Goal: Task Accomplishment & Management: Manage account settings

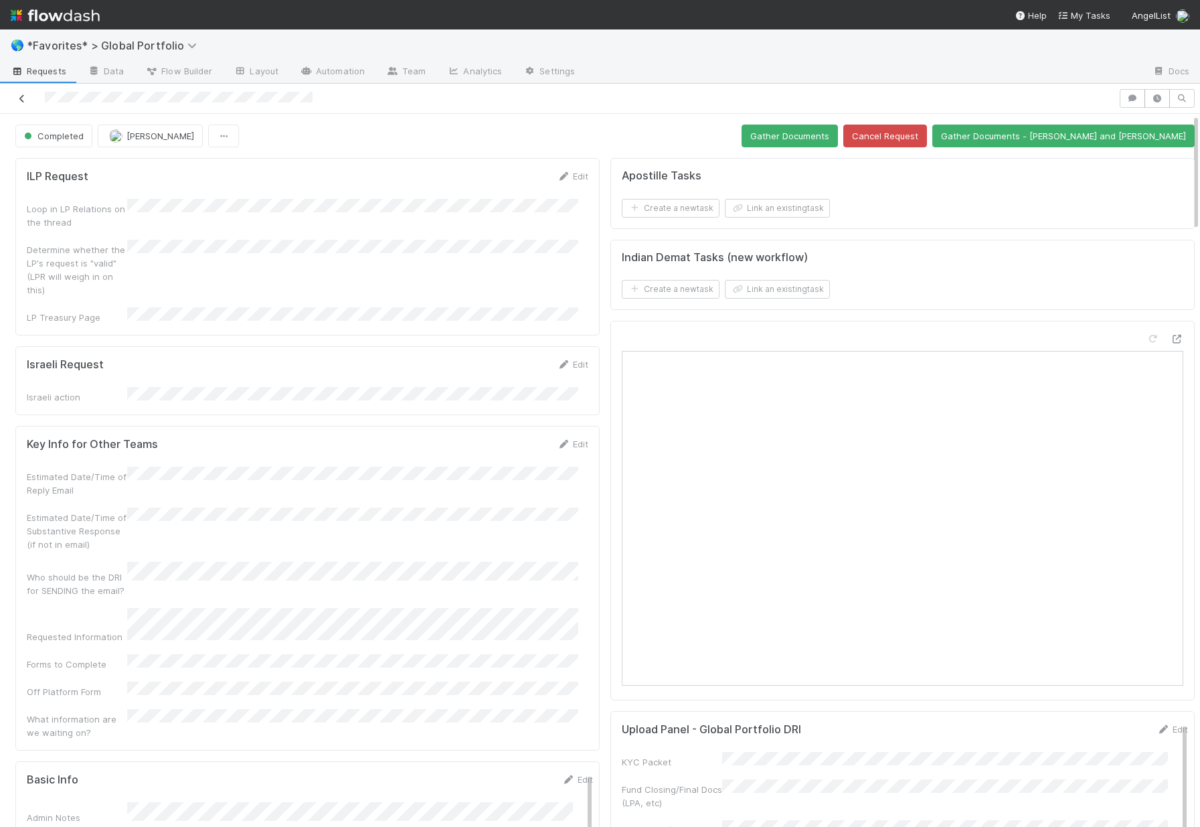
click at [16, 98] on icon at bounding box center [21, 98] width 13 height 9
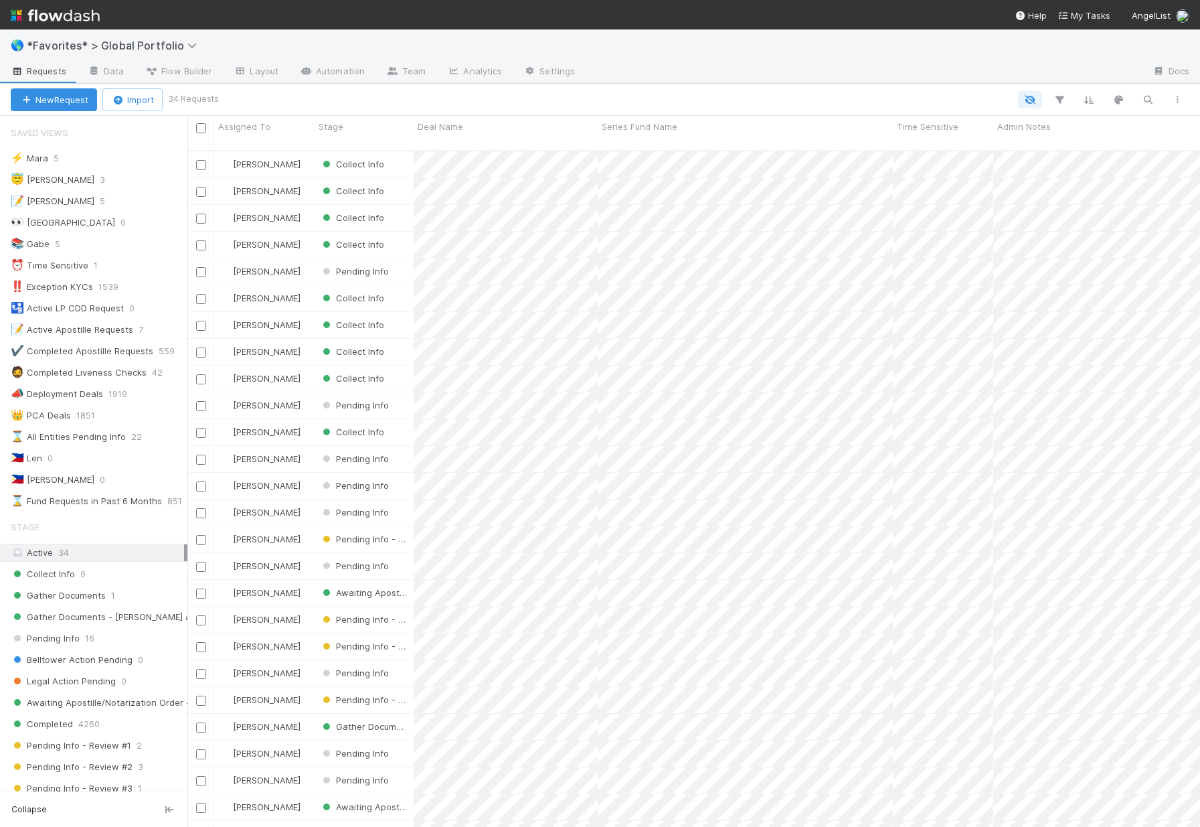
scroll to position [677, 1003]
click at [62, 573] on span "Collect Info" at bounding box center [43, 574] width 64 height 17
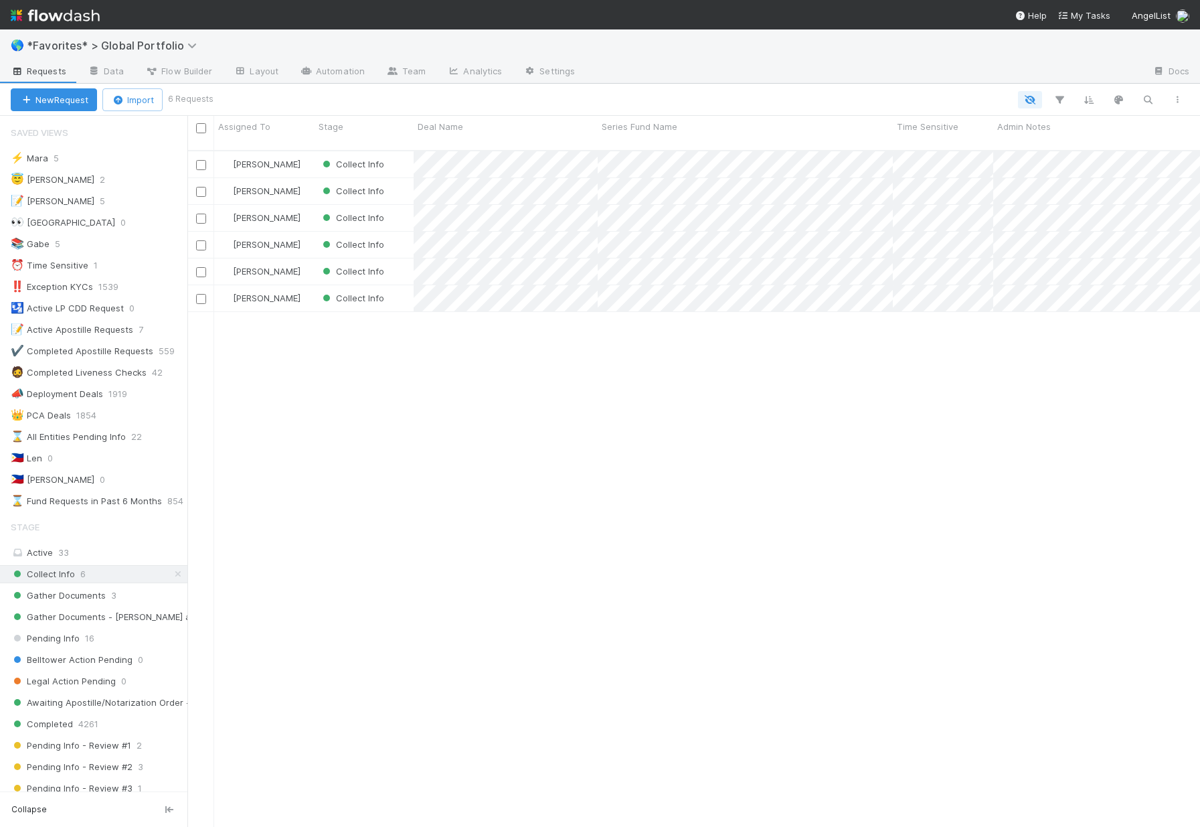
scroll to position [677, 1003]
click at [77, 595] on span "Gather Documents" at bounding box center [58, 595] width 95 height 17
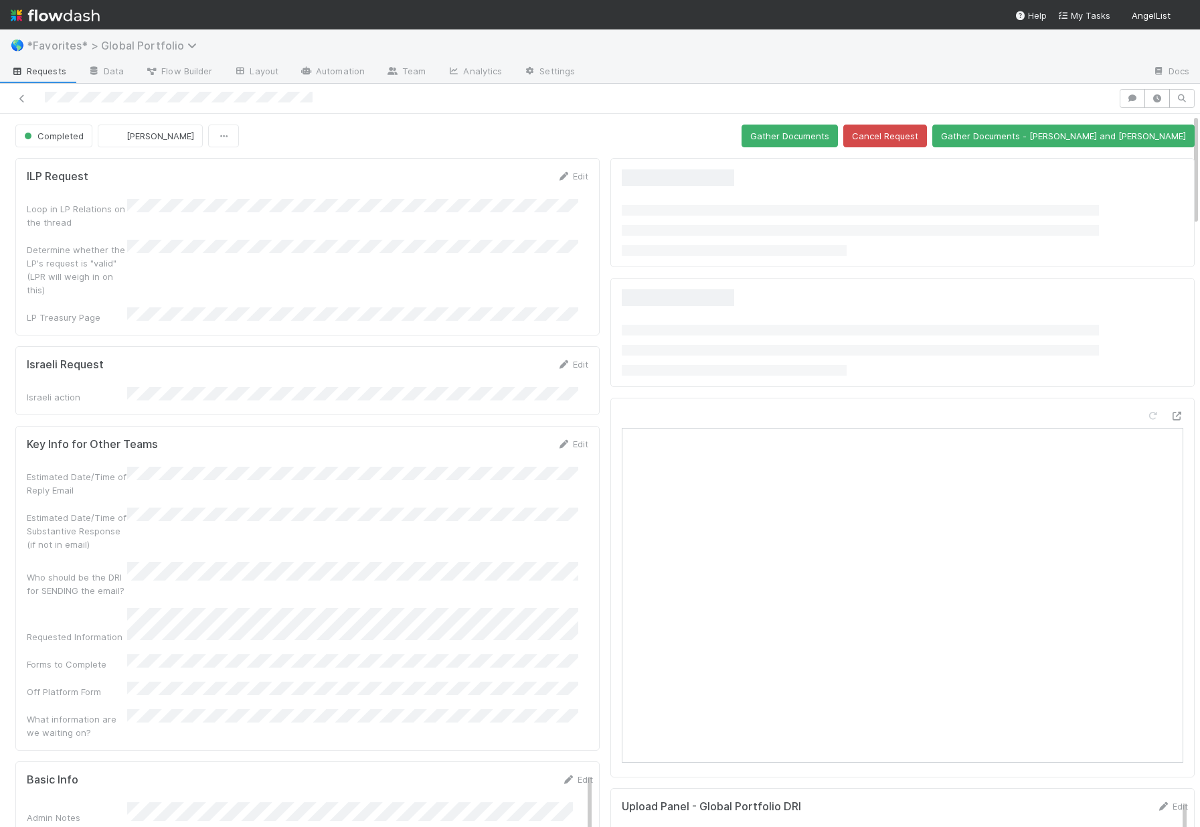
click at [80, 48] on span "*Favorites* > Global Portfolio" at bounding box center [115, 45] width 177 height 13
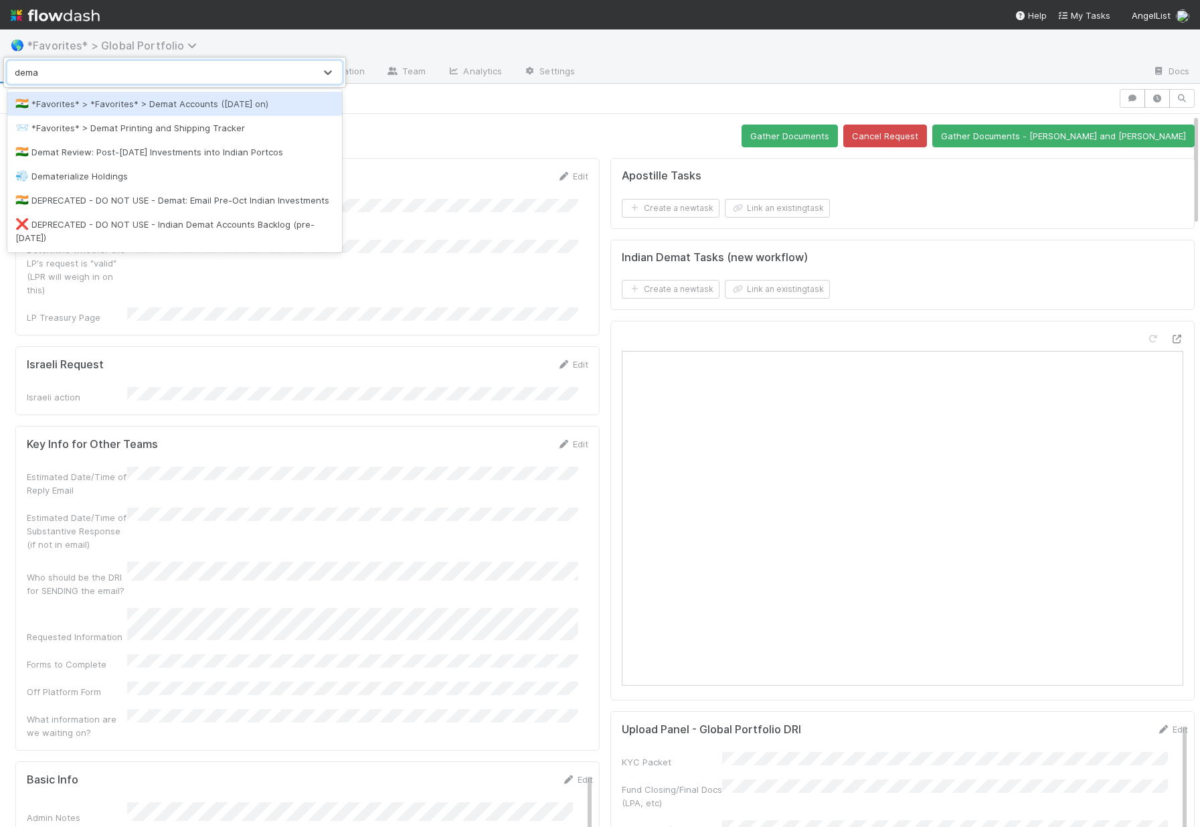
type input "demat"
click at [171, 102] on div "🇮🇳 *Favorites* > *Favorites* > Demat Accounts (April 2025 on)" at bounding box center [174, 103] width 319 height 13
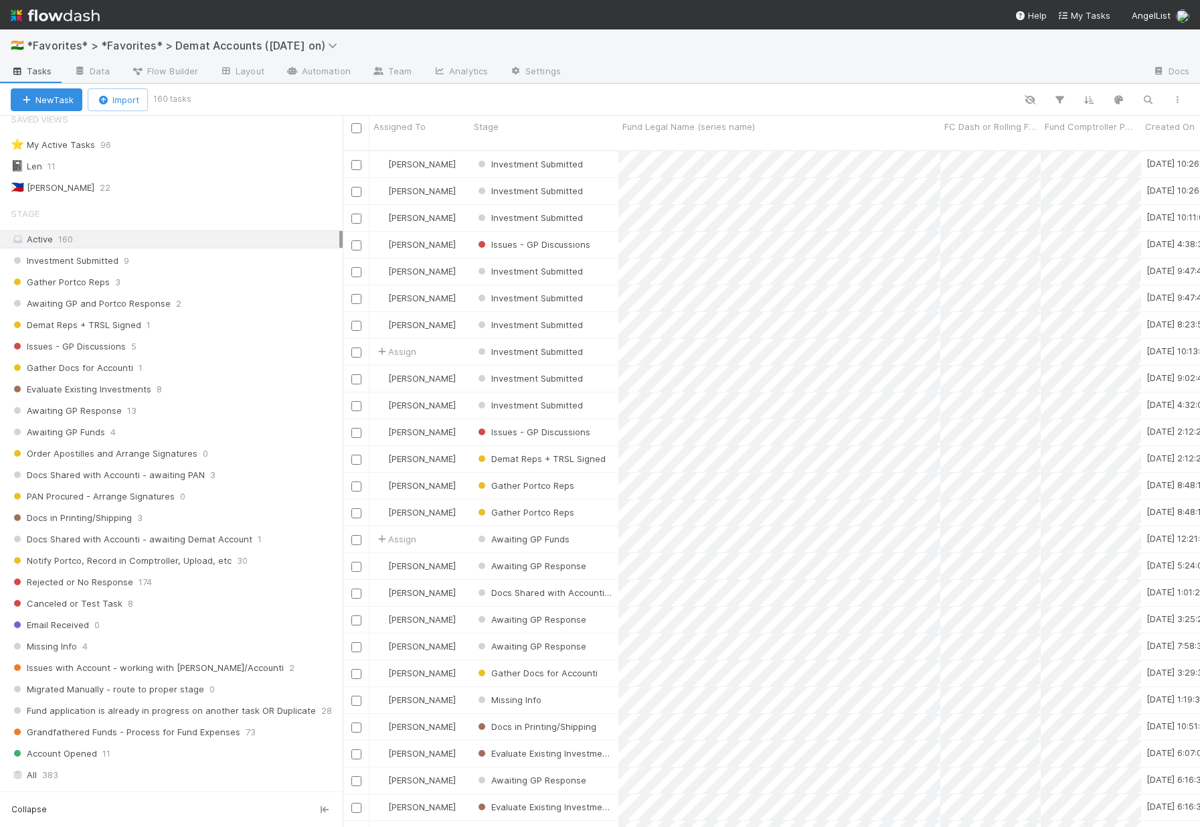
scroll to position [677, 847]
drag, startPoint x: 187, startPoint y: 633, endPoint x: 343, endPoint y: 643, distance: 155.6
click at [343, 643] on div at bounding box center [343, 471] width 1 height 711
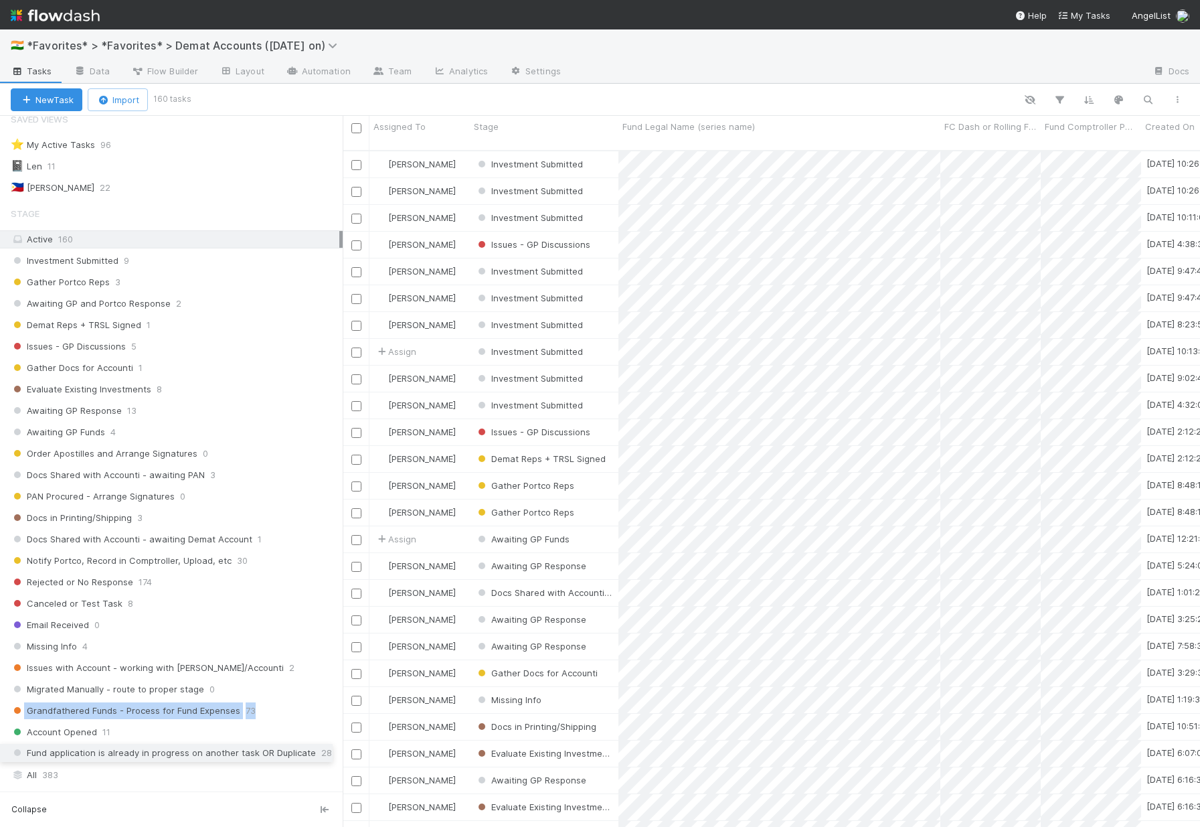
drag, startPoint x: 7, startPoint y: 710, endPoint x: 7, endPoint y: 753, distance: 42.8
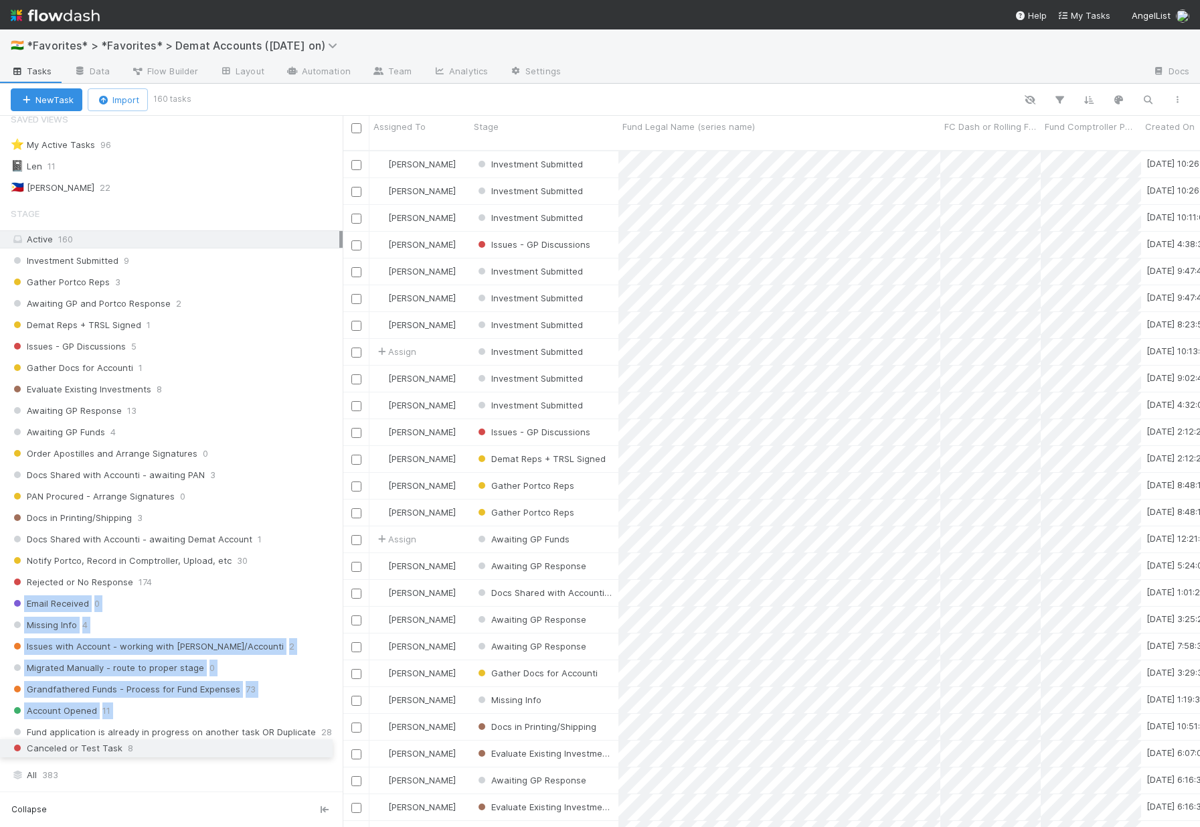
drag, startPoint x: 5, startPoint y: 604, endPoint x: 24, endPoint y: 748, distance: 145.9
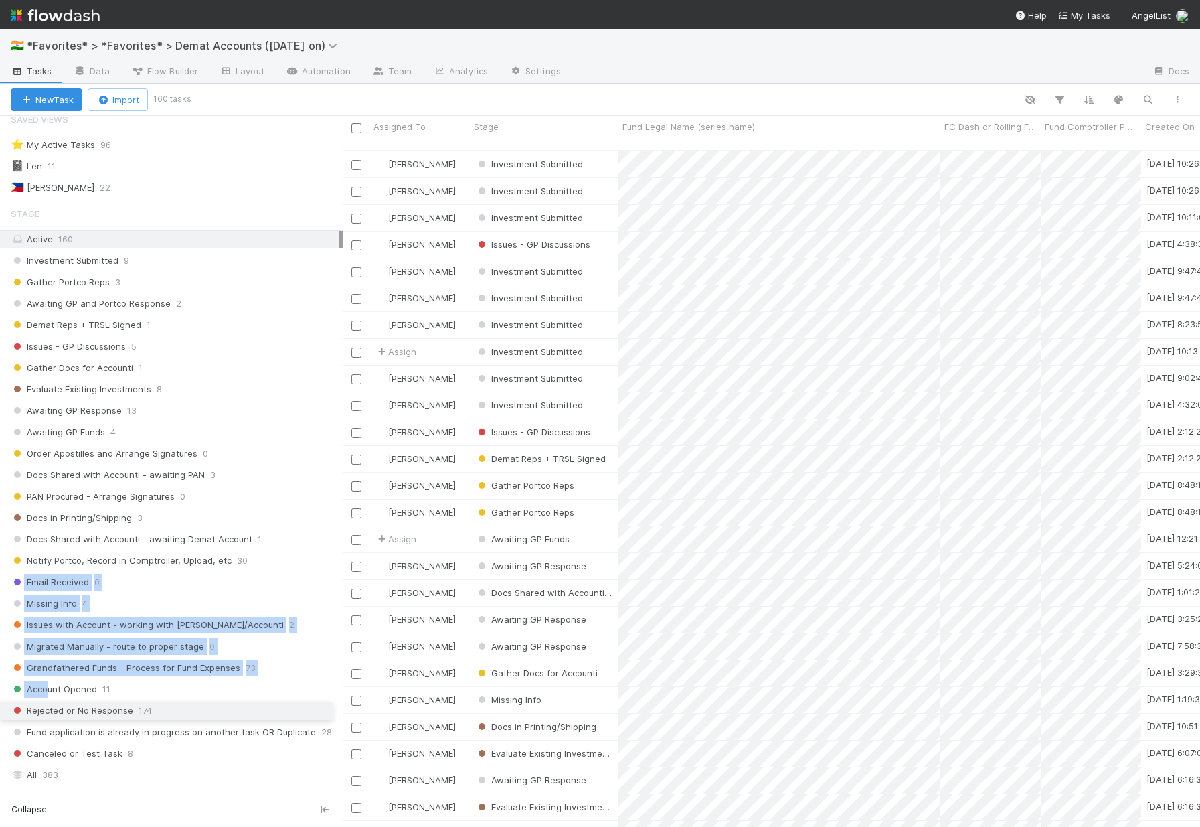
drag, startPoint x: 5, startPoint y: 580, endPoint x: 45, endPoint y: 708, distance: 134.4
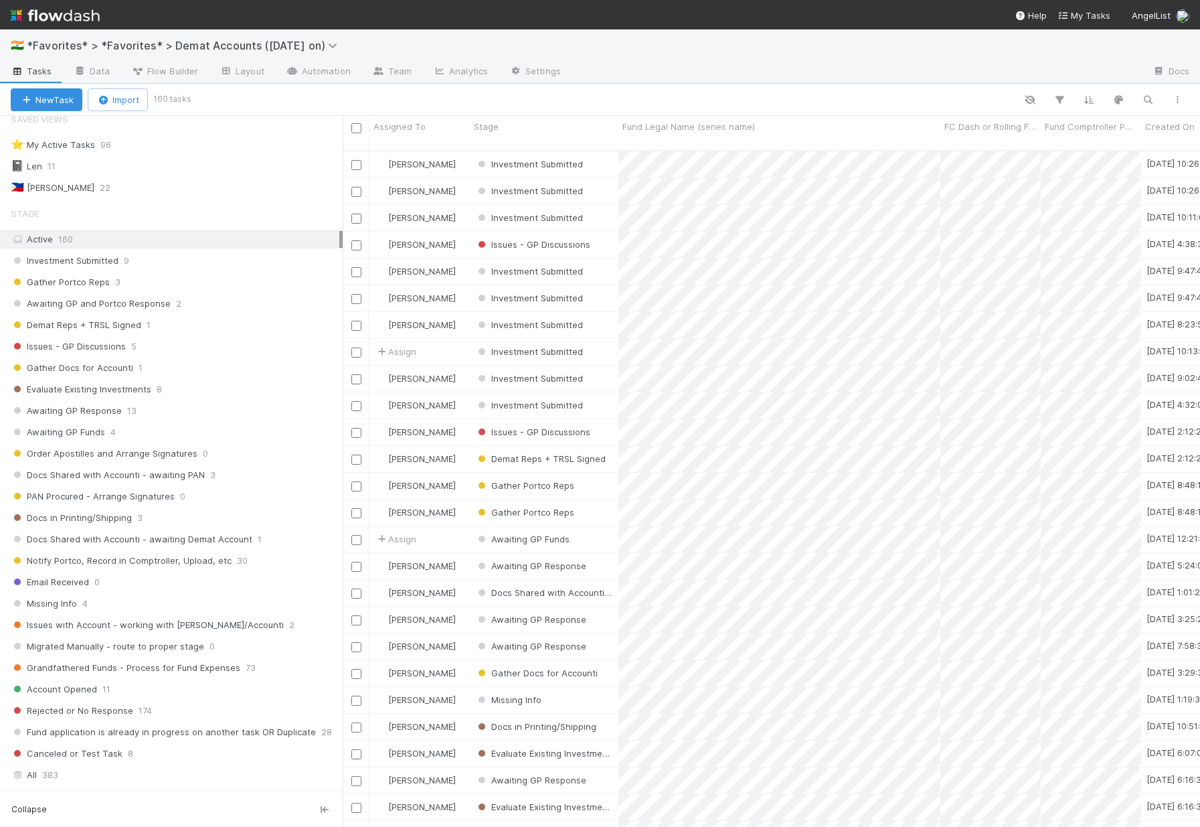
click at [594, 44] on div "🇮🇳 *Favorites* > *Favorites* > Demat Accounts (April 2025 on)" at bounding box center [600, 45] width 1200 height 32
click at [95, 387] on span "Evaluate Existing Investments" at bounding box center [81, 389] width 141 height 17
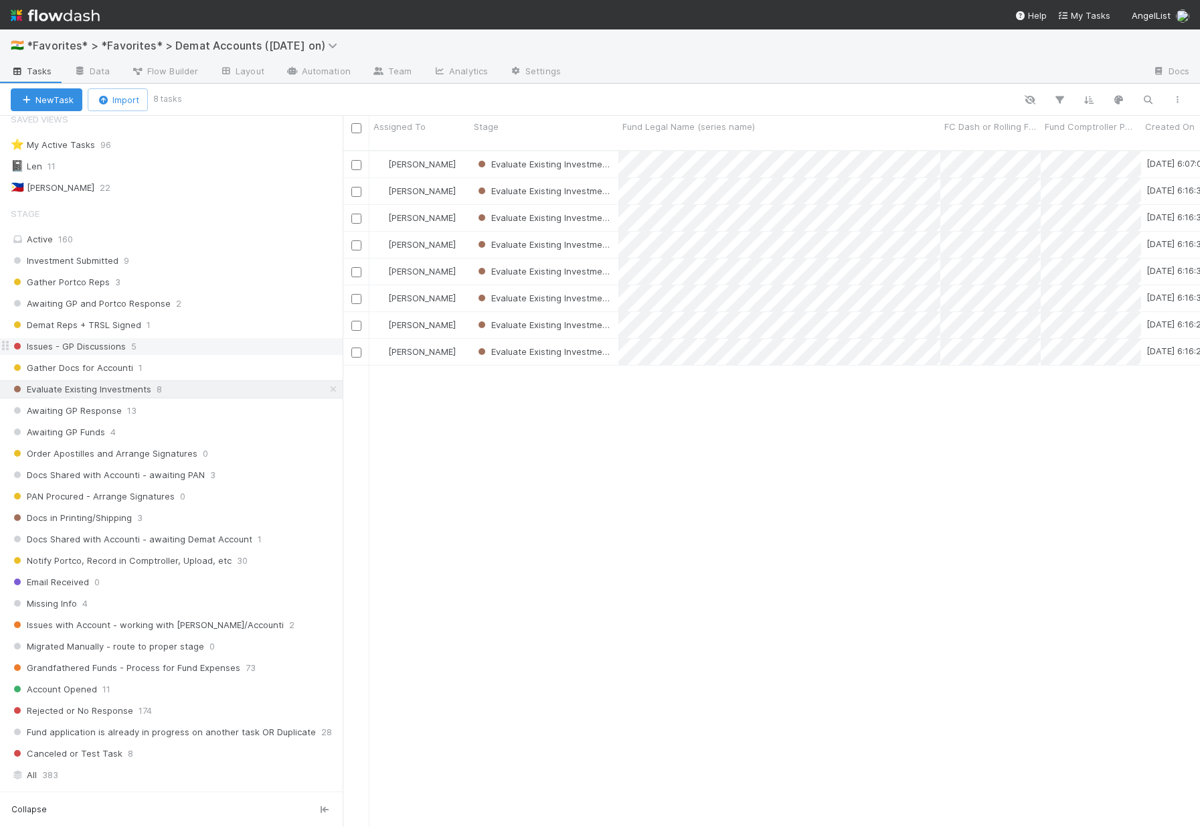
click at [108, 349] on span "Issues - GP Discussions" at bounding box center [68, 346] width 115 height 17
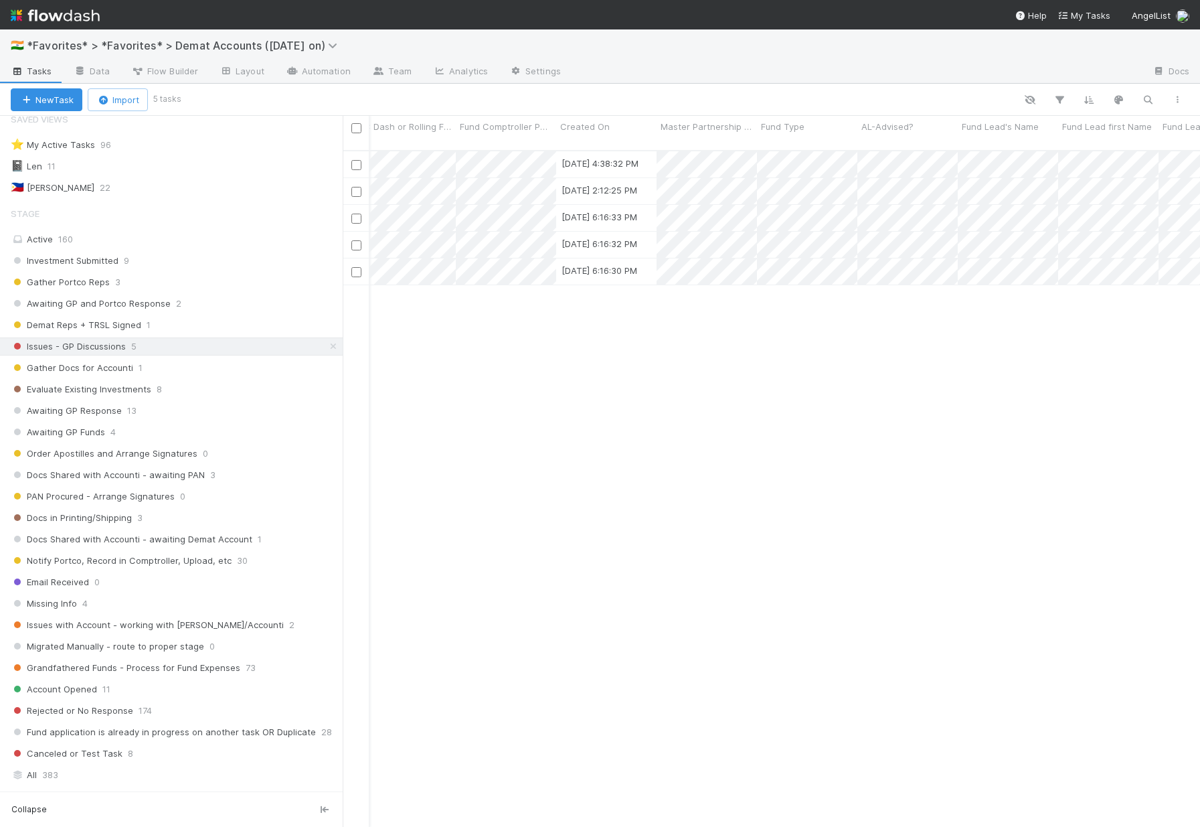
scroll to position [0, 583]
click at [327, 347] on icon at bounding box center [333, 346] width 13 height 9
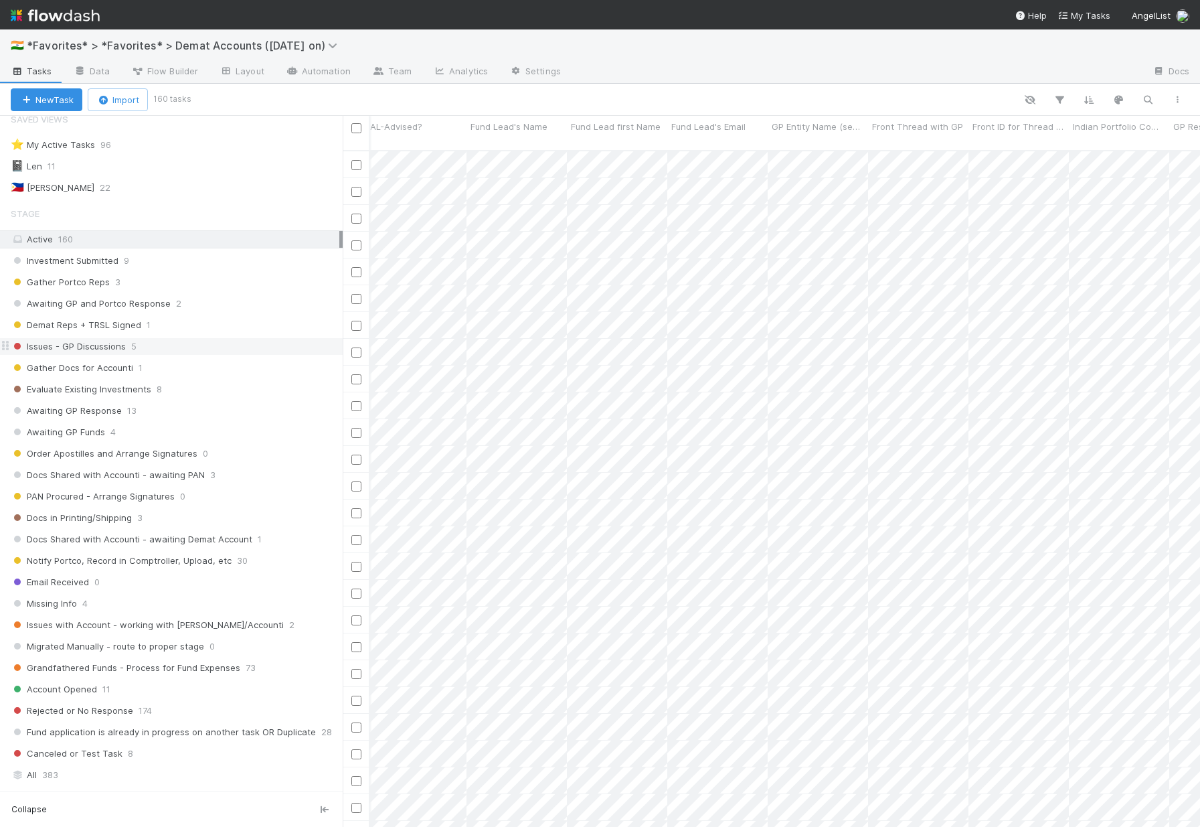
click at [104, 344] on span "Issues - GP Discussions" at bounding box center [68, 346] width 115 height 17
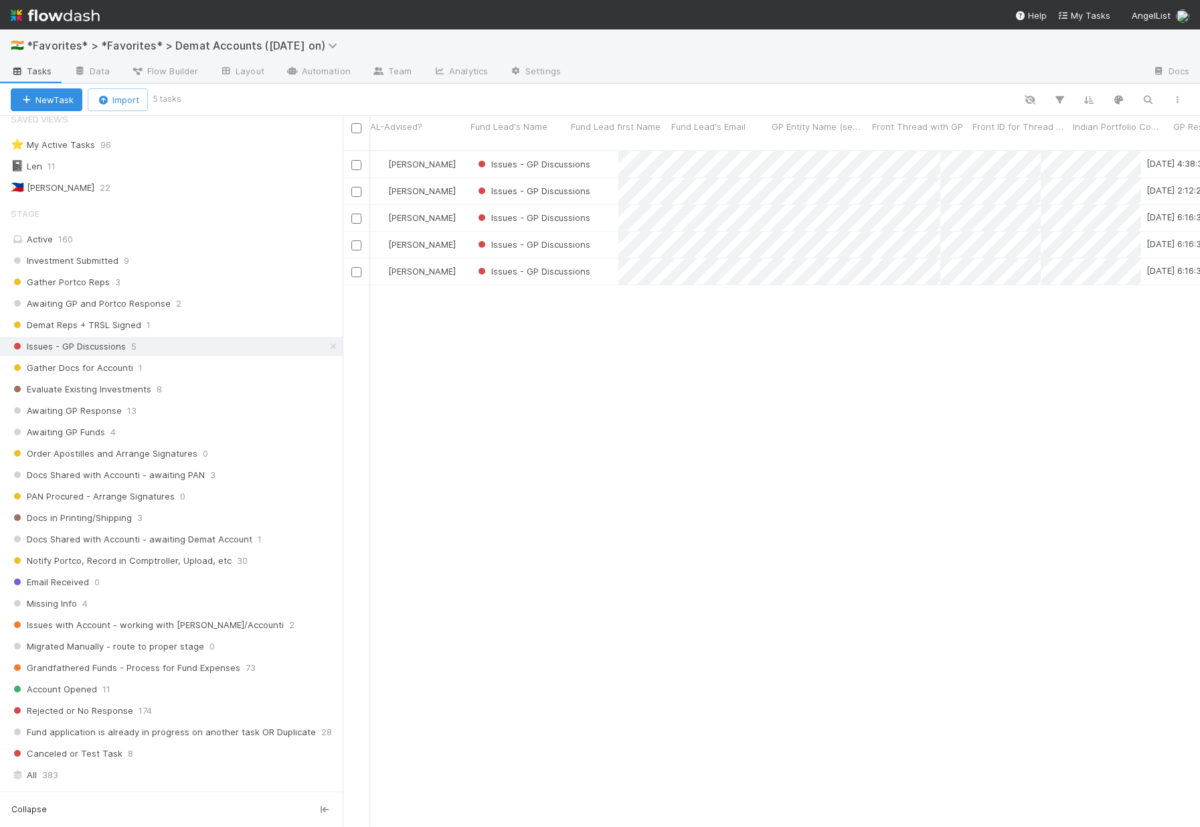
scroll to position [677, 847]
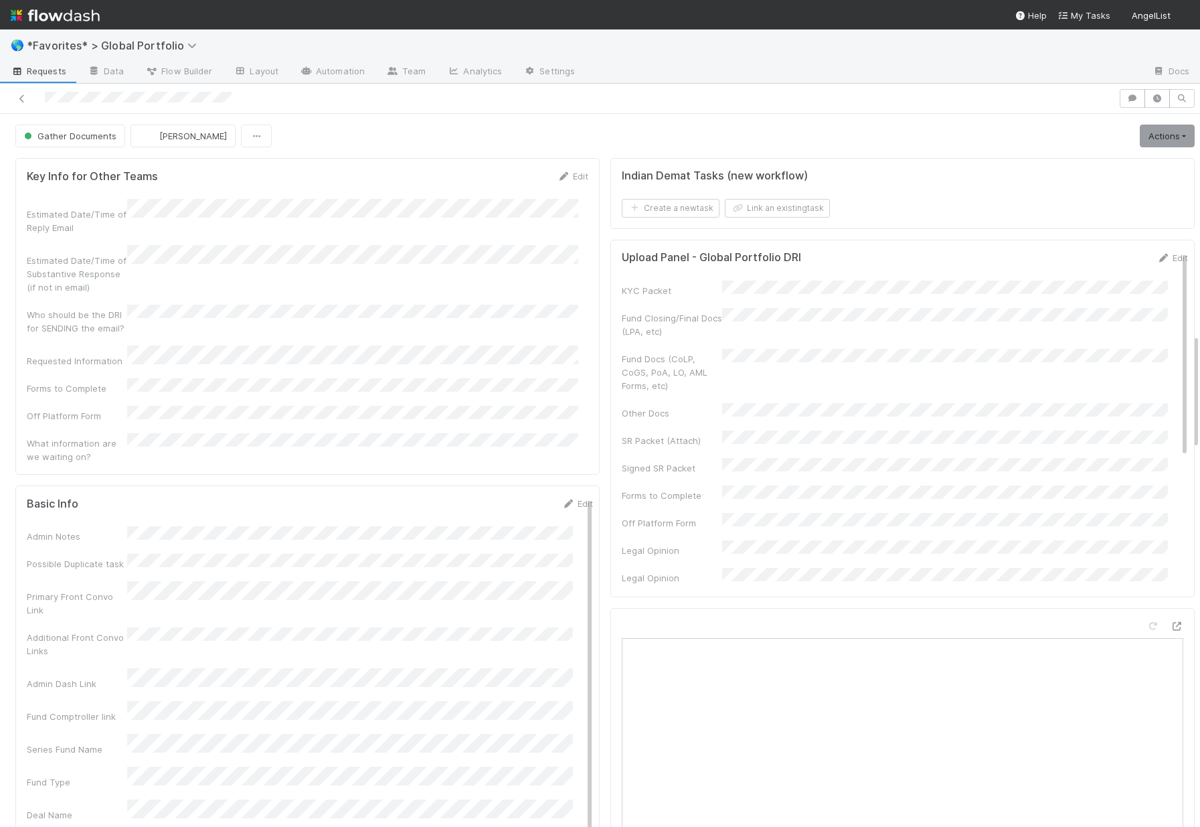
scroll to position [1358, 0]
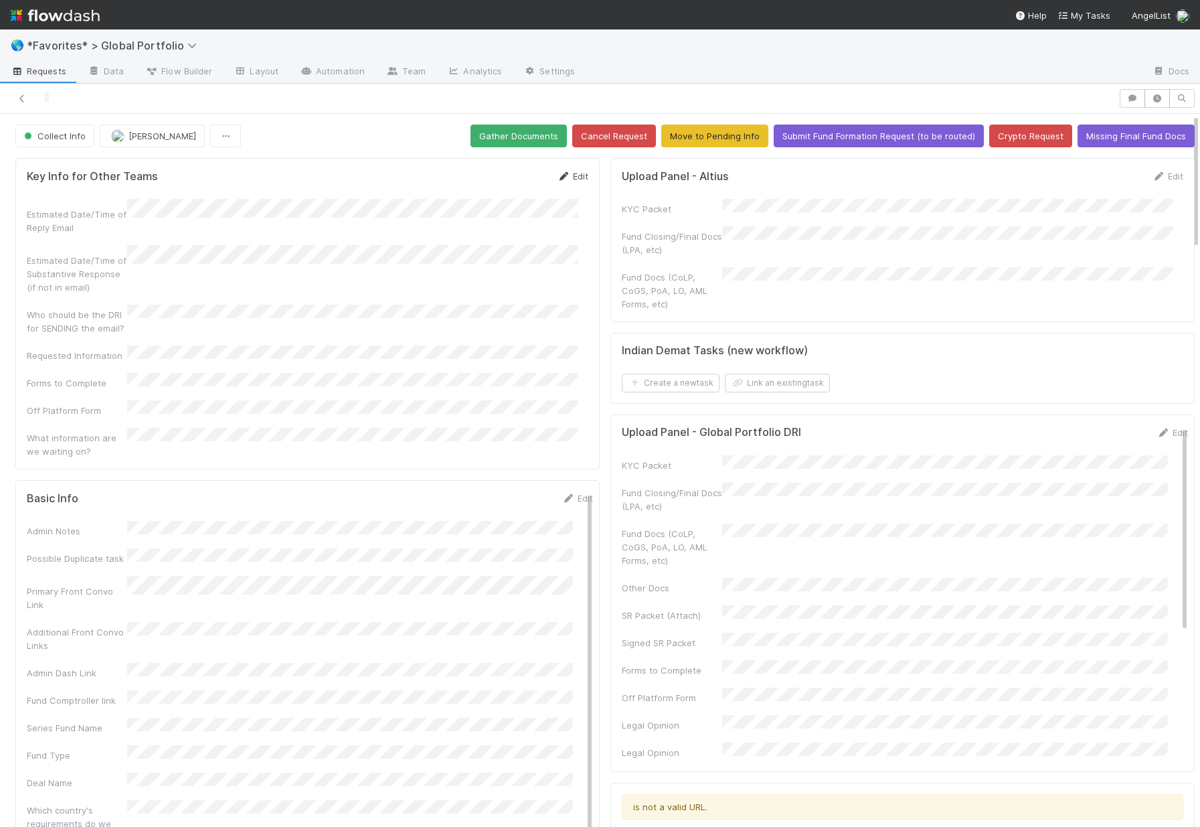
click at [568, 174] on link "Edit" at bounding box center [572, 176] width 31 height 11
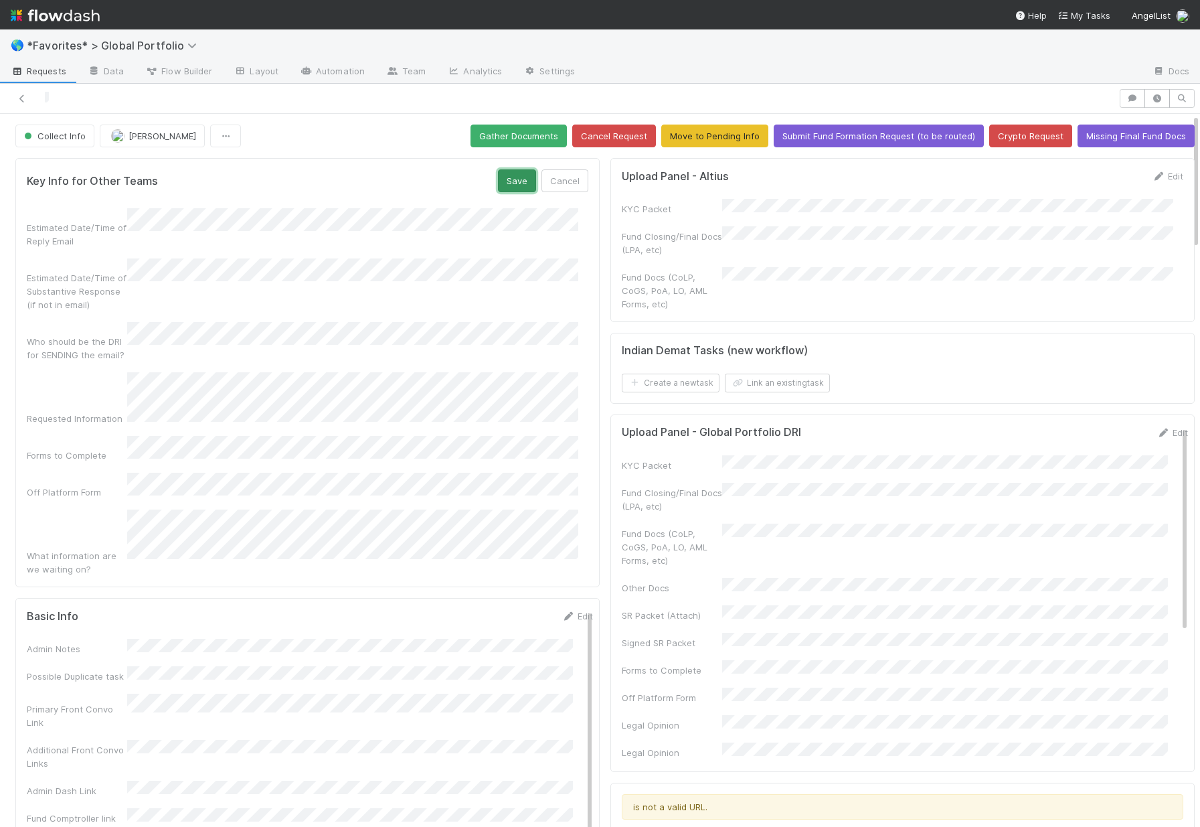
click at [513, 179] on button "Save" at bounding box center [517, 180] width 38 height 23
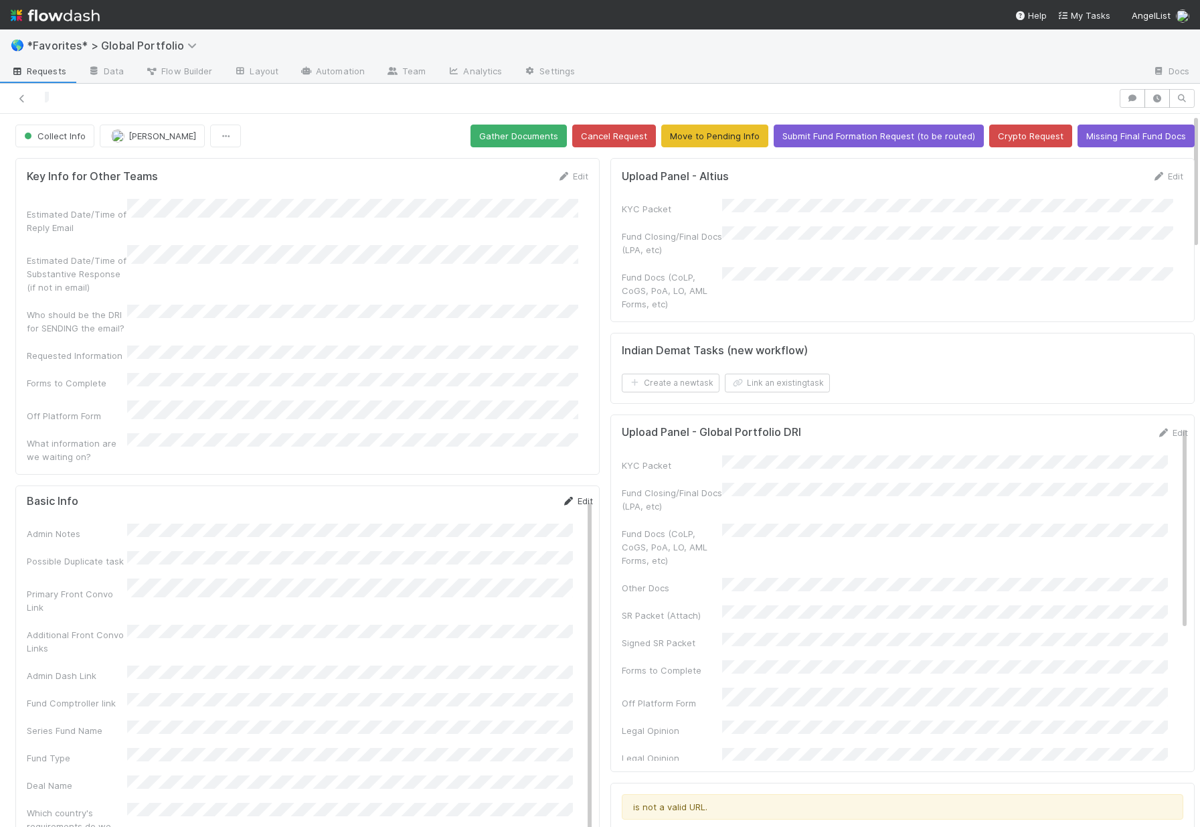
click at [561, 495] on link "Edit" at bounding box center [576, 500] width 31 height 11
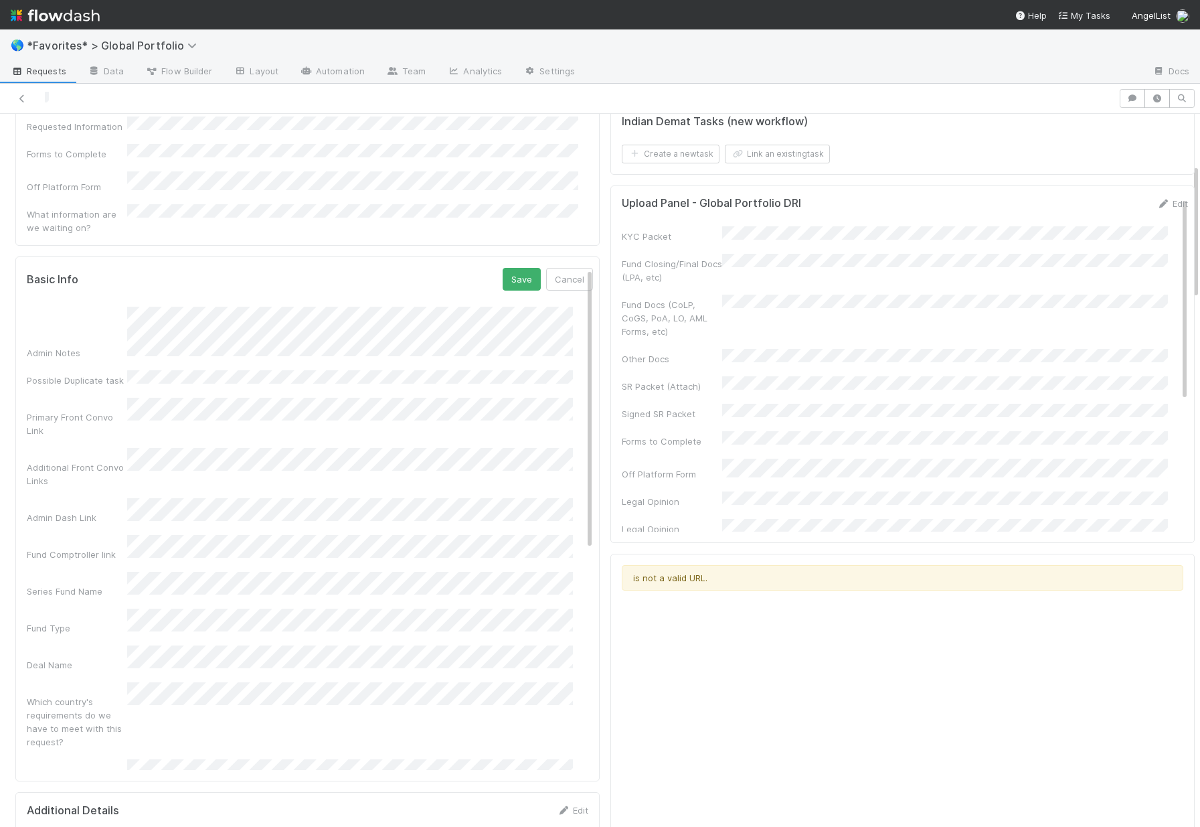
scroll to position [197, 0]
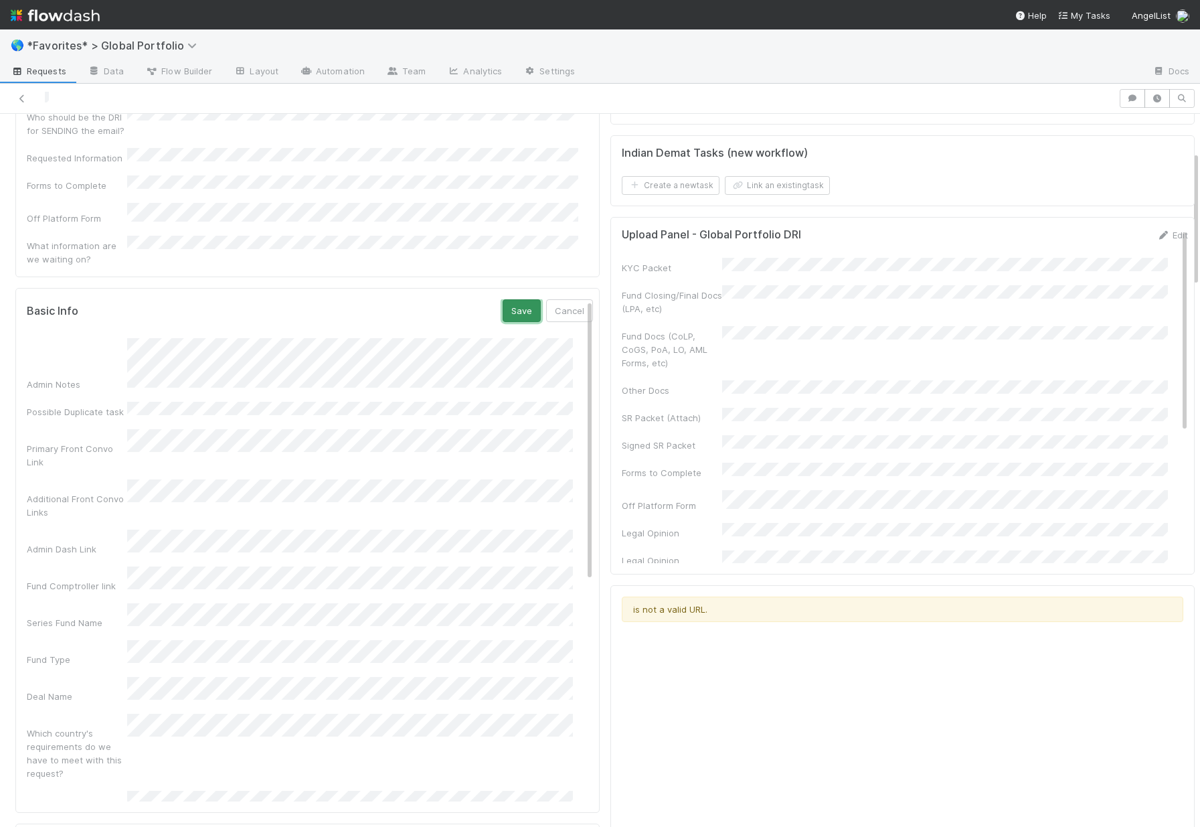
click at [503, 299] on button "Save" at bounding box center [522, 310] width 38 height 23
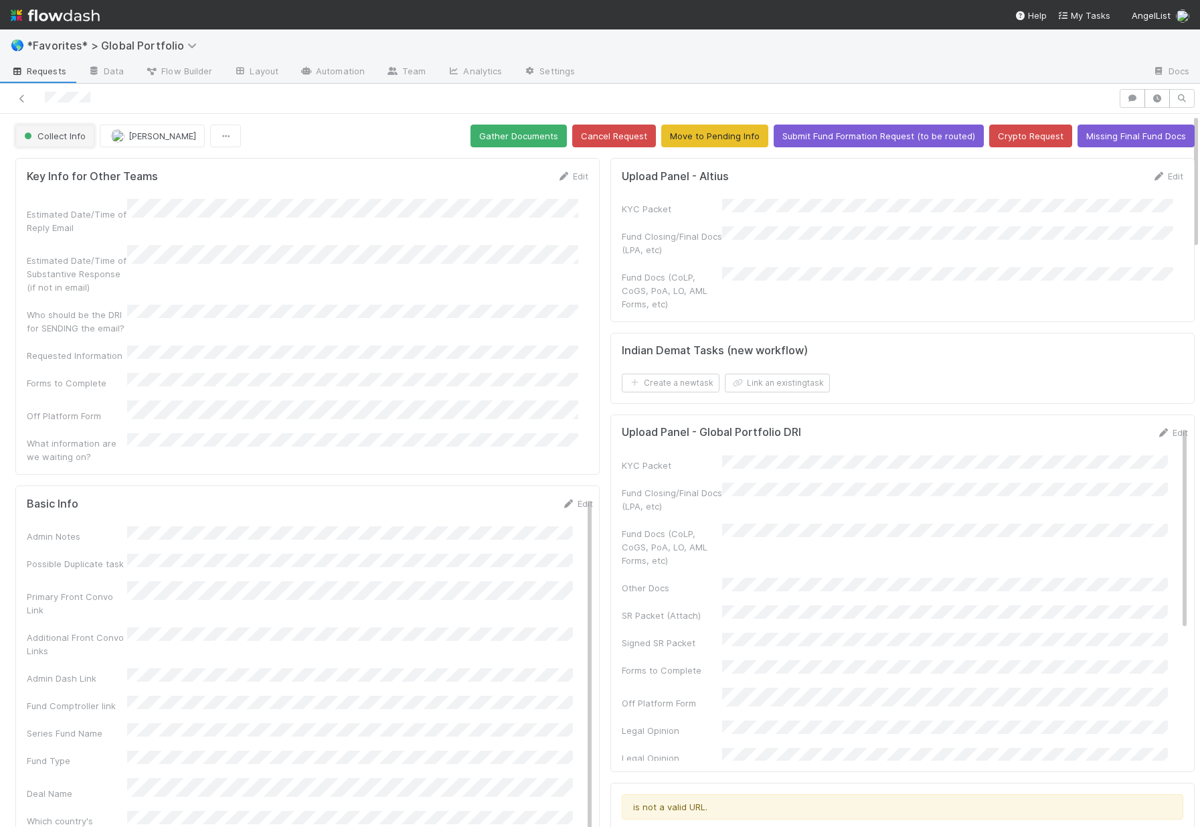
click at [79, 140] on span "Collect Info" at bounding box center [53, 136] width 64 height 11
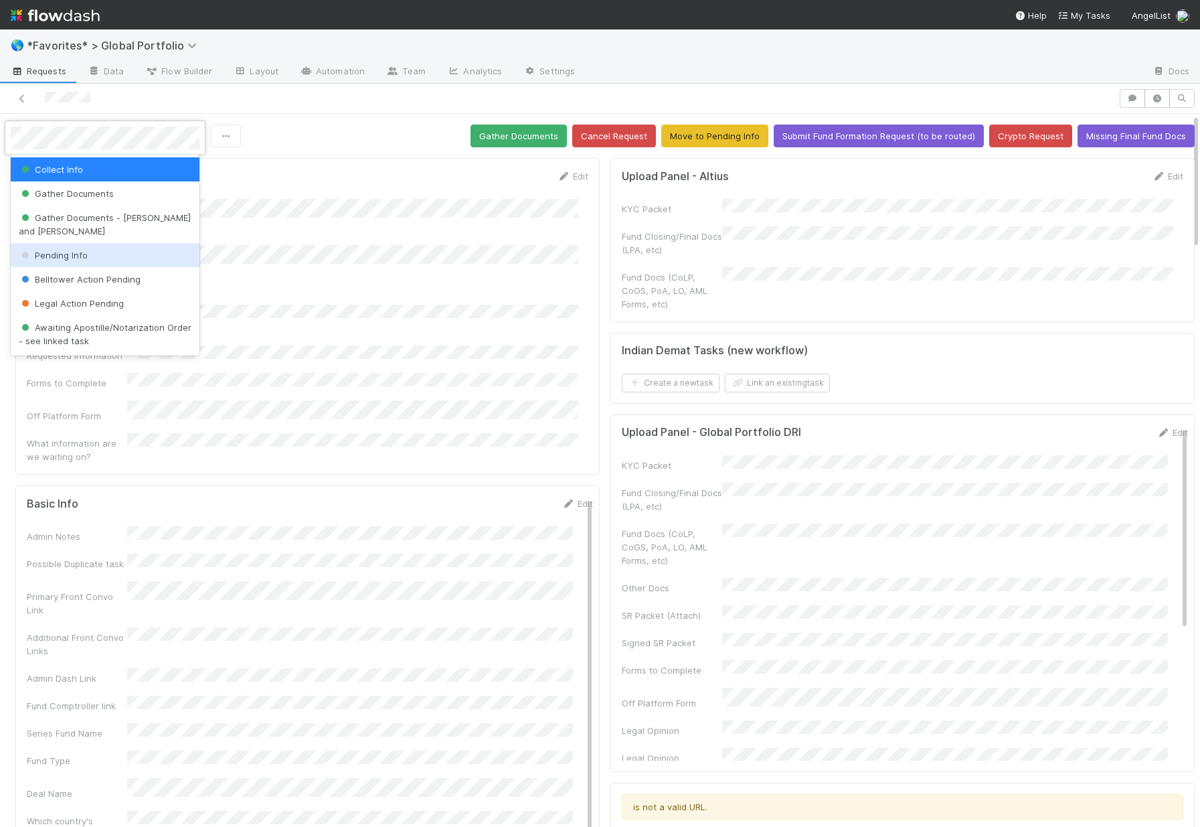
click at [74, 260] on div "Pending Info" at bounding box center [105, 255] width 189 height 24
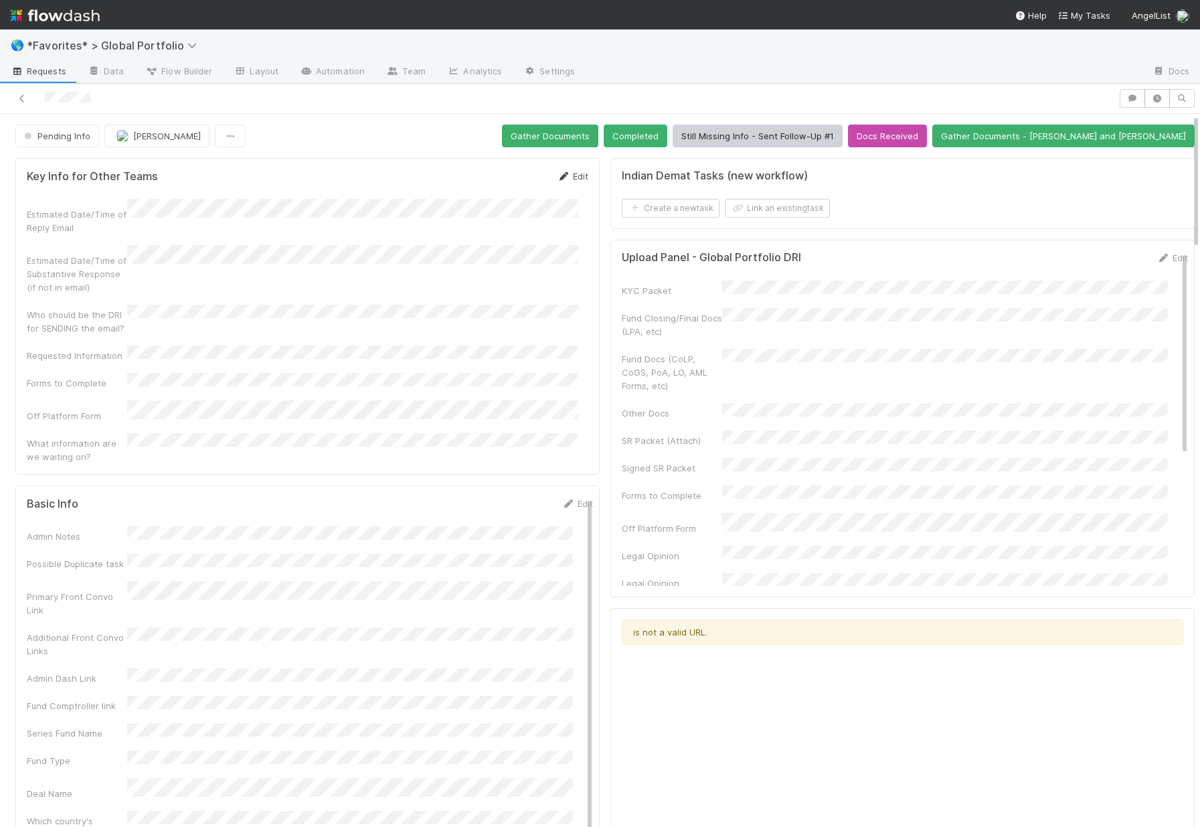
click at [568, 180] on link "Edit" at bounding box center [572, 176] width 31 height 11
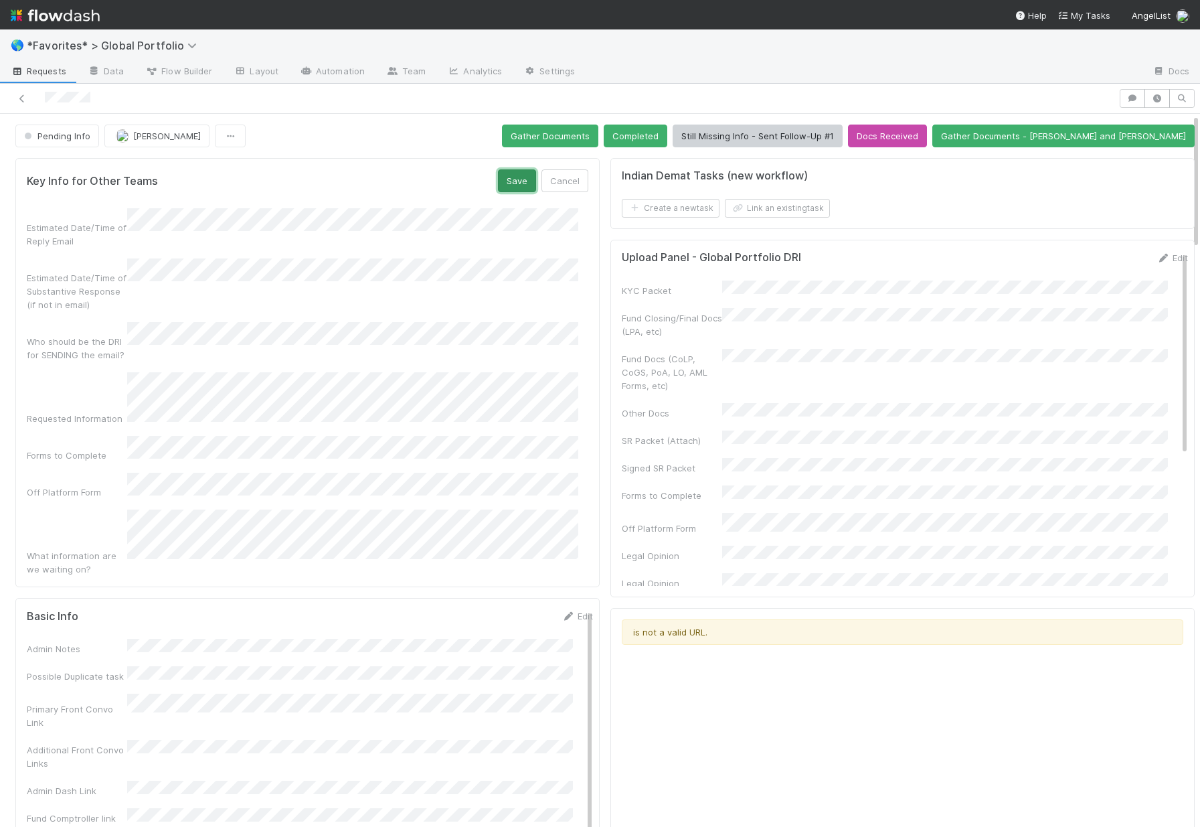
click at [516, 181] on button "Save" at bounding box center [517, 180] width 38 height 23
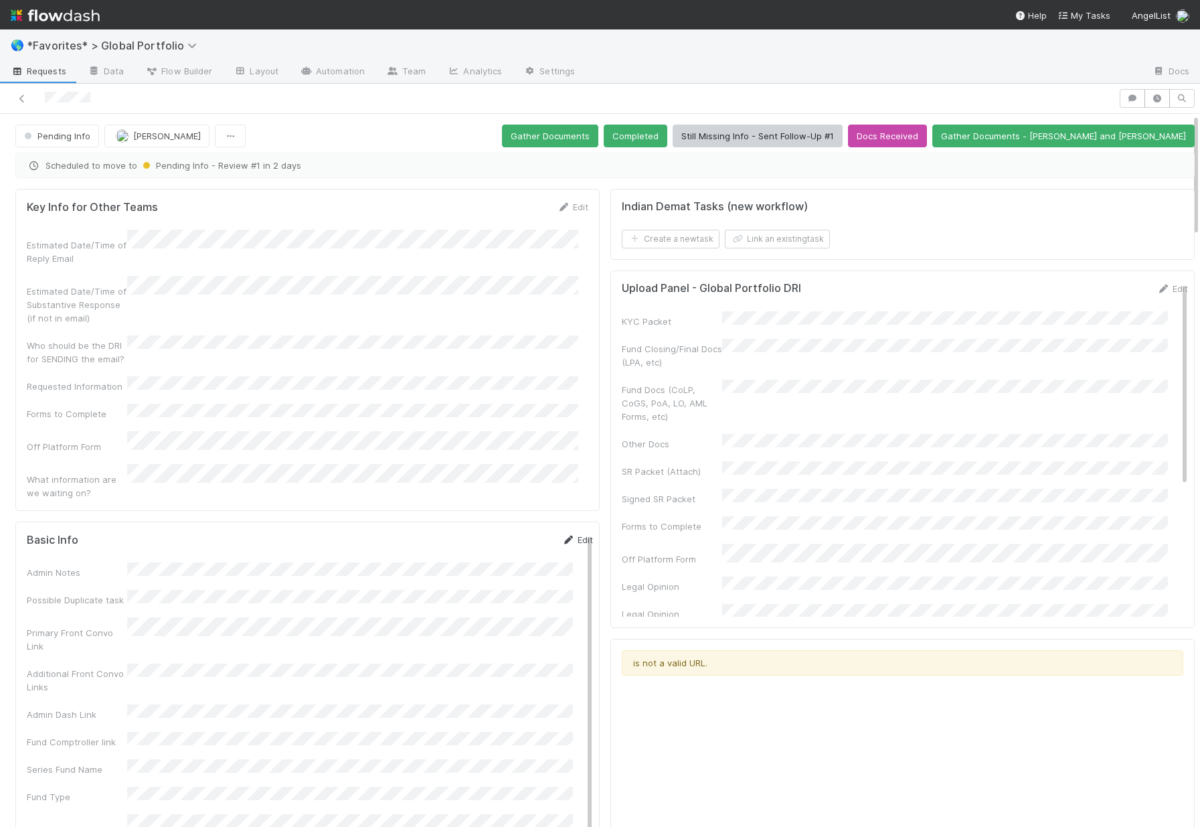
click at [566, 534] on link "Edit" at bounding box center [576, 539] width 31 height 11
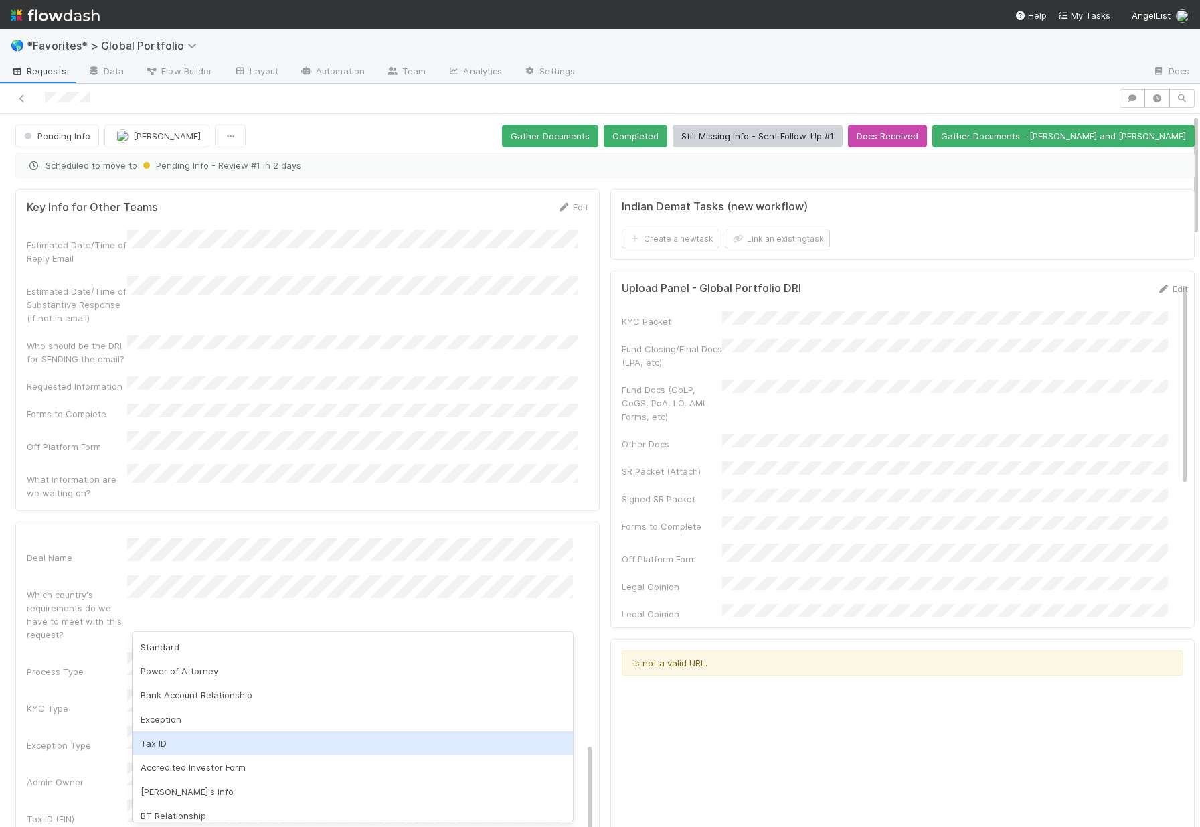
scroll to position [9, 0]
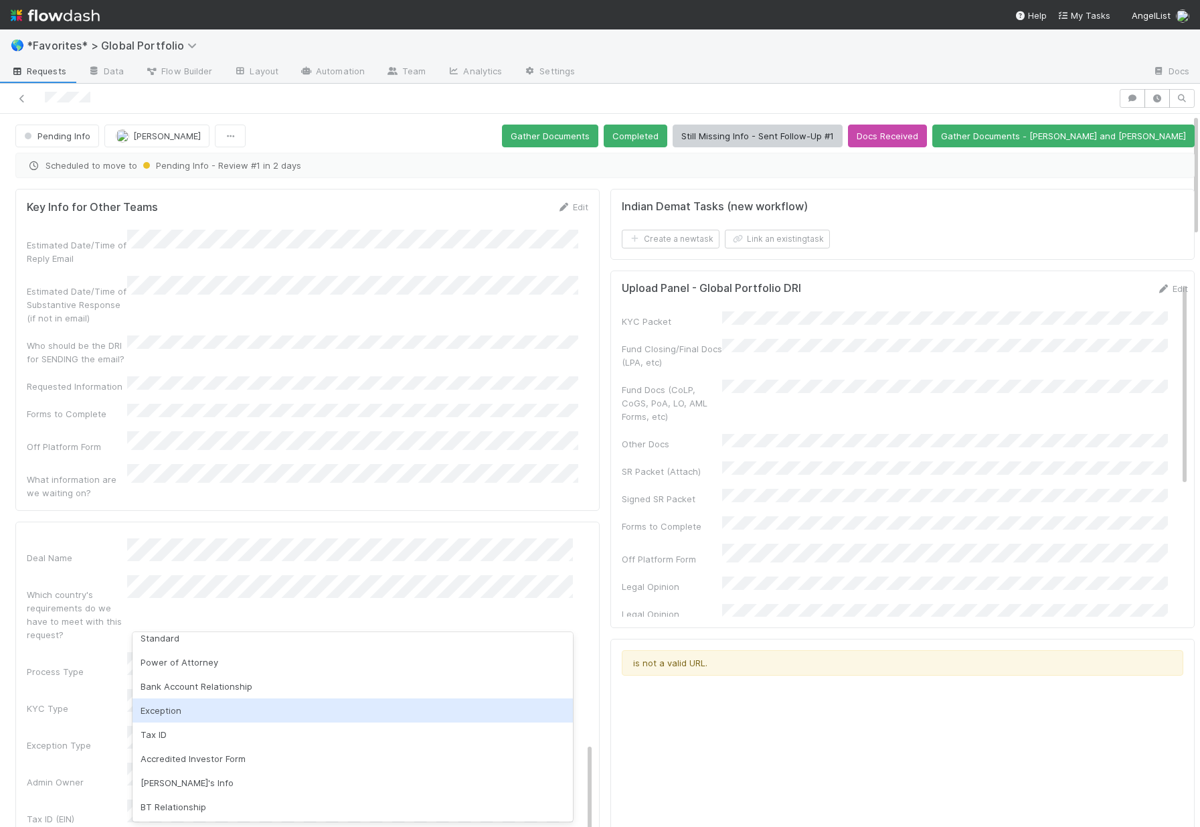
click at [156, 711] on div "Exception" at bounding box center [353, 710] width 440 height 24
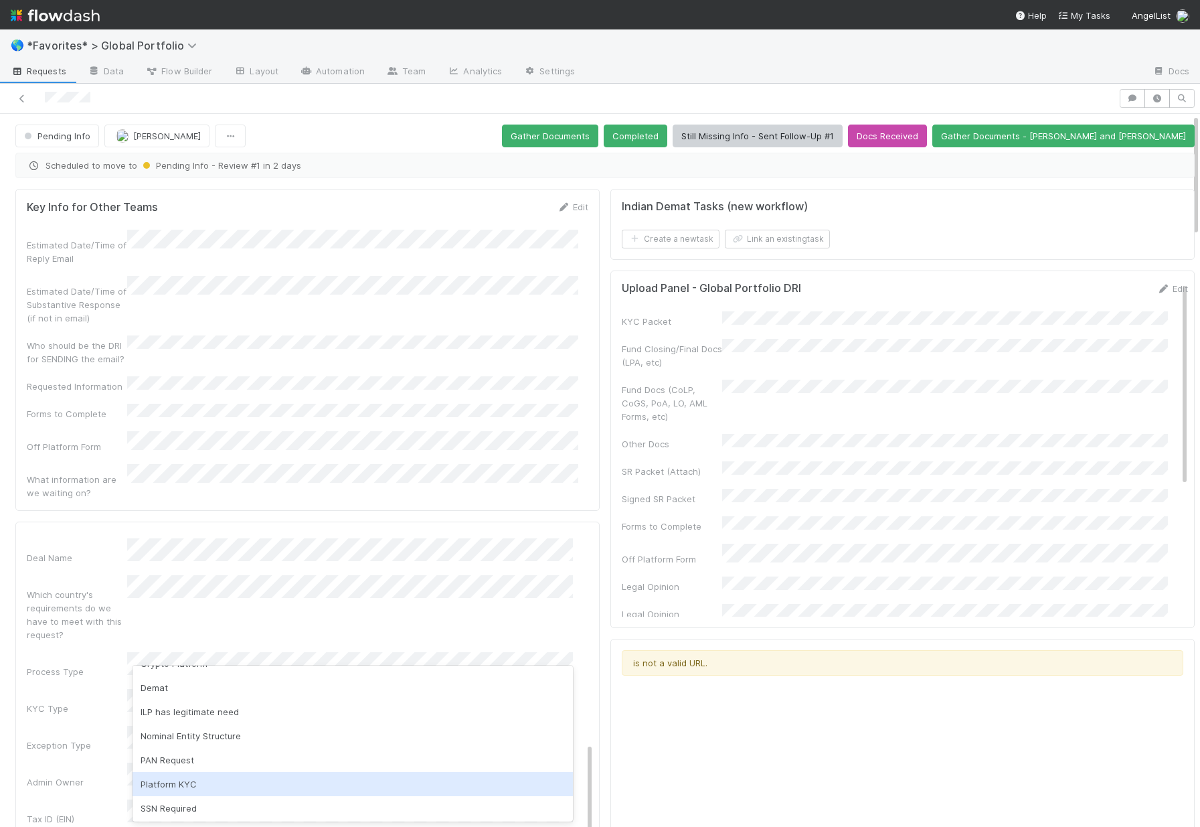
scroll to position [114, 0]
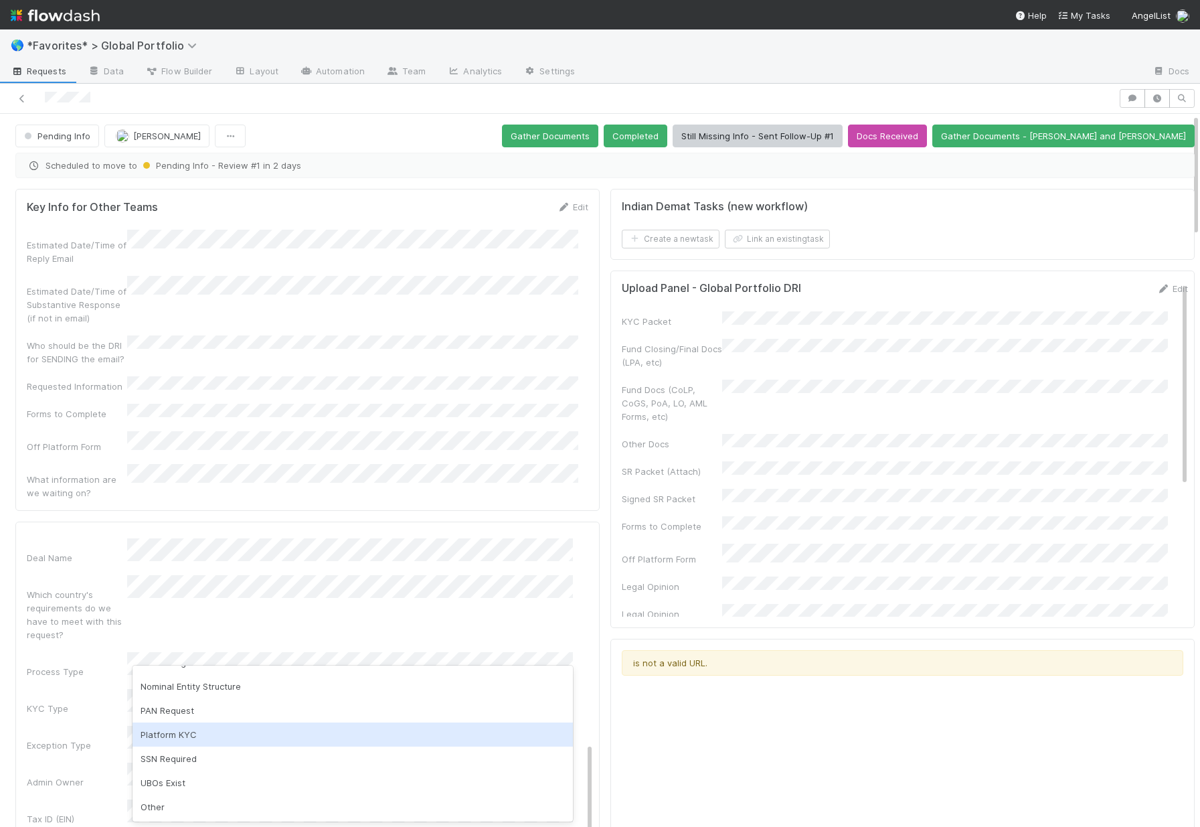
click at [193, 737] on div "Platform KYC" at bounding box center [353, 734] width 440 height 24
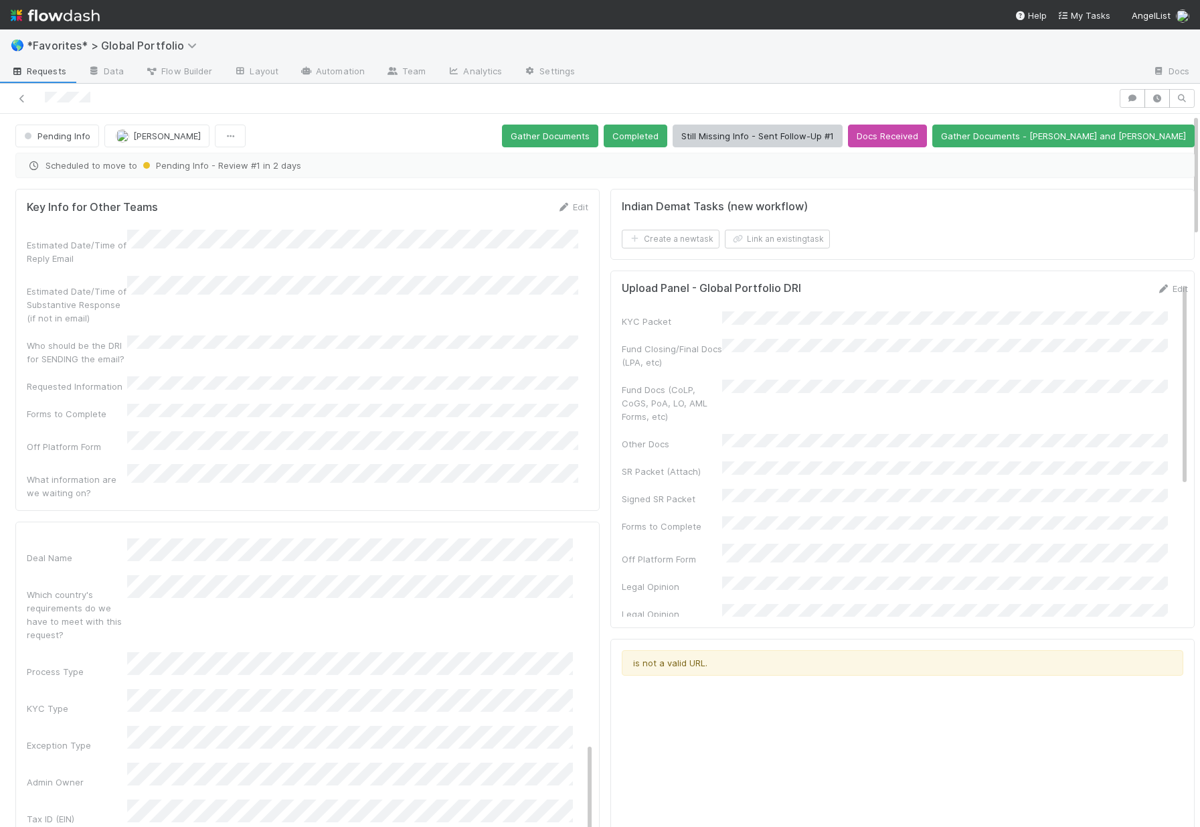
click at [80, 738] on div "Exception Type" at bounding box center [77, 744] width 100 height 13
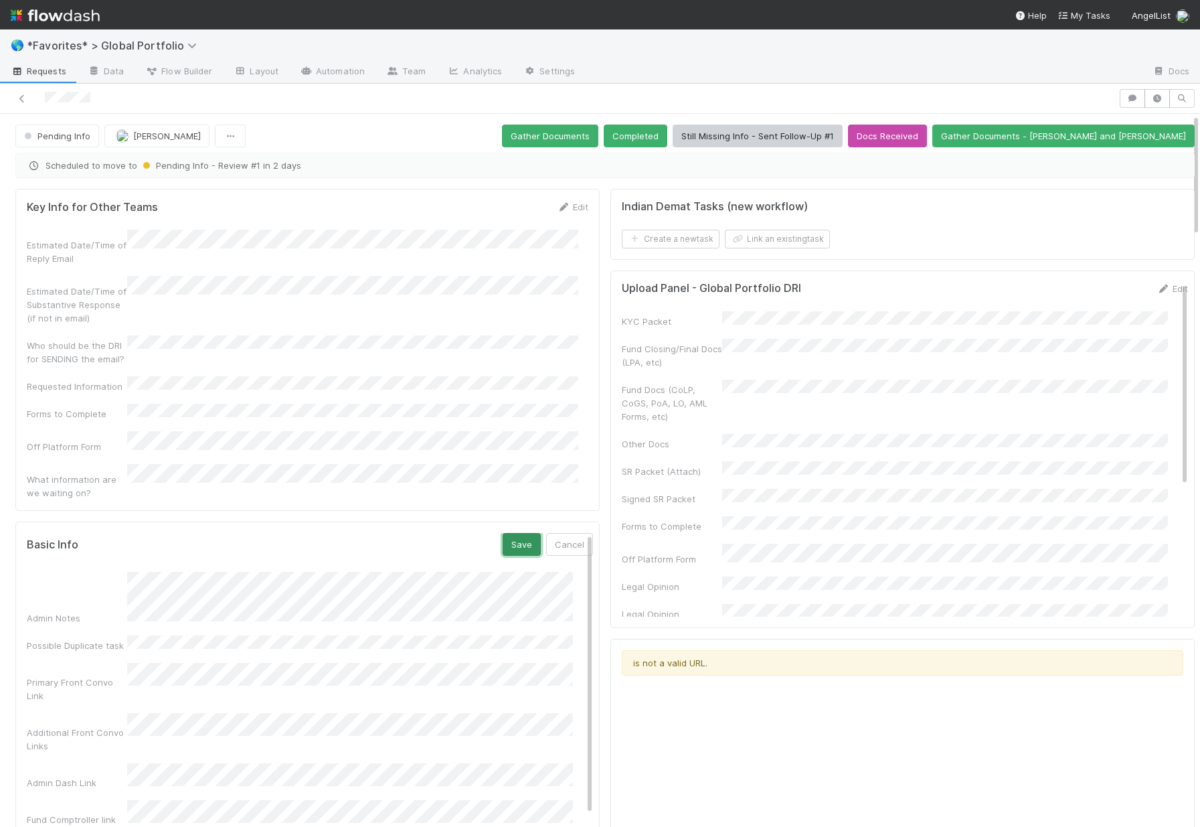
click at [503, 533] on button "Save" at bounding box center [522, 544] width 38 height 23
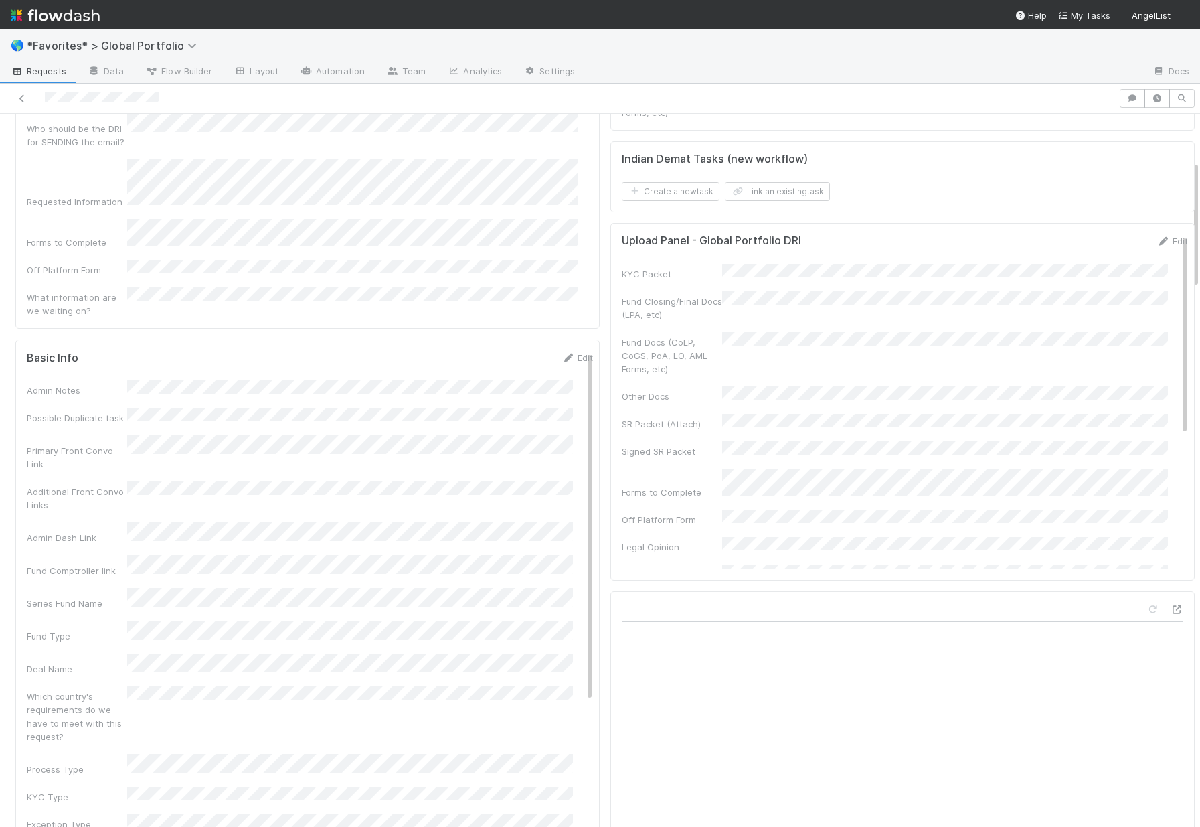
scroll to position [279, 0]
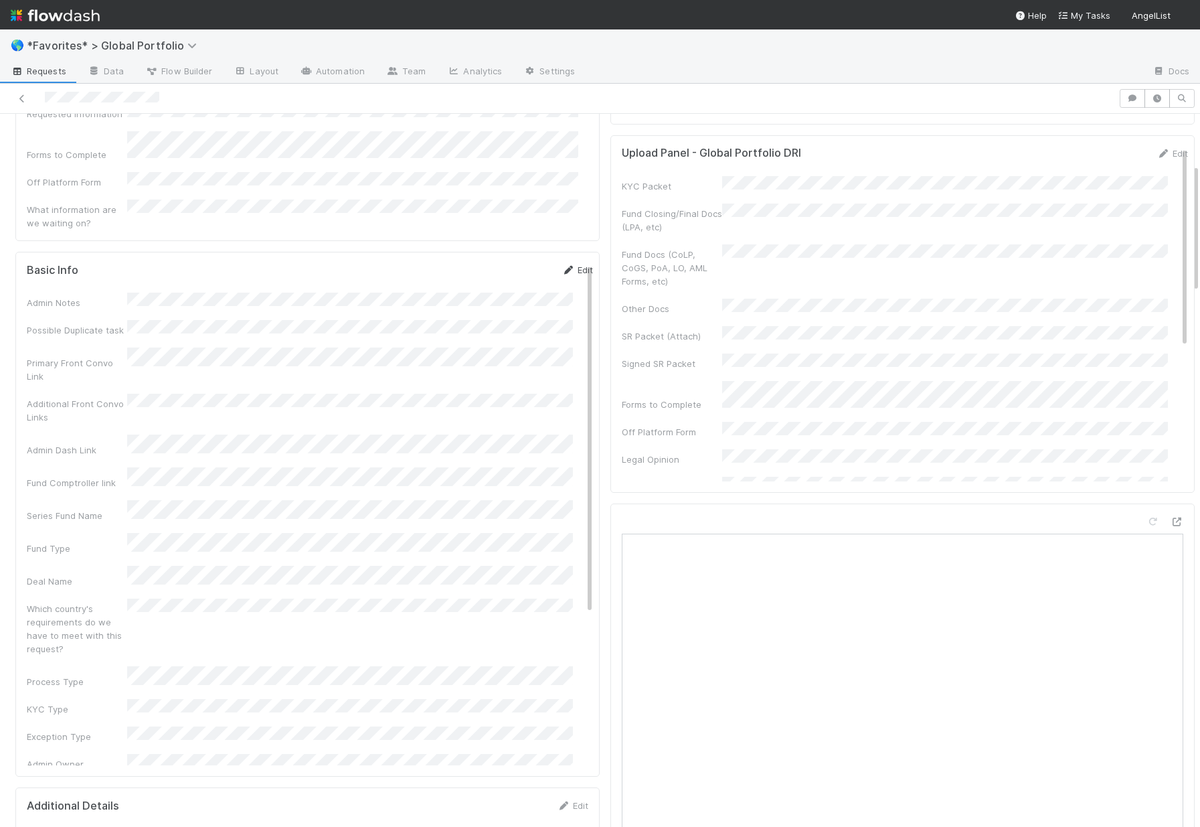
click at [563, 264] on link "Edit" at bounding box center [576, 269] width 31 height 11
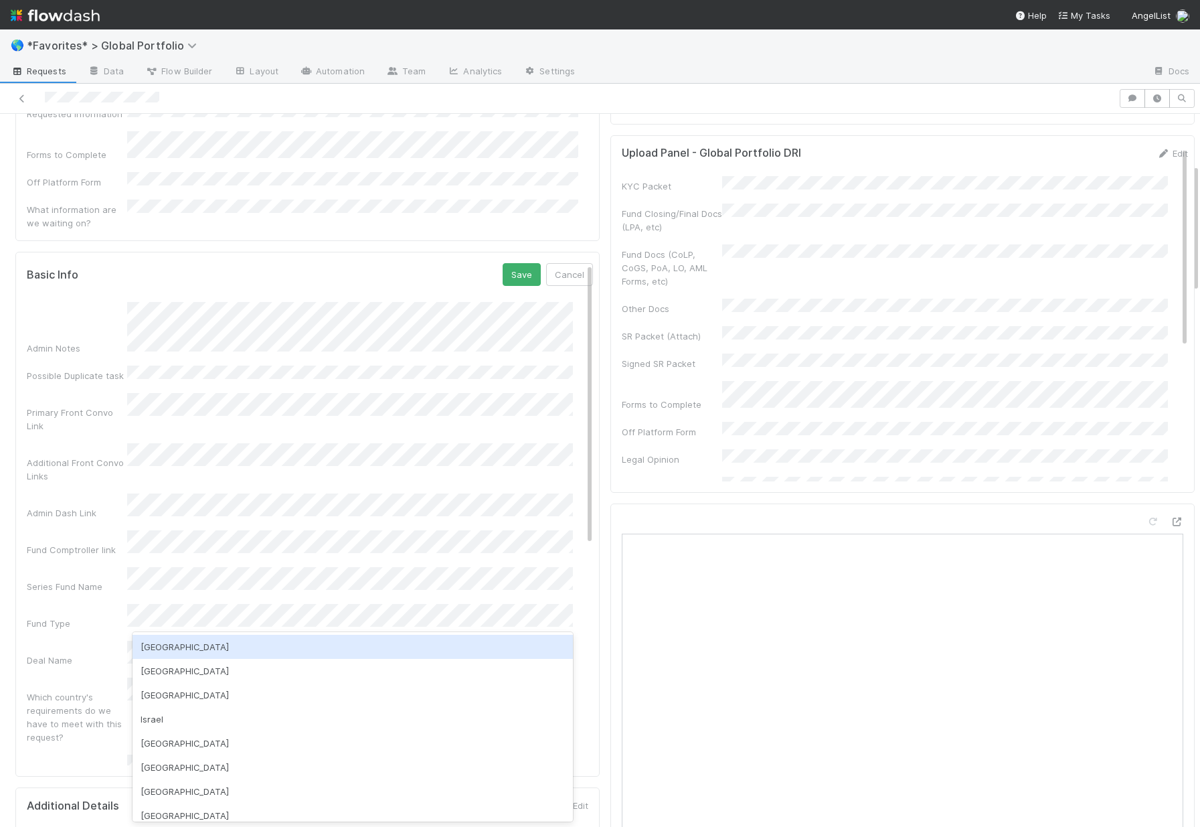
click at [187, 639] on div "USA" at bounding box center [353, 646] width 440 height 24
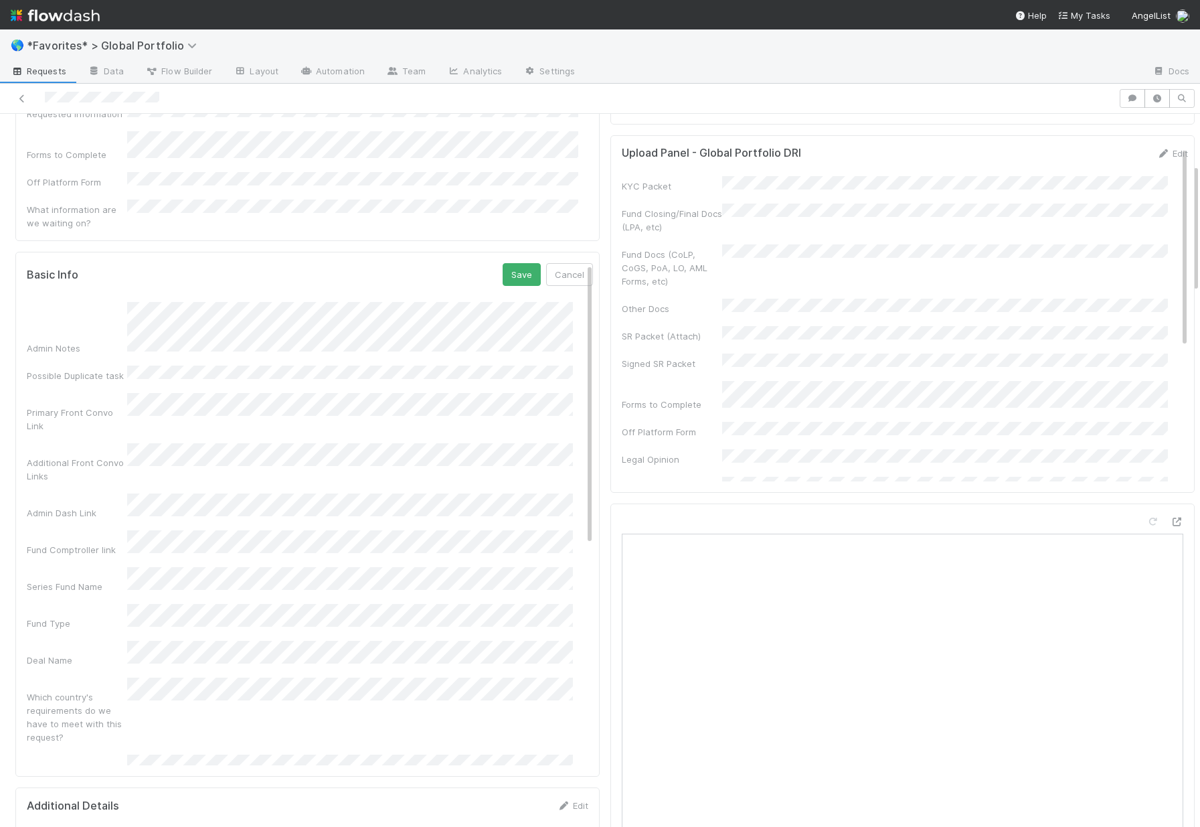
click at [93, 690] on div "Which country's requirements do we have to meet with this request?" at bounding box center [77, 717] width 100 height 54
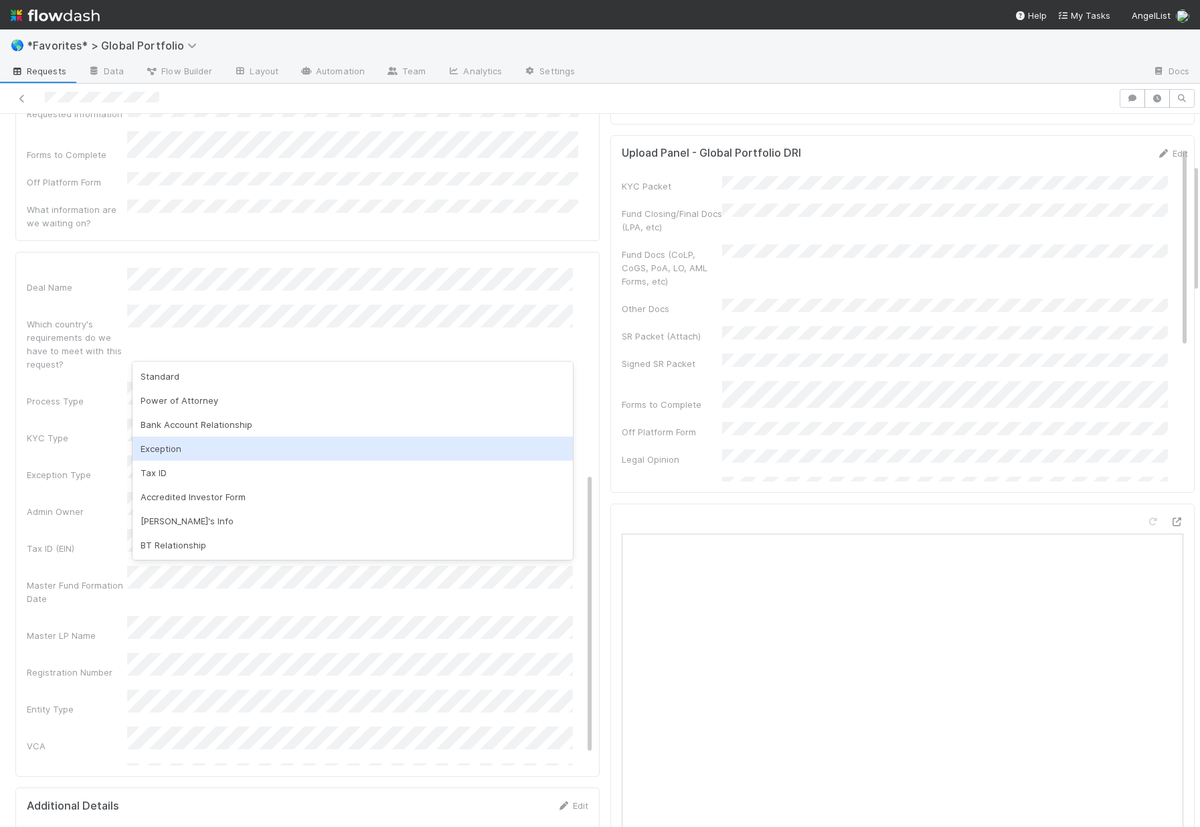
click at [179, 448] on div "Exception" at bounding box center [353, 448] width 440 height 24
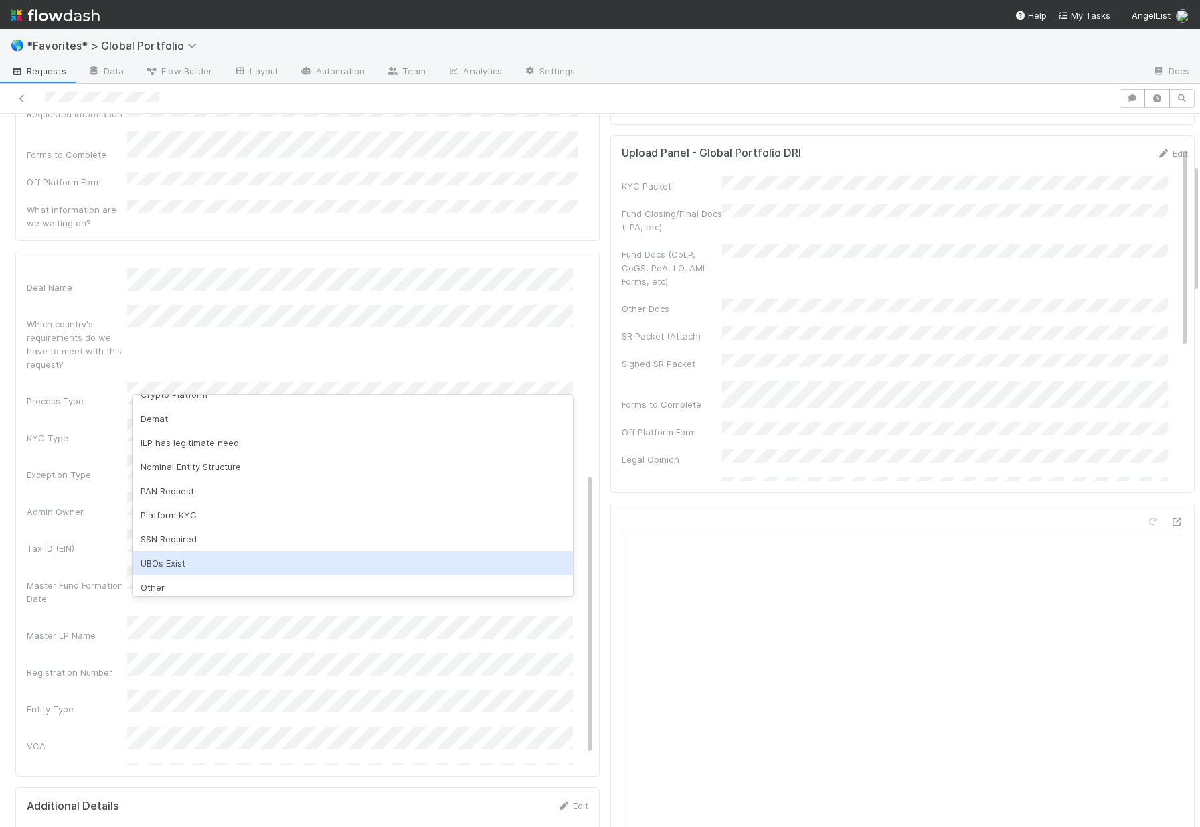
scroll to position [70, 0]
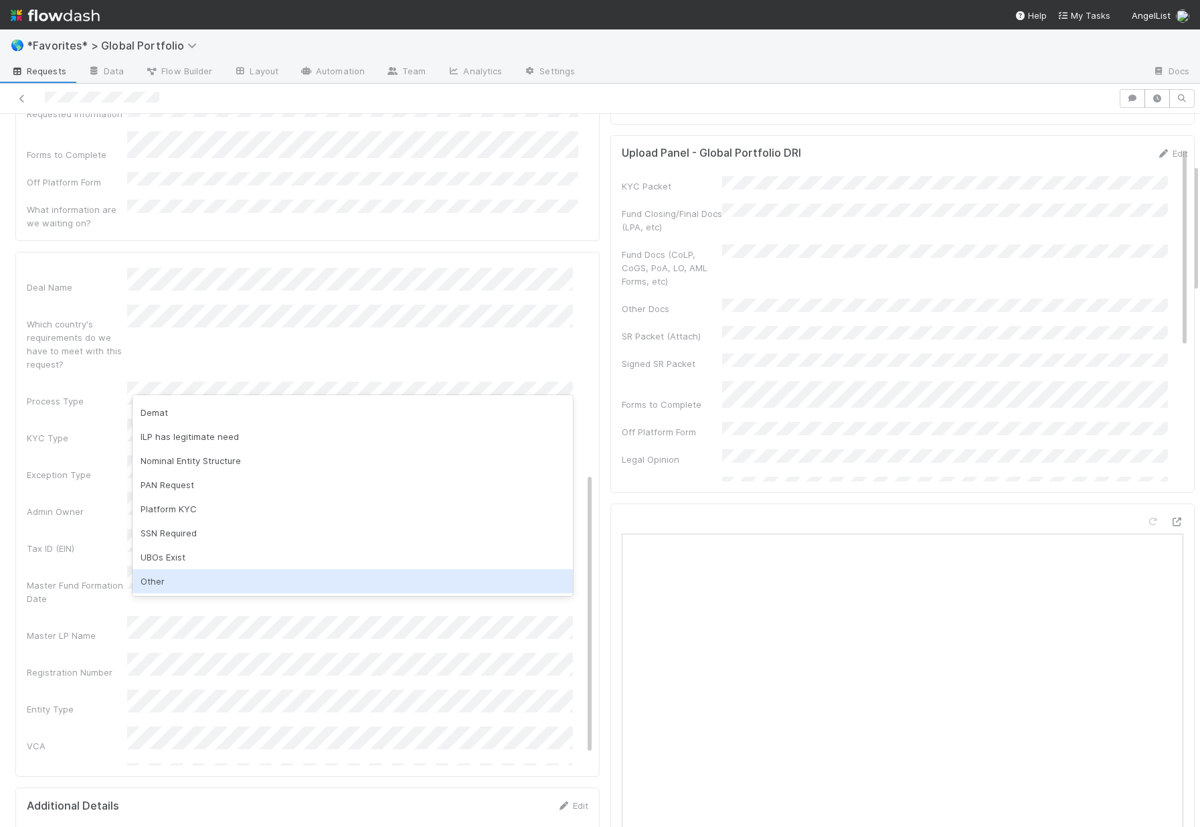
click at [181, 579] on div "Other" at bounding box center [353, 581] width 440 height 24
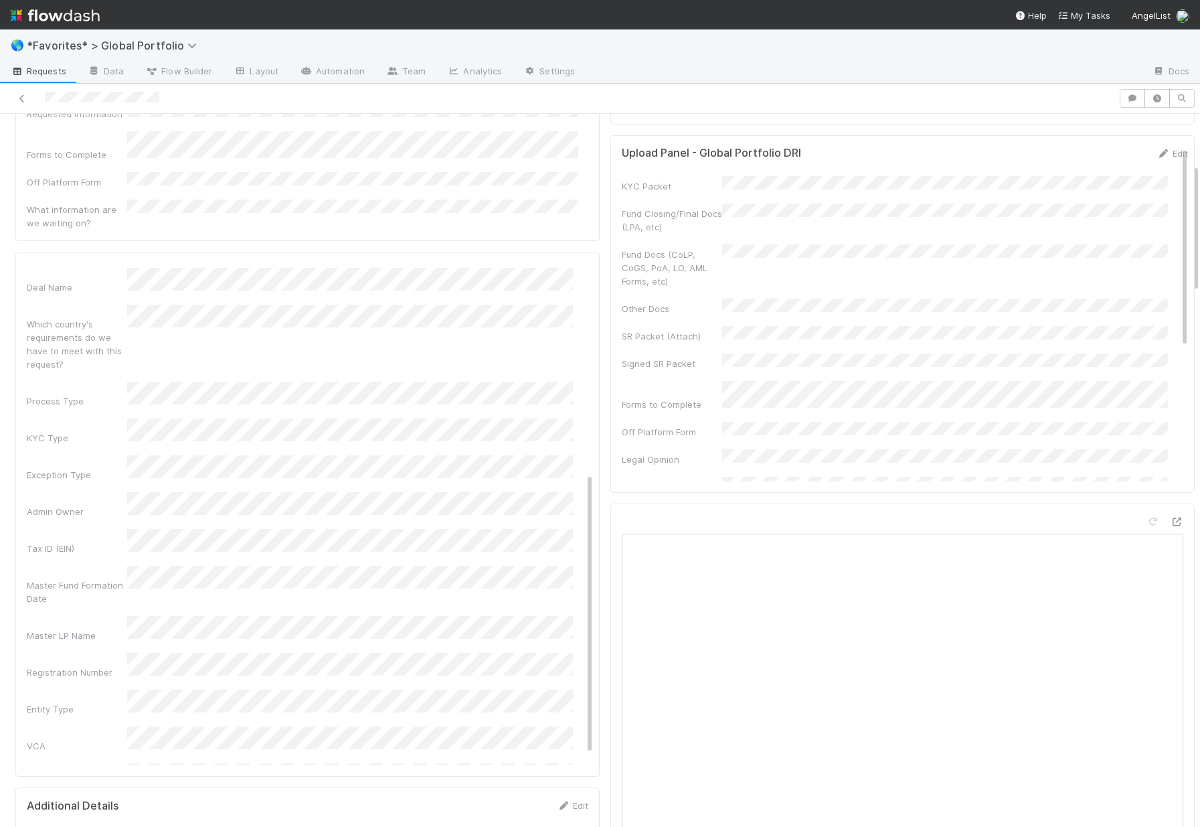
click at [86, 578] on div "Master Fund Formation Date" at bounding box center [77, 591] width 100 height 27
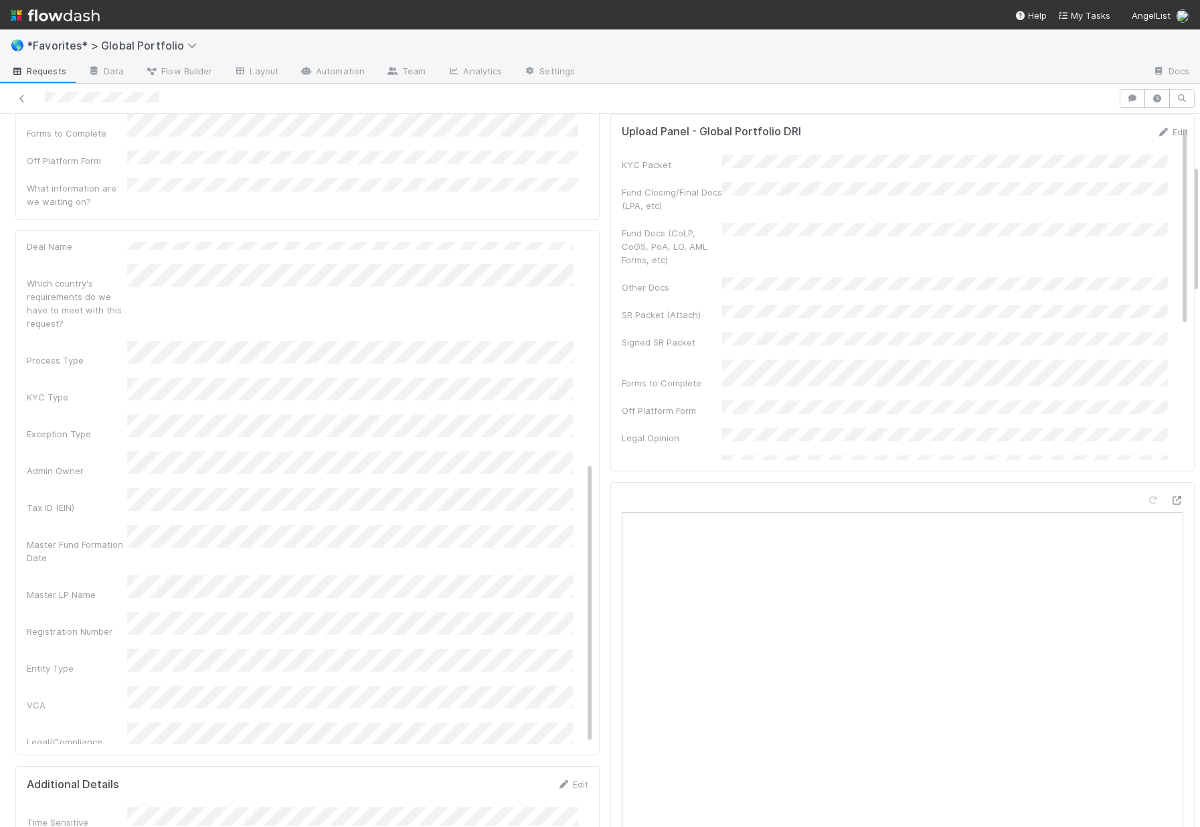
scroll to position [383, 0]
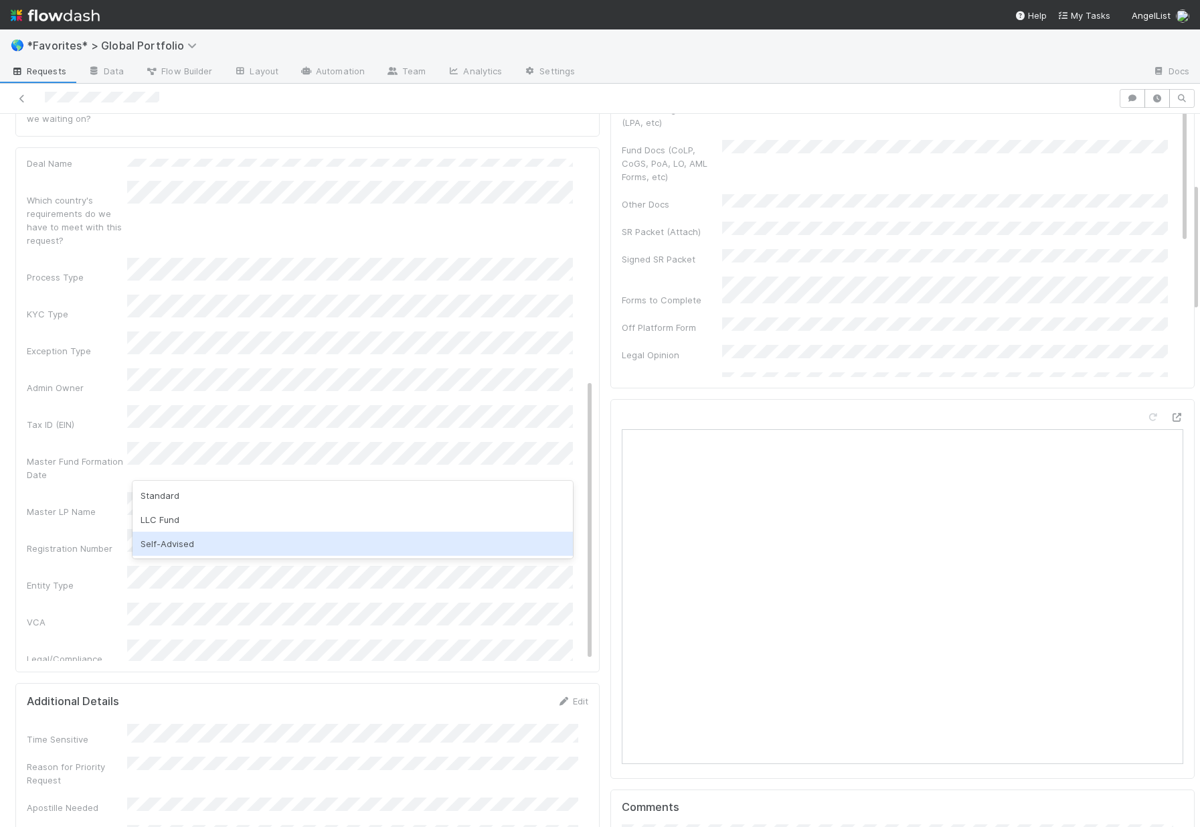
click at [205, 547] on div "Self-Advised" at bounding box center [353, 543] width 440 height 24
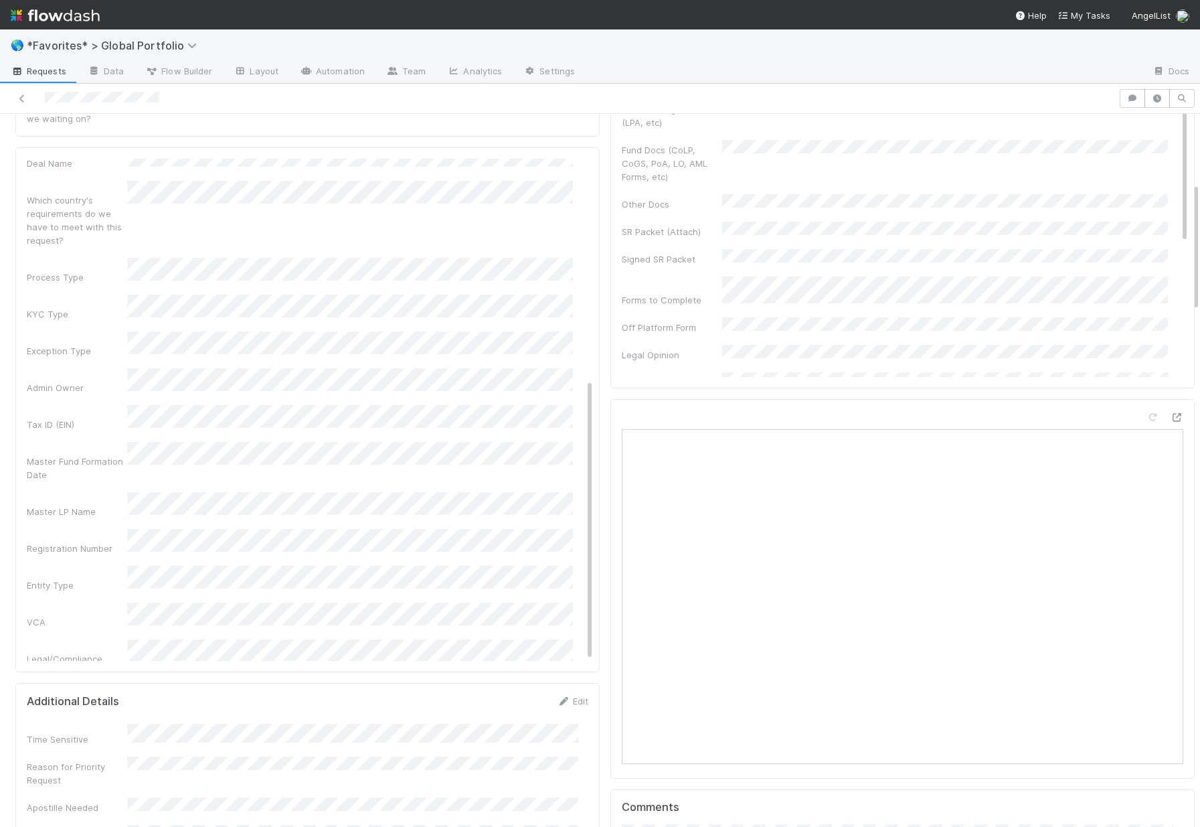
click at [98, 615] on div "VCA" at bounding box center [77, 621] width 100 height 13
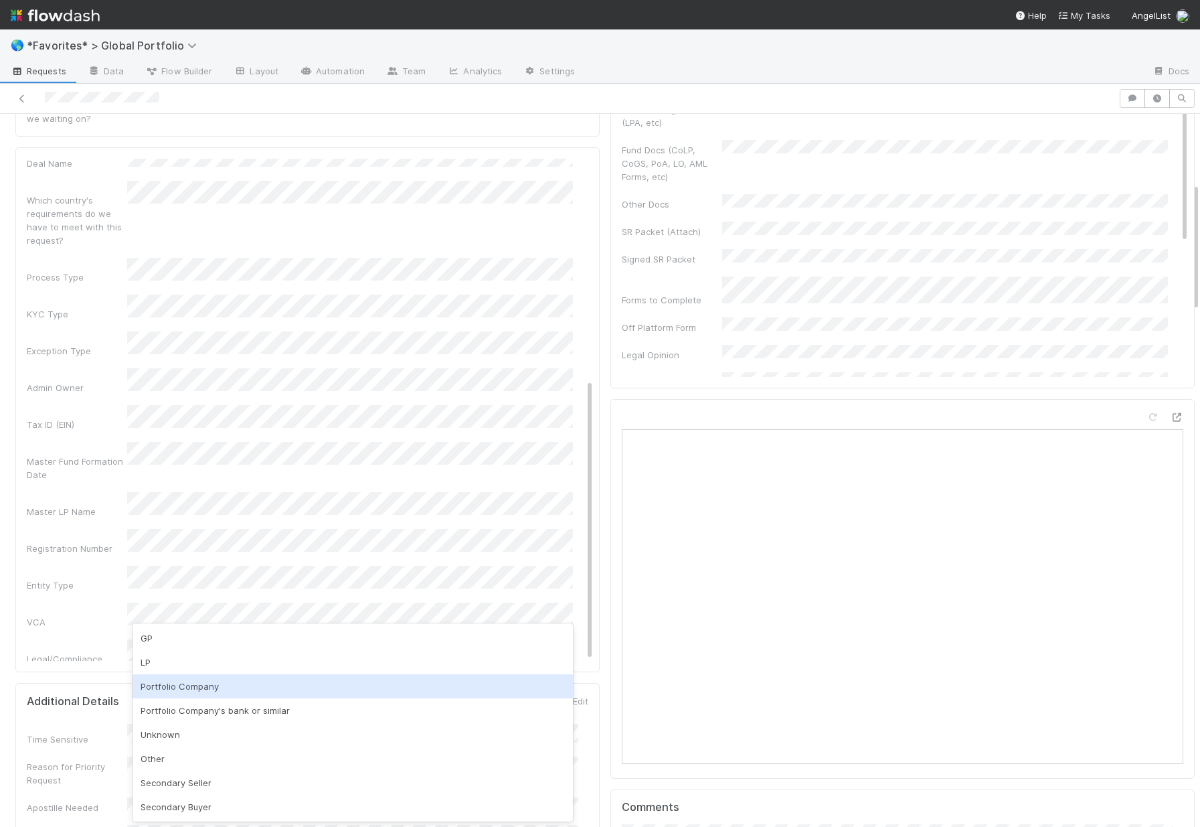
click at [173, 691] on div "Portfolio Company" at bounding box center [353, 686] width 440 height 24
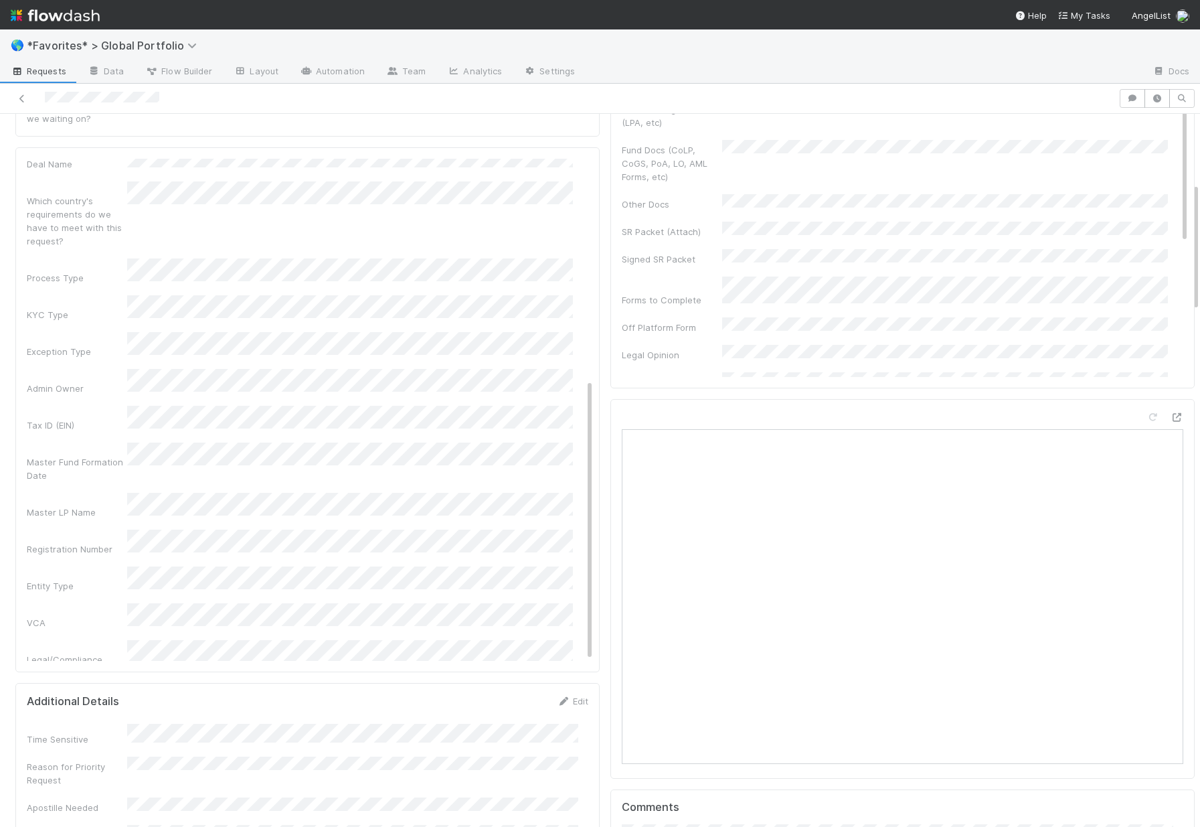
click at [94, 703] on div "Documents to Generate" at bounding box center [77, 716] width 100 height 27
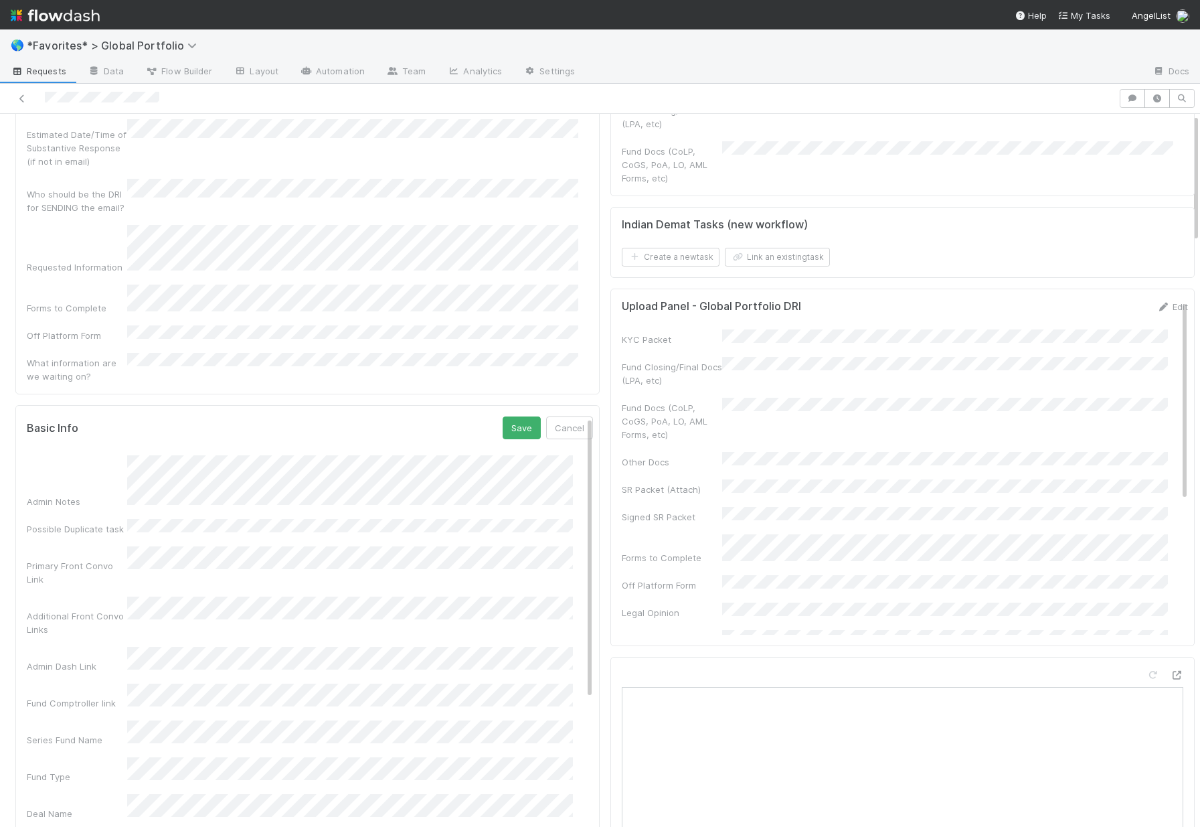
scroll to position [0, 0]
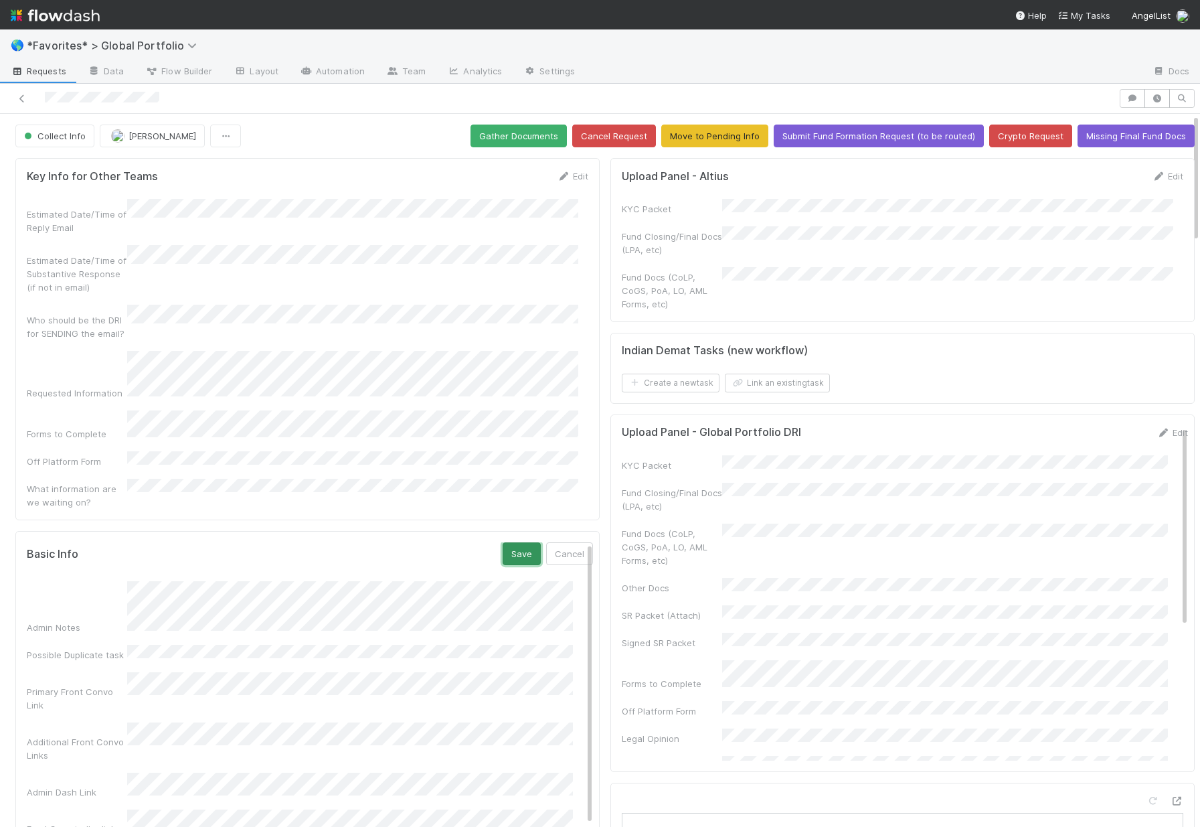
click at [503, 542] on button "Save" at bounding box center [522, 553] width 38 height 23
click at [498, 138] on button "Gather Documents" at bounding box center [518, 135] width 96 height 23
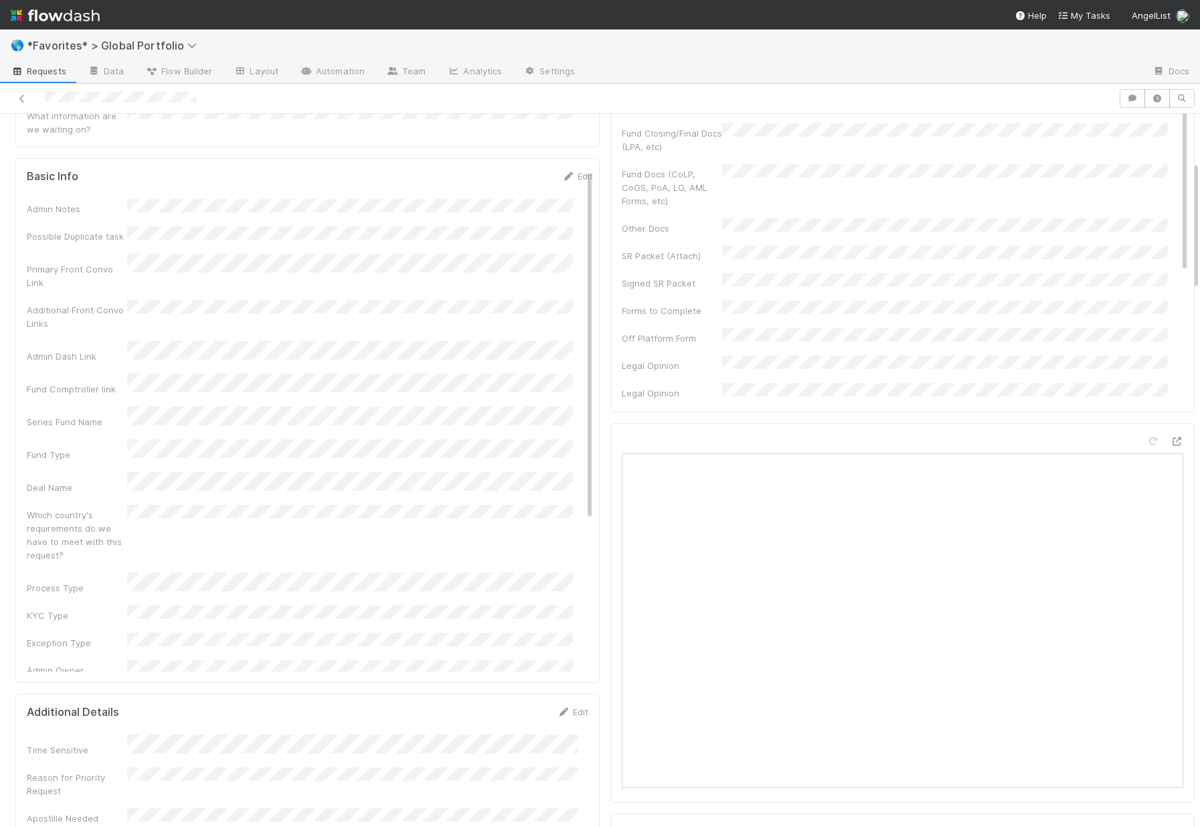
scroll to position [369, 0]
click at [1170, 428] on icon at bounding box center [1176, 432] width 13 height 9
click at [567, 161] on link "Edit" at bounding box center [576, 166] width 31 height 11
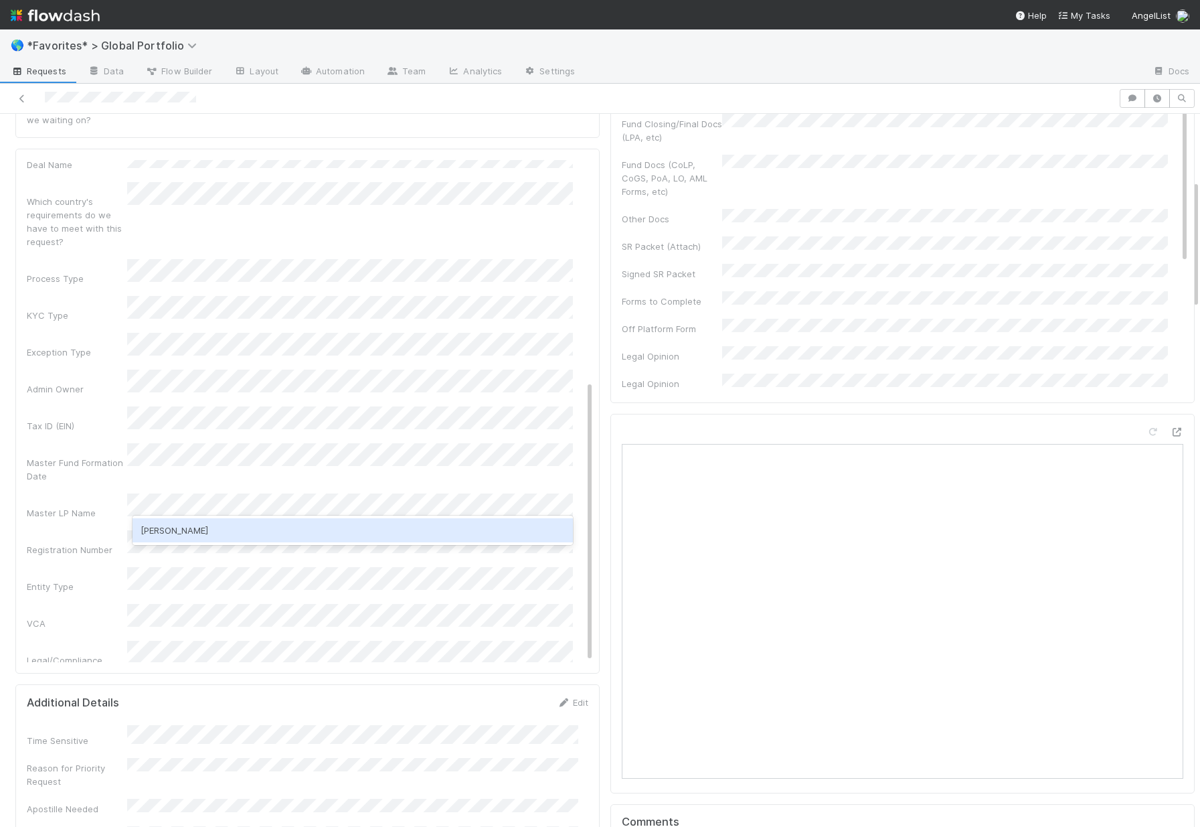
click at [207, 523] on div "Shradha Menghrajani" at bounding box center [353, 530] width 440 height 24
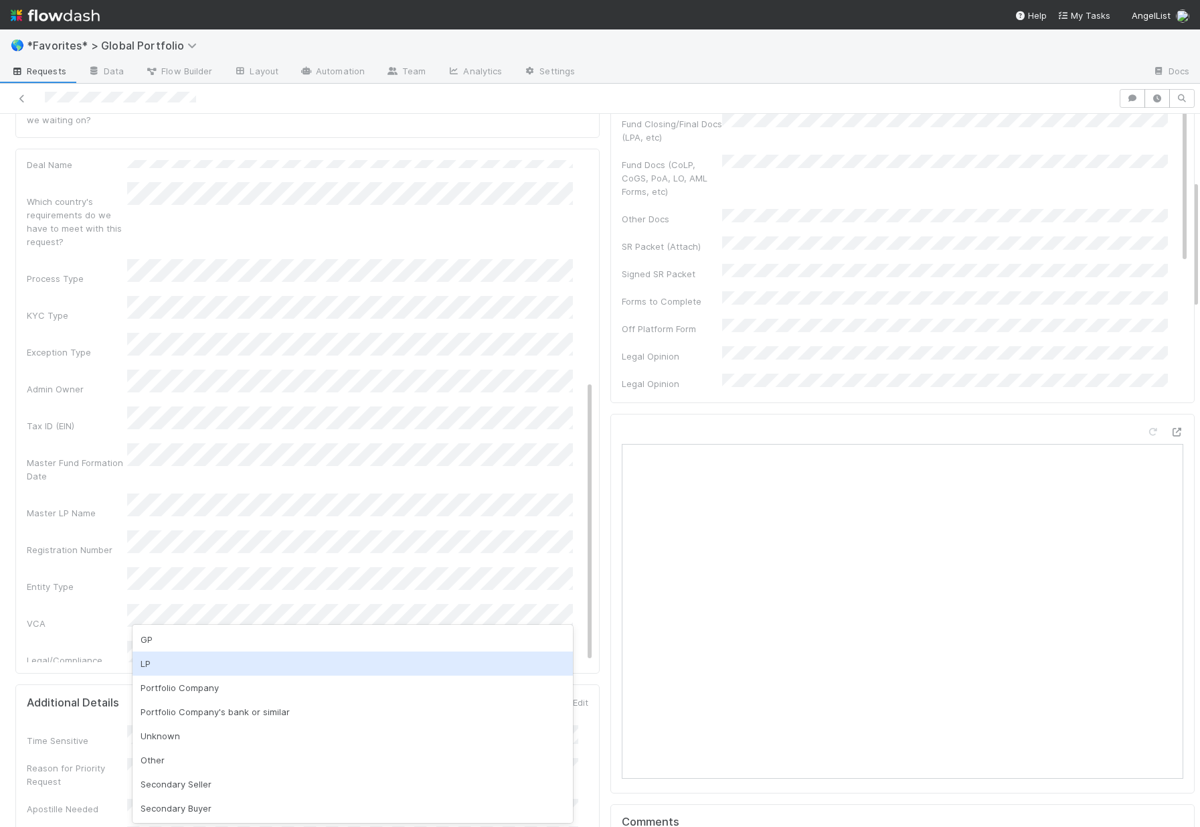
click at [230, 665] on div "LP" at bounding box center [353, 663] width 440 height 24
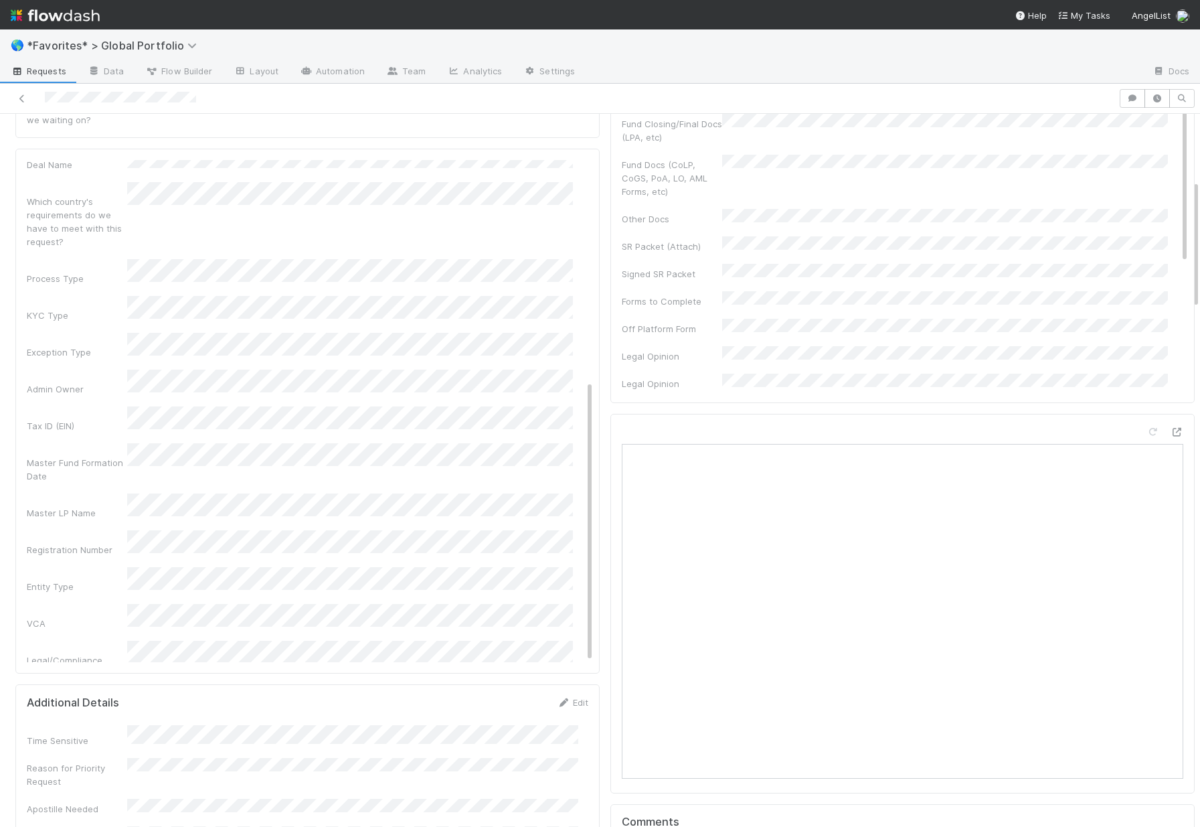
scroll to position [392, 0]
click at [71, 520] on div "Admin Notes Possible Duplicate task Primary Front Convo Link Additional Front C…" at bounding box center [310, 294] width 566 height 974
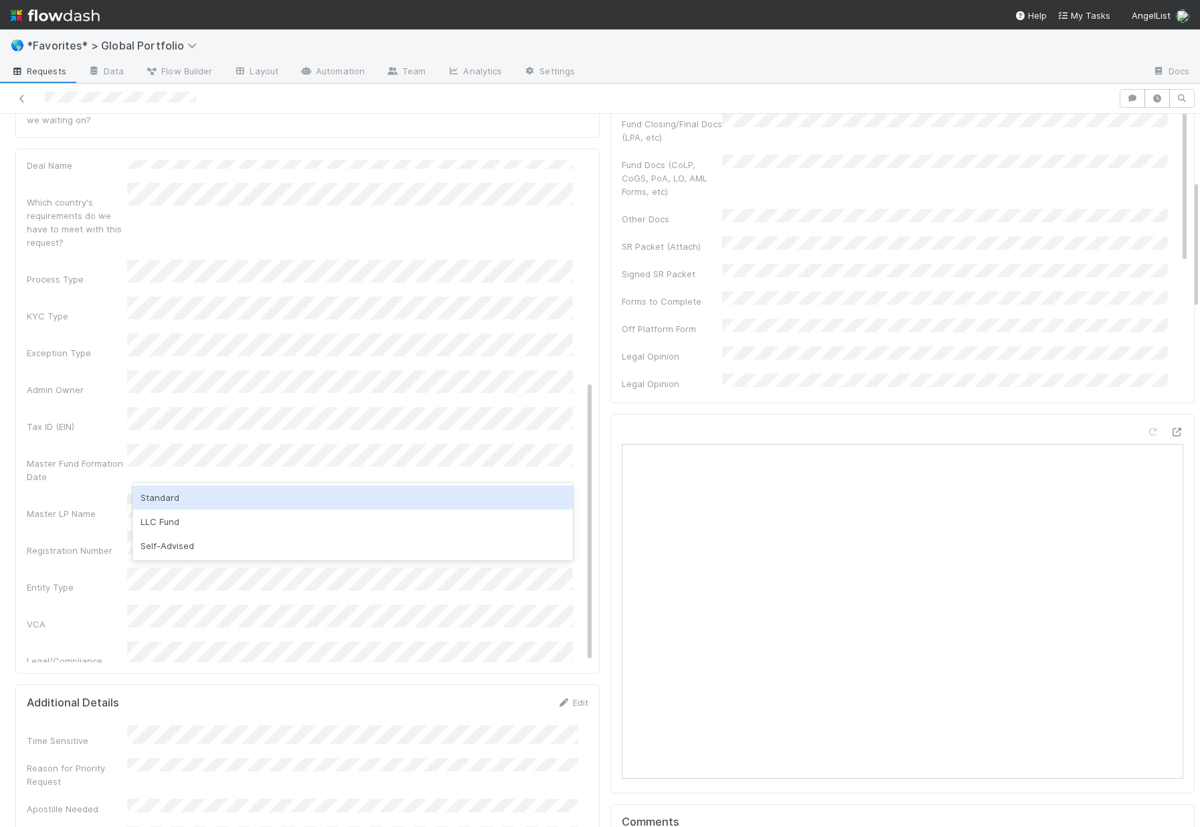
click at [198, 503] on div "Standard" at bounding box center [353, 497] width 440 height 24
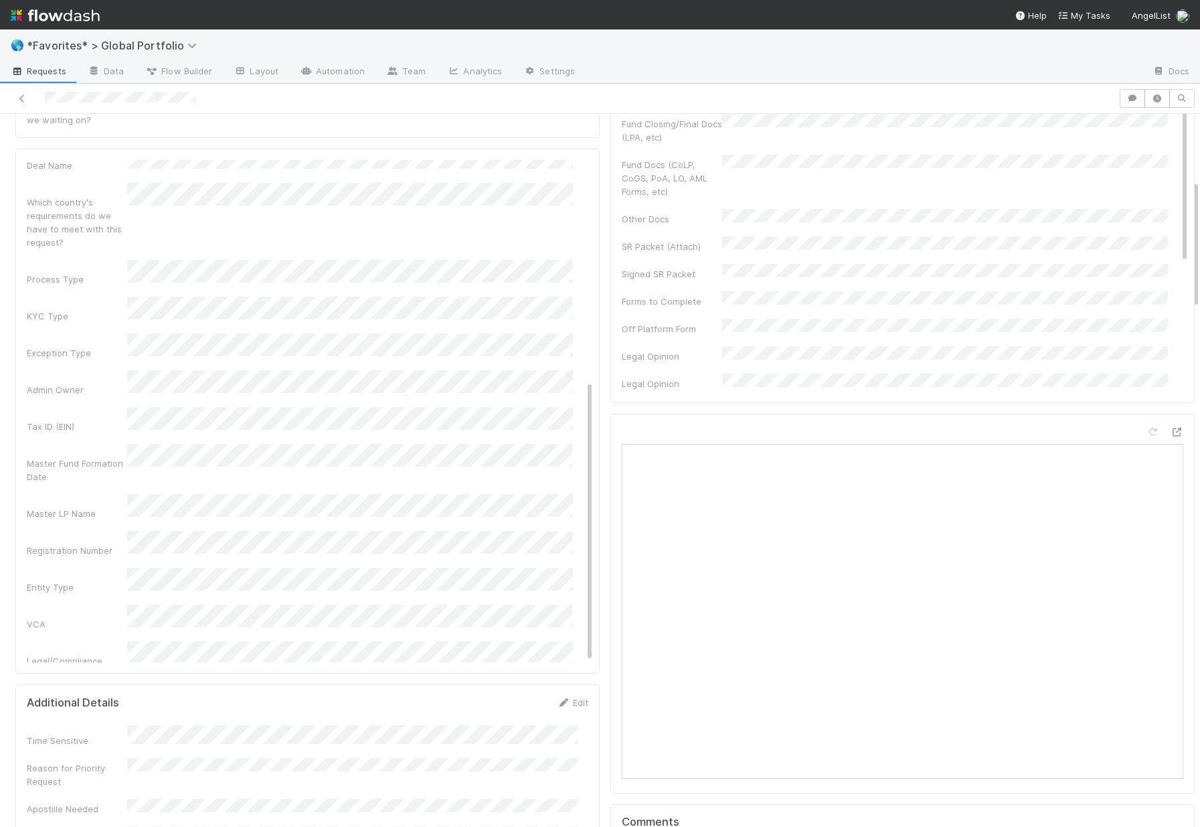
click at [101, 604] on div "VCA" at bounding box center [310, 617] width 566 height 26
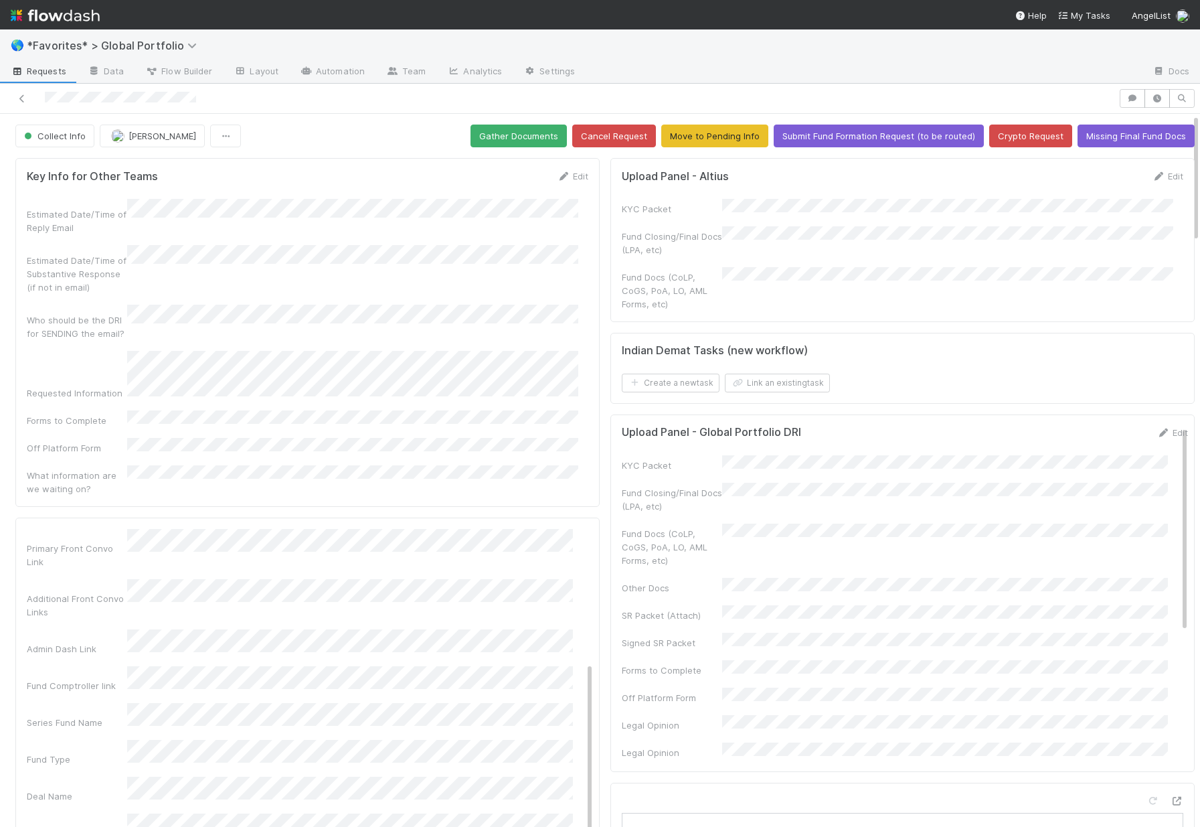
scroll to position [0, 0]
click at [509, 529] on button "Save" at bounding box center [522, 540] width 38 height 23
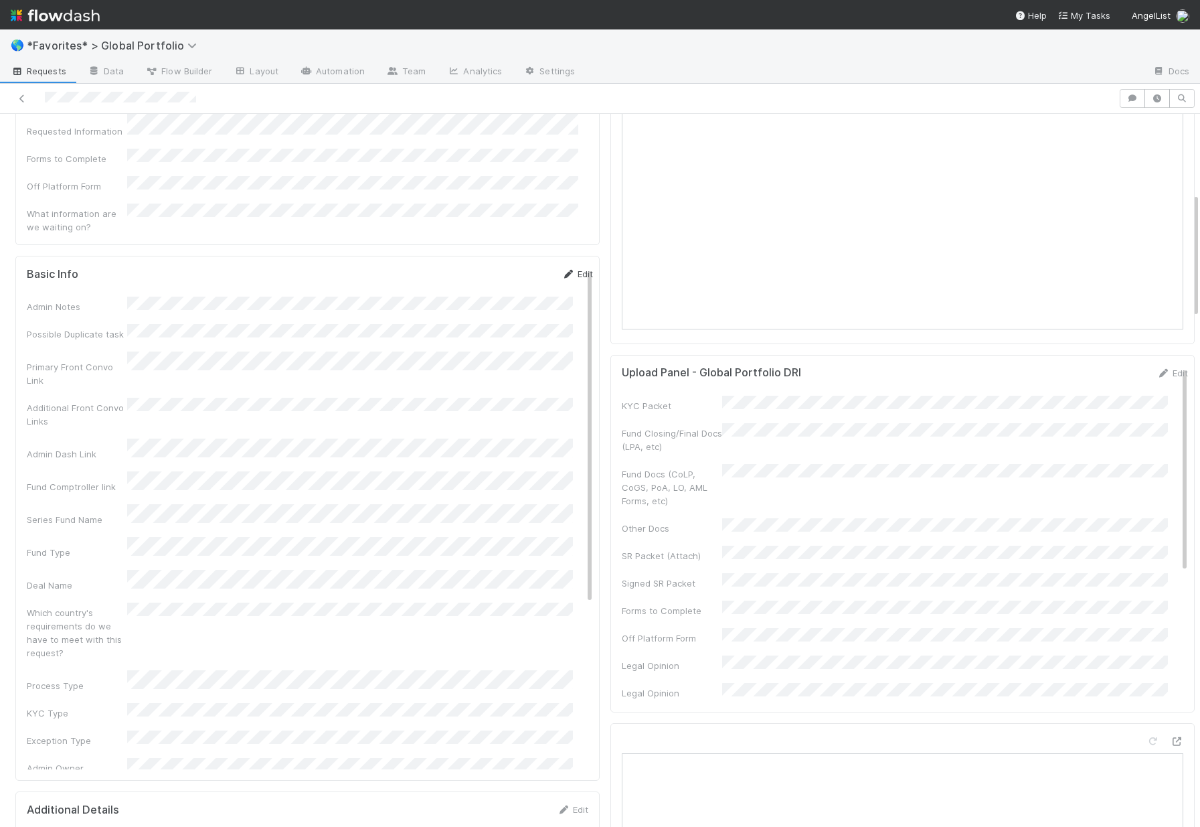
click at [561, 268] on link "Edit" at bounding box center [576, 273] width 31 height 11
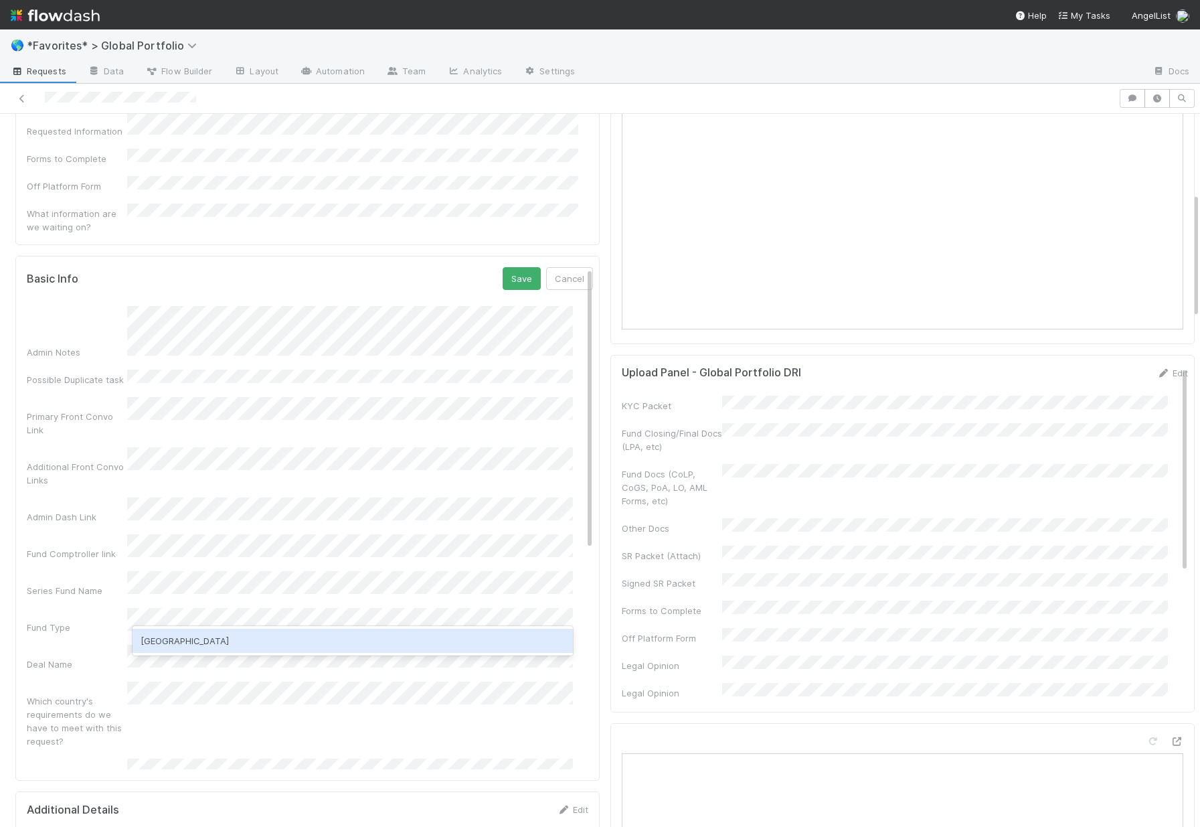
click at [210, 646] on div "Luxembourg" at bounding box center [353, 640] width 440 height 24
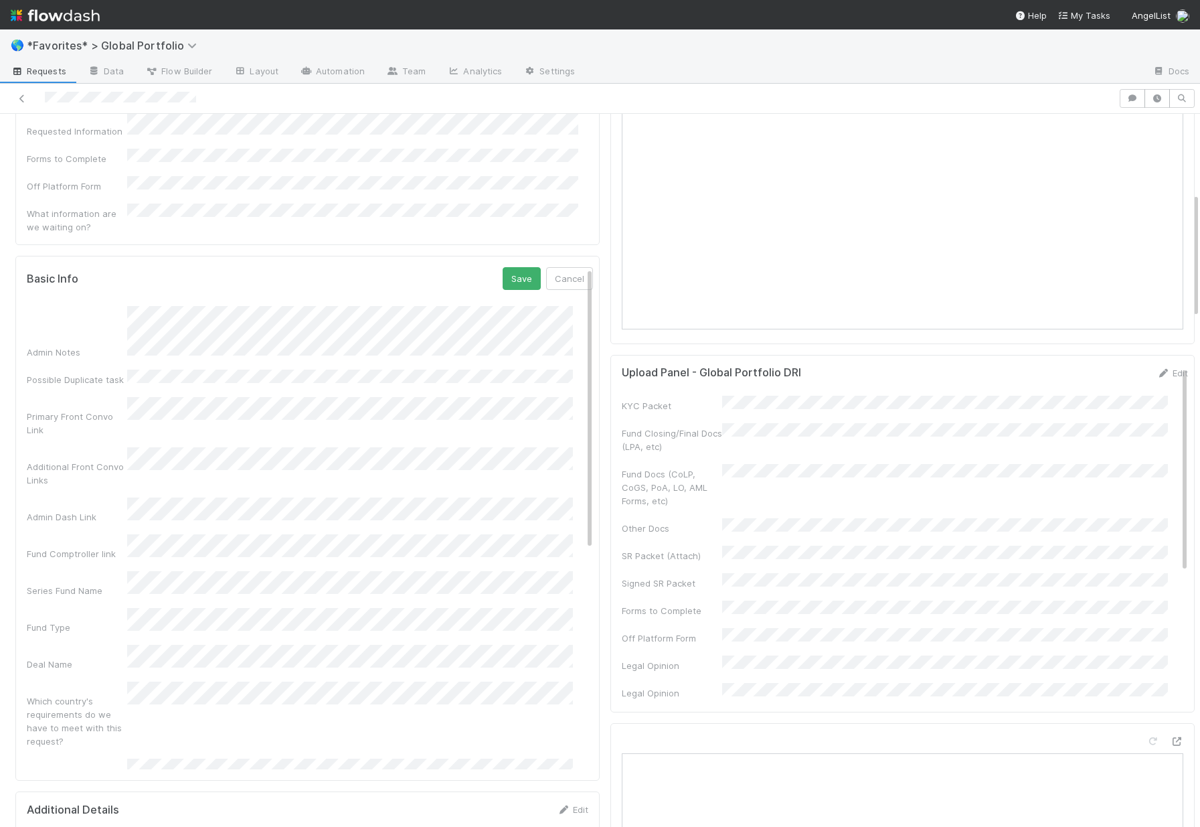
click at [64, 758] on div "Process Type" at bounding box center [310, 771] width 566 height 26
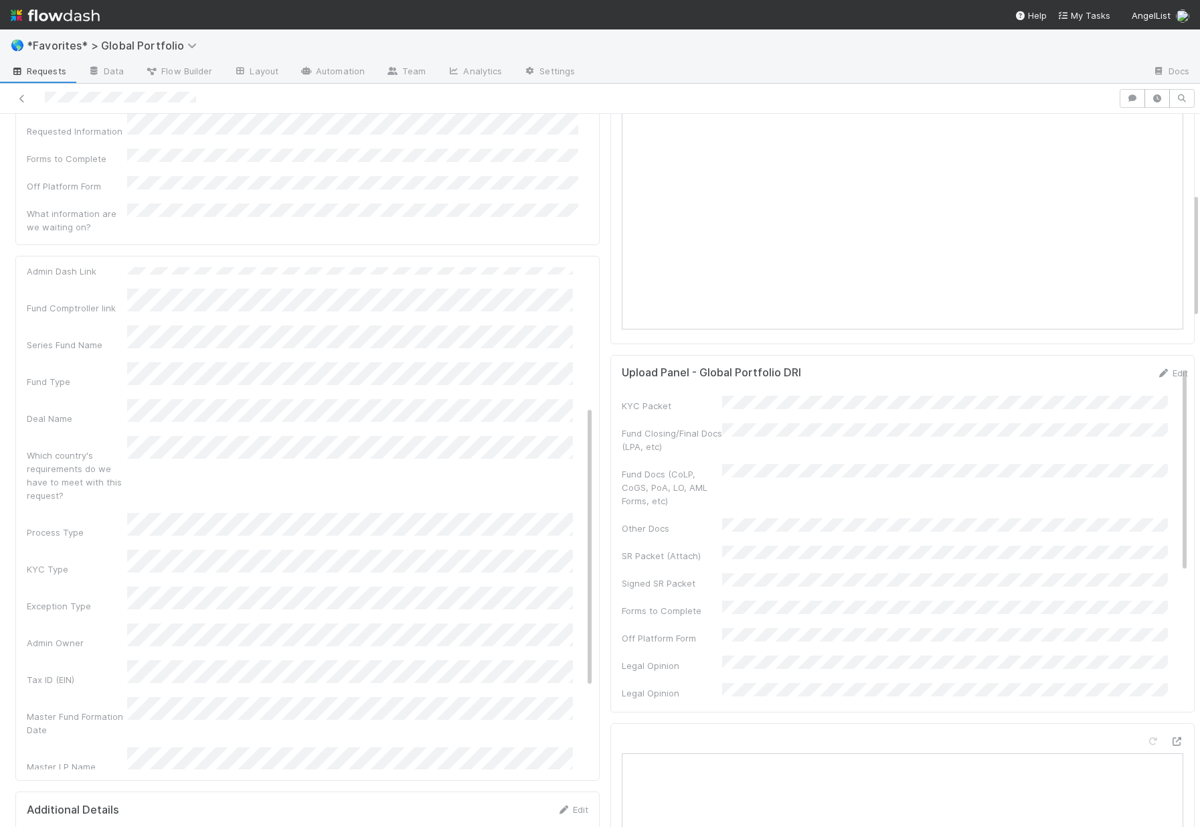
scroll to position [282, 0]
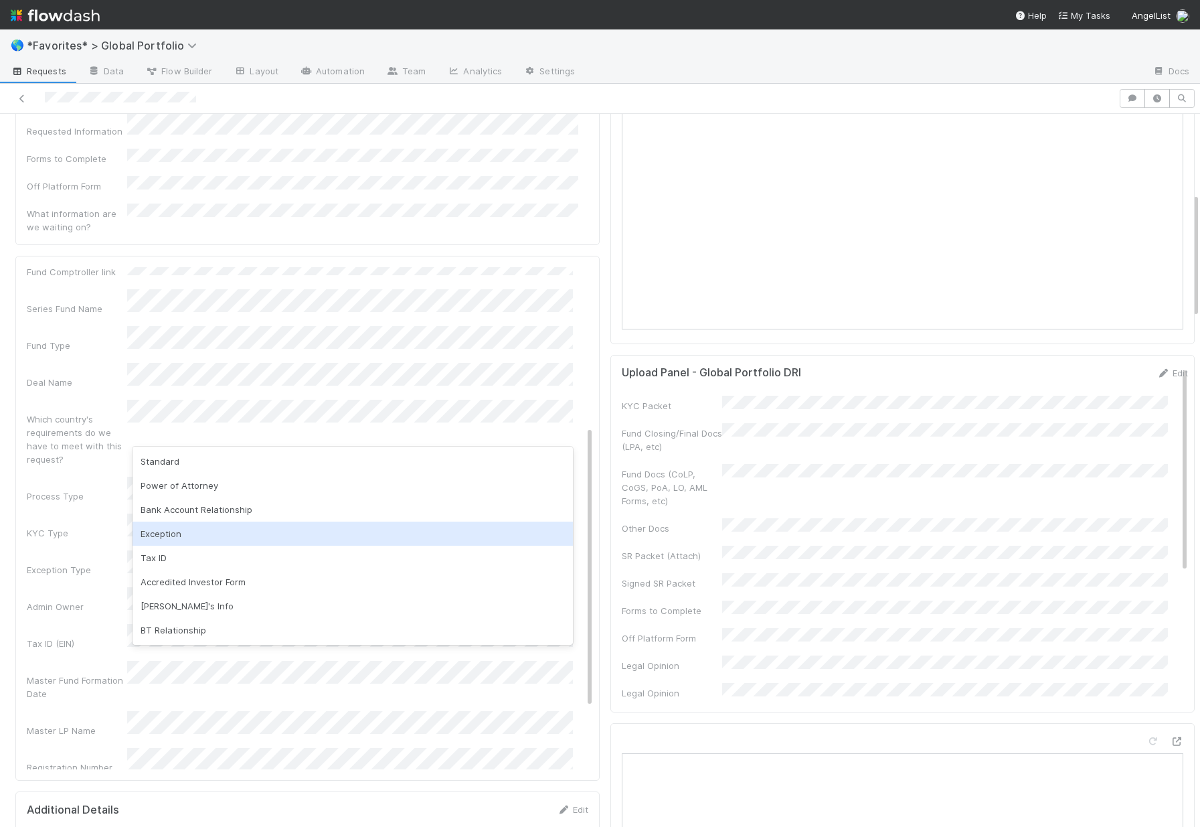
click at [162, 533] on div "Exception" at bounding box center [353, 533] width 440 height 24
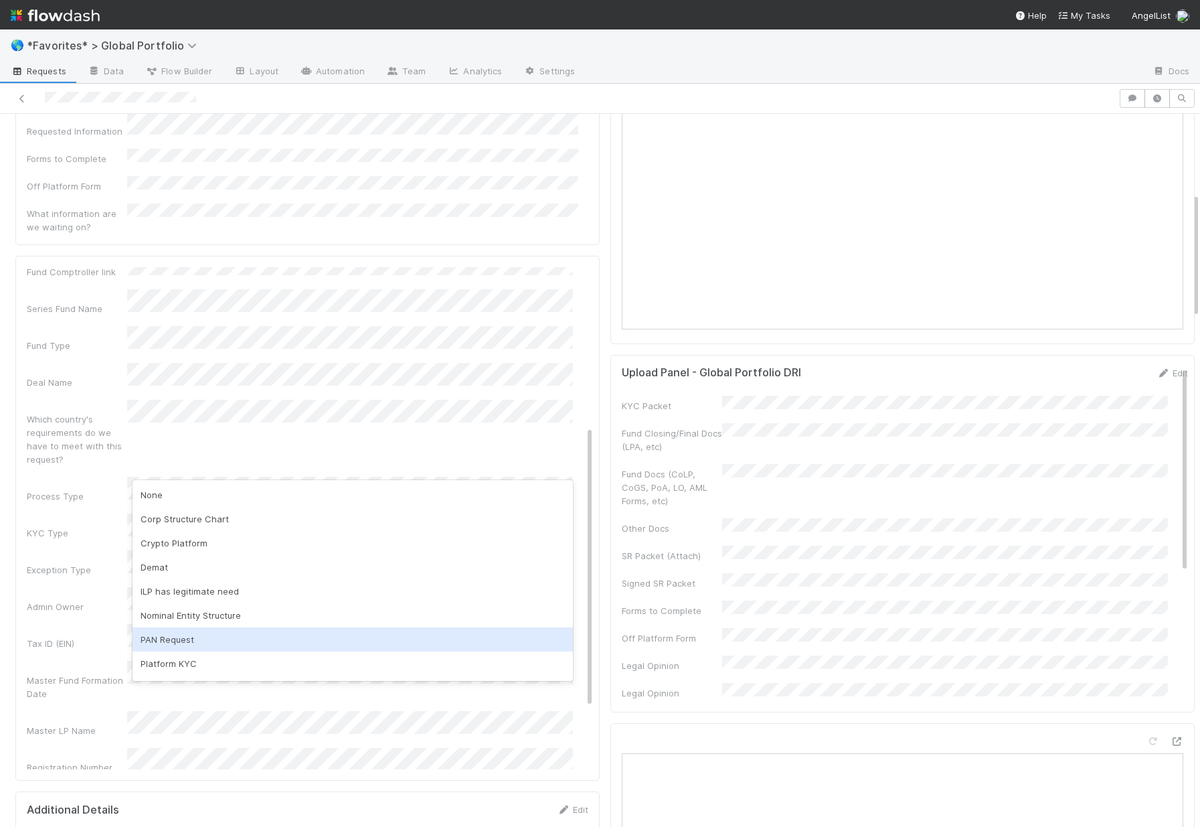
scroll to position [70, 0]
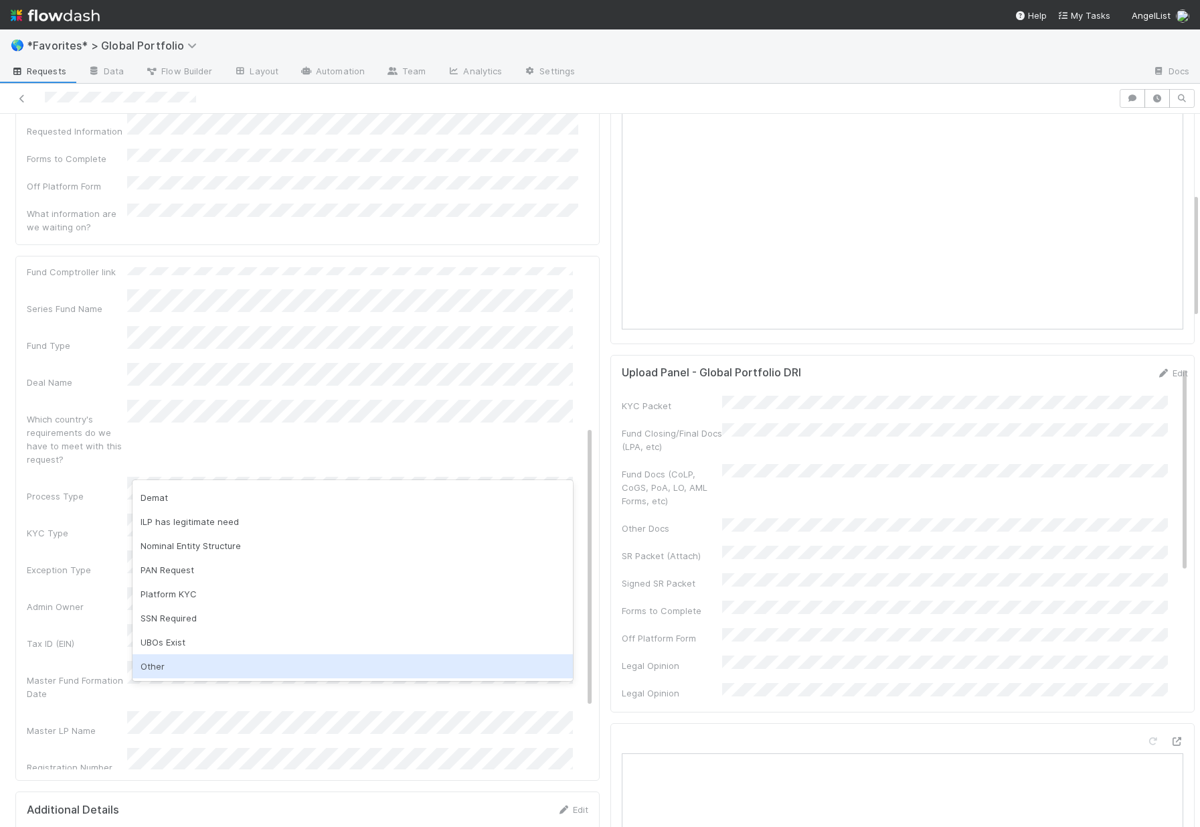
click at [159, 665] on div "Other" at bounding box center [353, 666] width 440 height 24
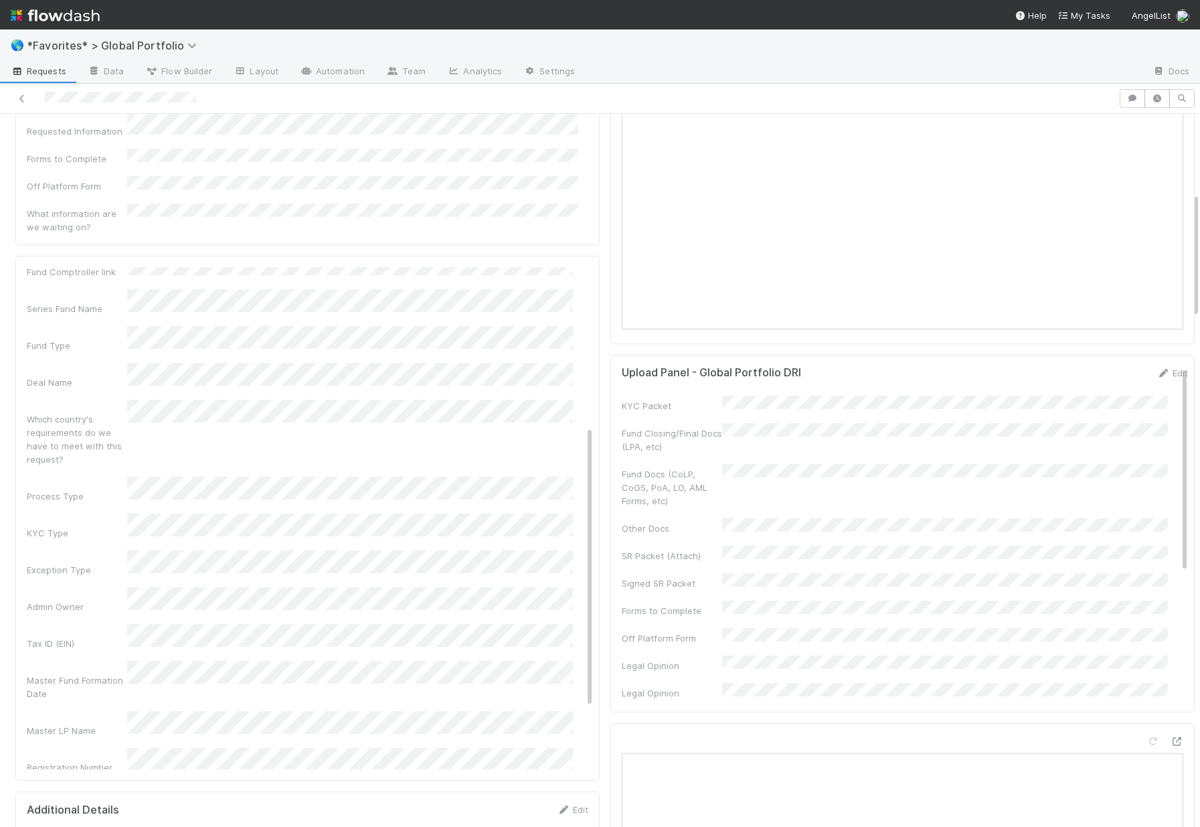
click at [30, 723] on div "Master LP Name" at bounding box center [77, 729] width 100 height 13
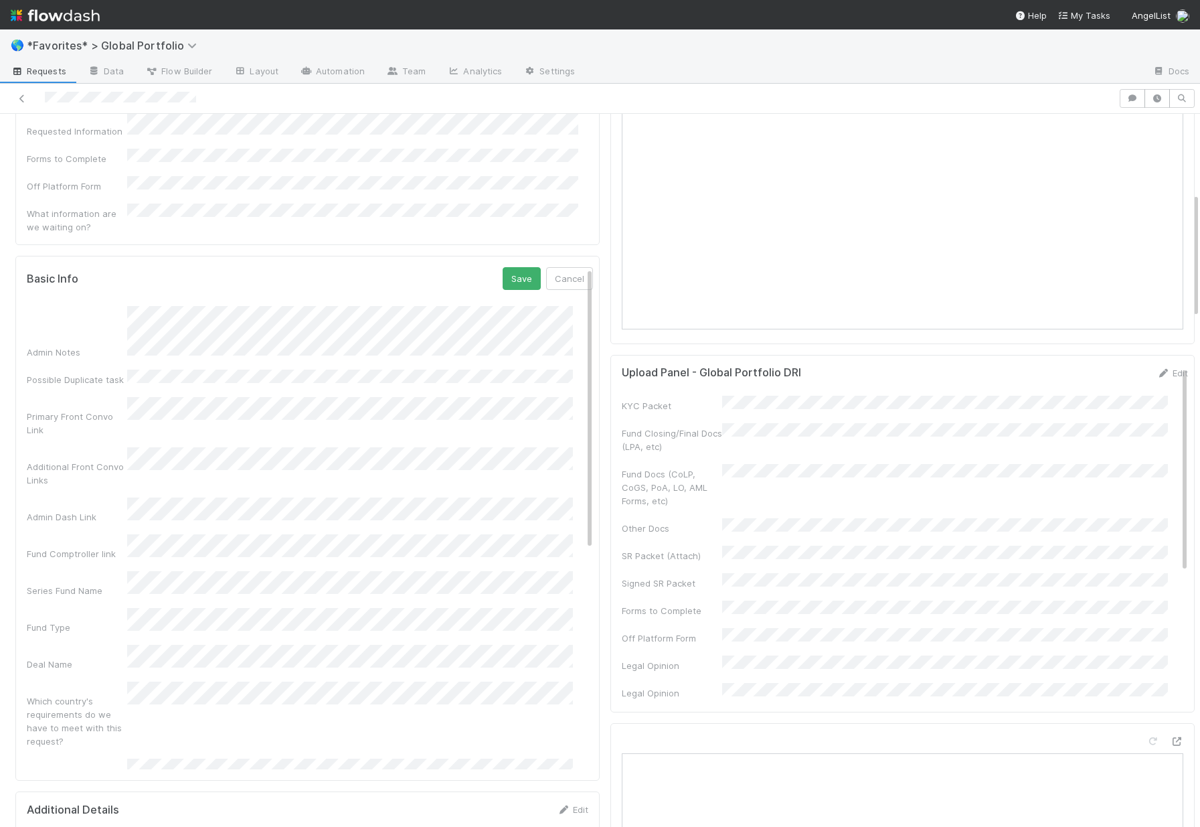
click at [503, 256] on div "Basic Info Save Cancel Admin Notes Possible Duplicate task Primary Front Convo …" at bounding box center [307, 518] width 584 height 525
click at [503, 267] on button "Save" at bounding box center [522, 278] width 38 height 23
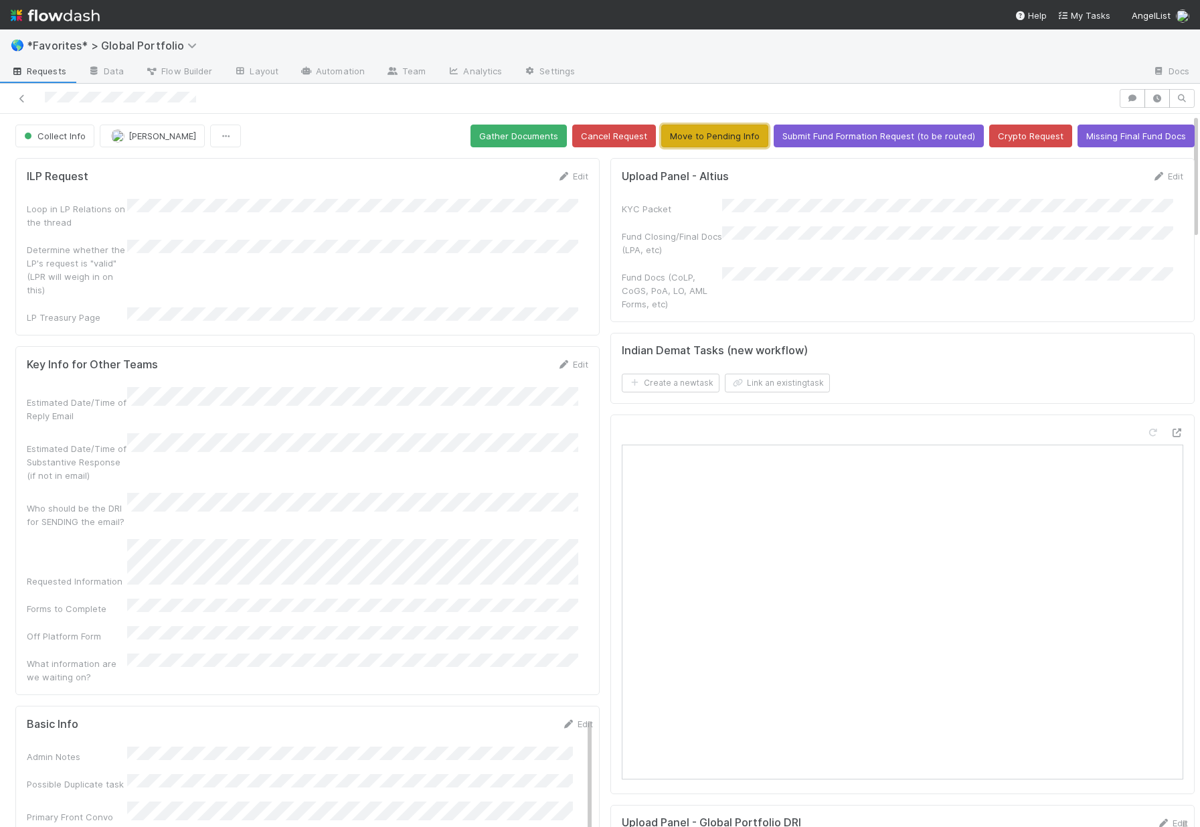
click at [687, 140] on button "Move to Pending Info" at bounding box center [714, 135] width 107 height 23
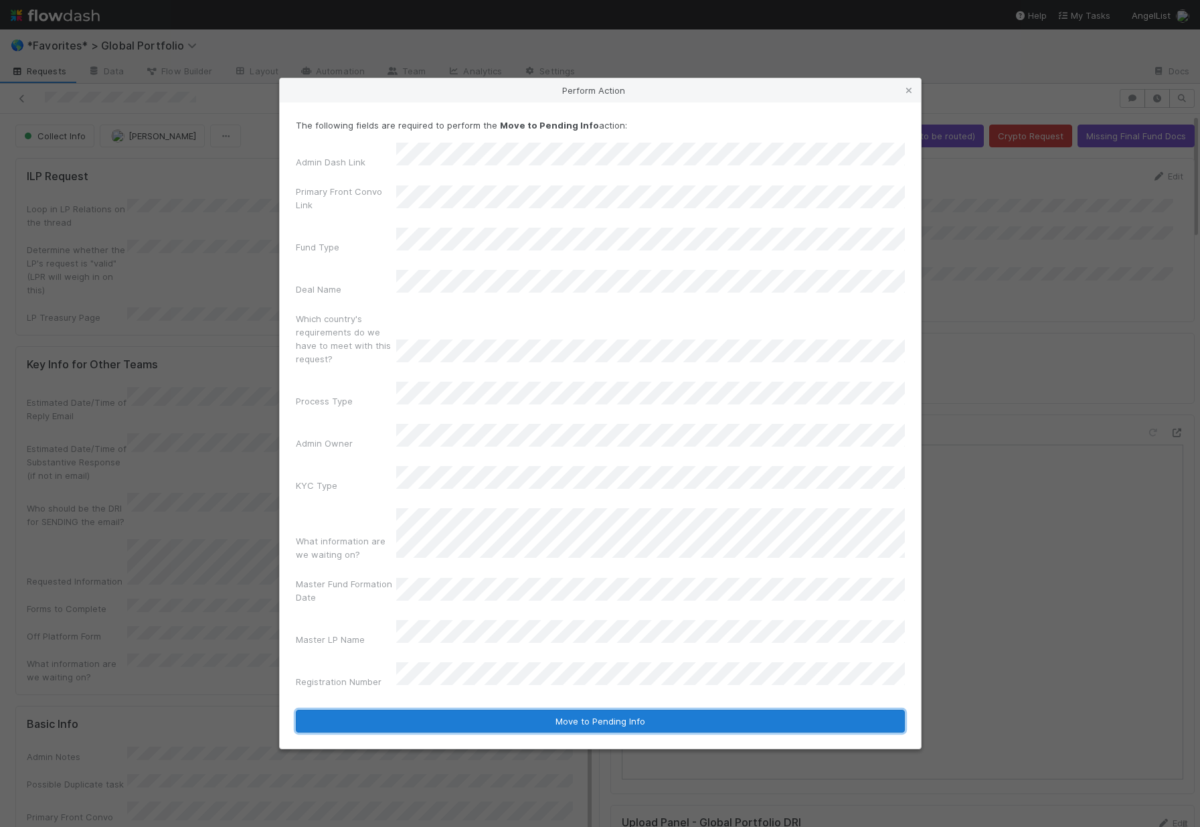
click at [488, 709] on button "Move to Pending Info" at bounding box center [600, 720] width 609 height 23
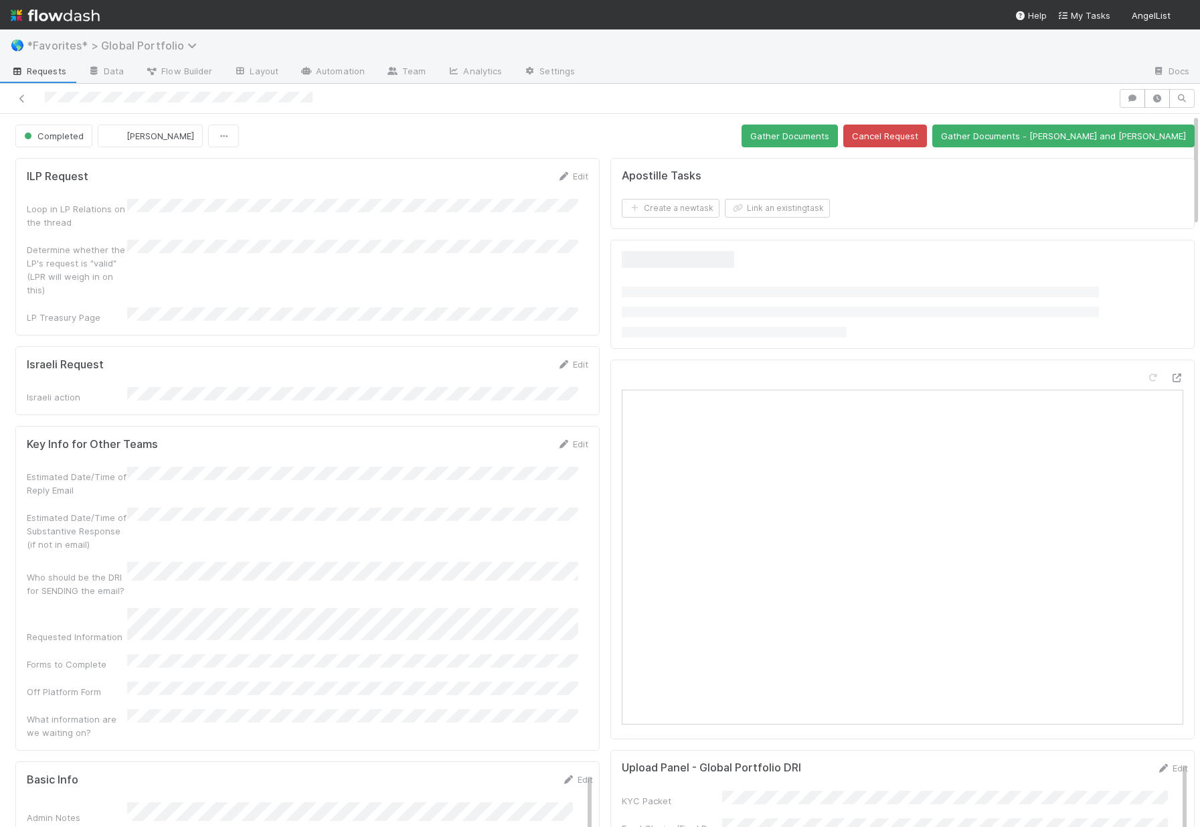
click at [109, 46] on span "*Favorites* > Global Portfolio" at bounding box center [115, 45] width 177 height 13
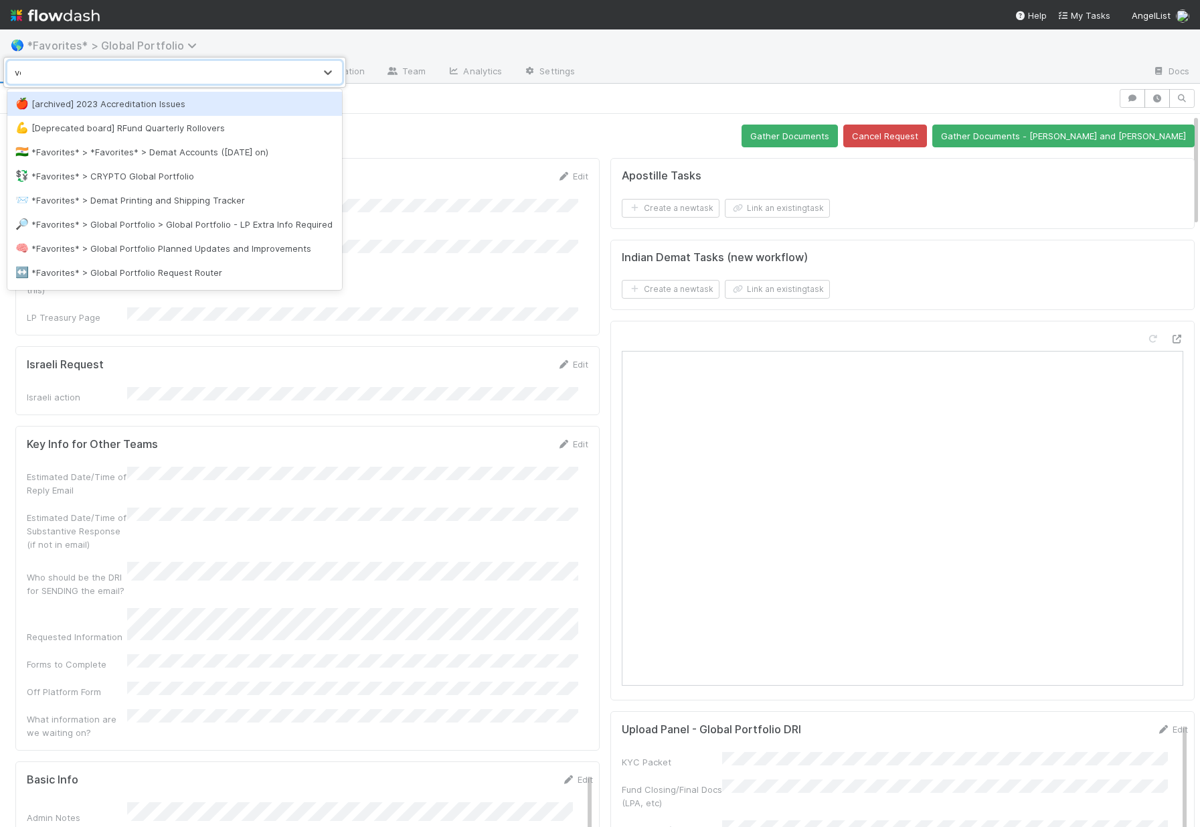
type input "ven"
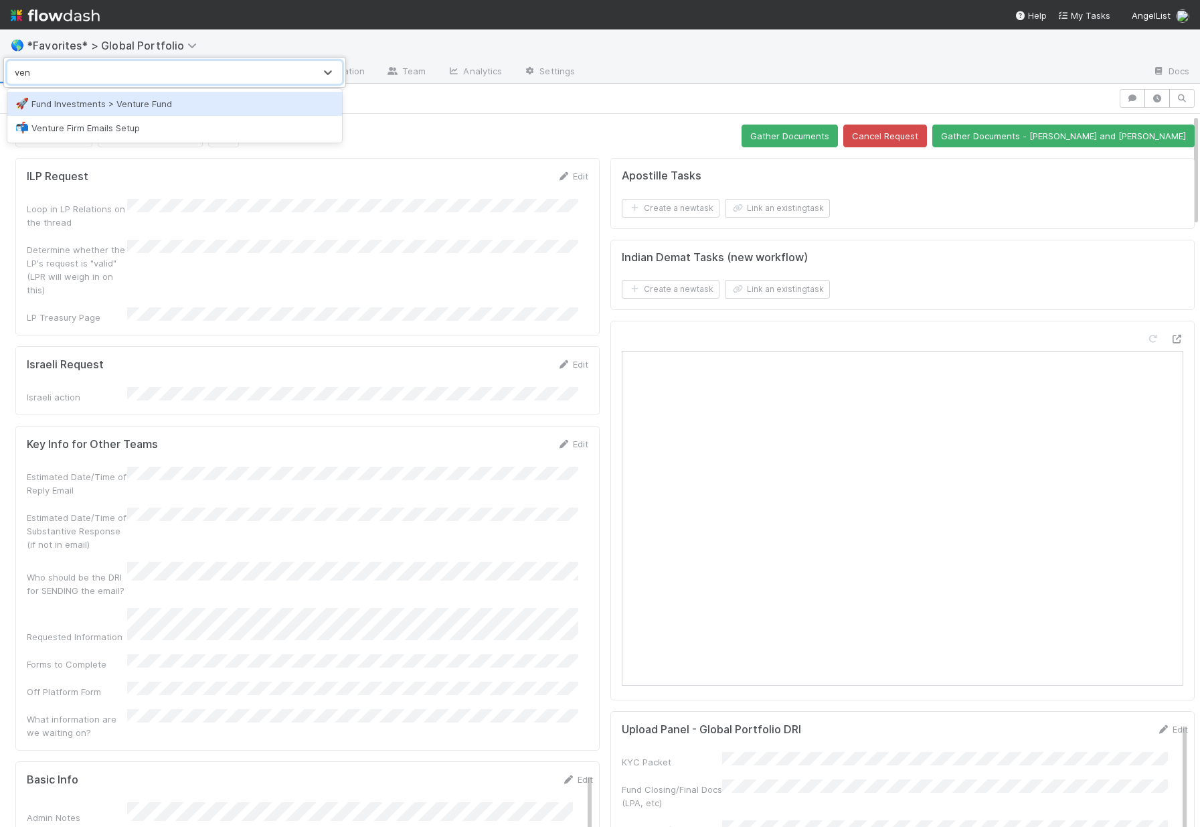
click at [102, 104] on div "🚀 Fund Investments > Venture Fund" at bounding box center [174, 103] width 319 height 13
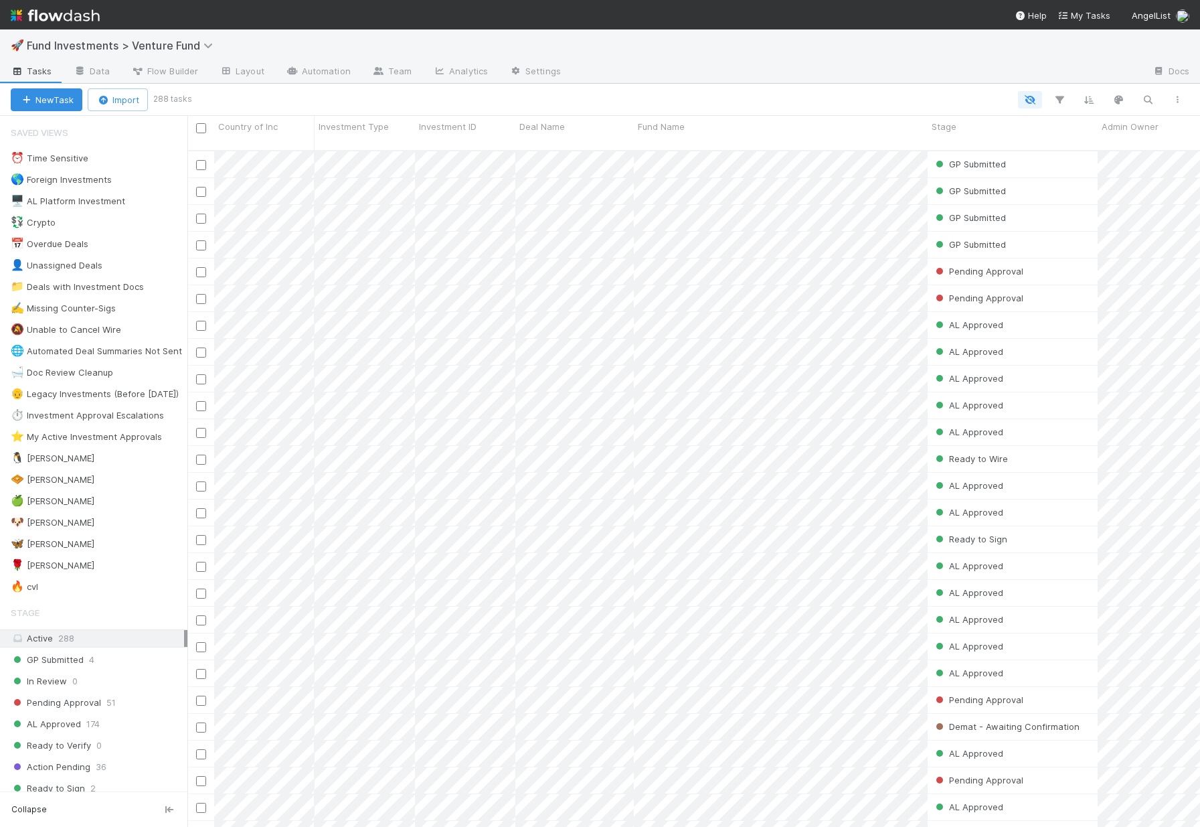
scroll to position [654, 0]
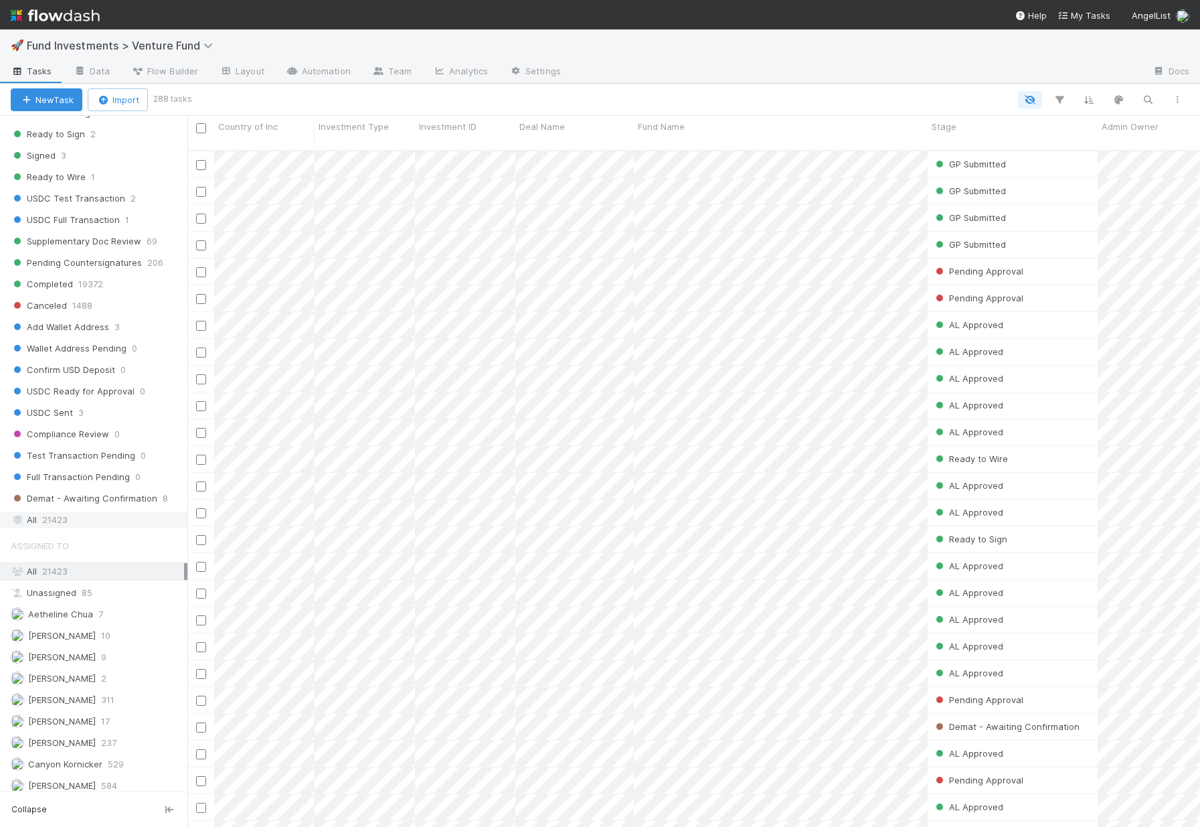
click at [73, 512] on div "All 21423" at bounding box center [97, 519] width 173 height 17
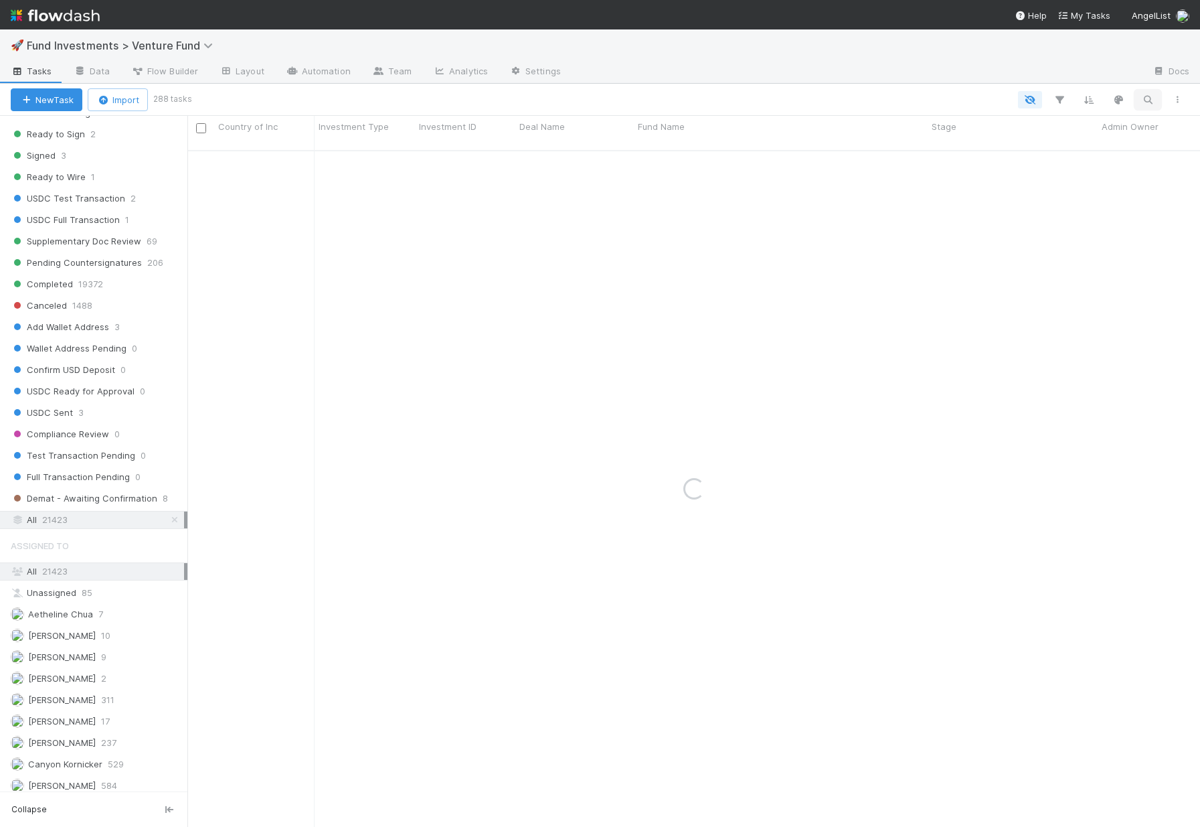
click at [1143, 99] on icon "button" at bounding box center [1147, 100] width 13 height 12
type input "arcads"
click at [106, 50] on span "Fund Investments > Venture Fund" at bounding box center [123, 45] width 193 height 13
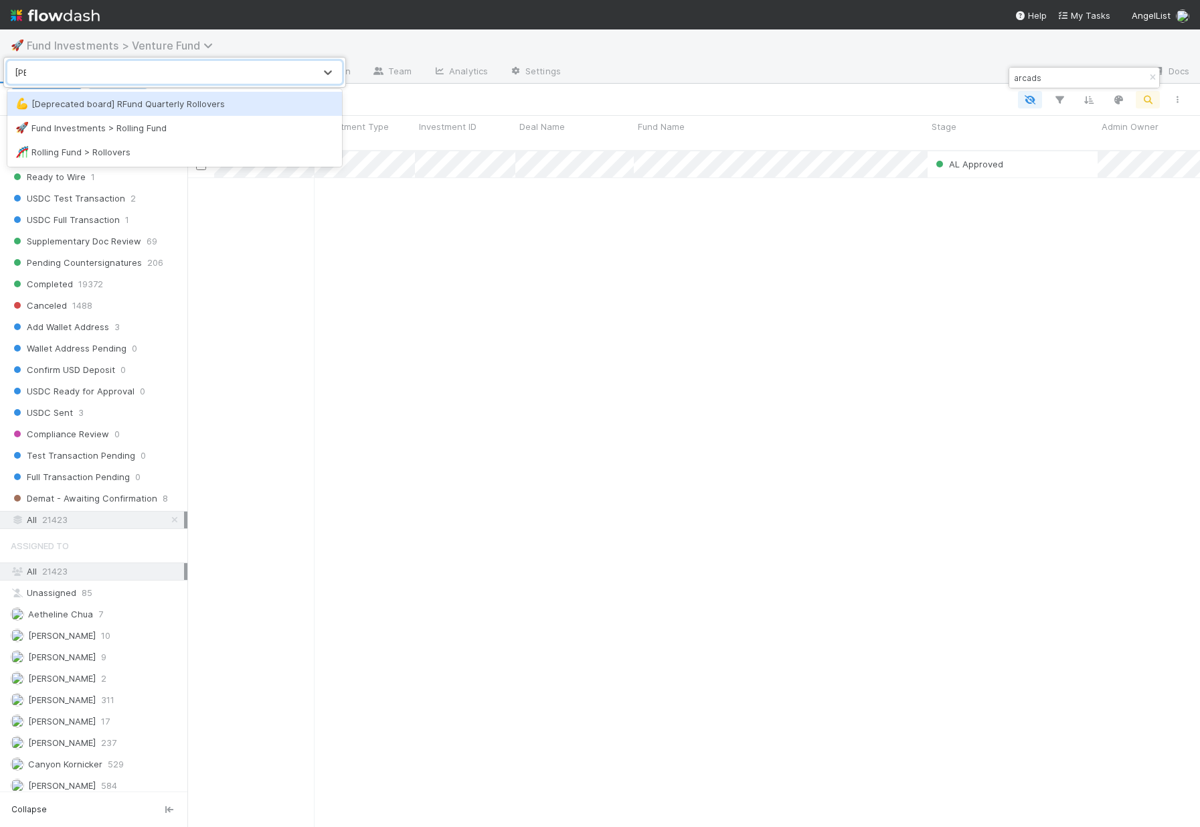
type input "rollin"
click at [183, 101] on div "🚀 Fund Investments > Rolling Fund" at bounding box center [174, 103] width 319 height 13
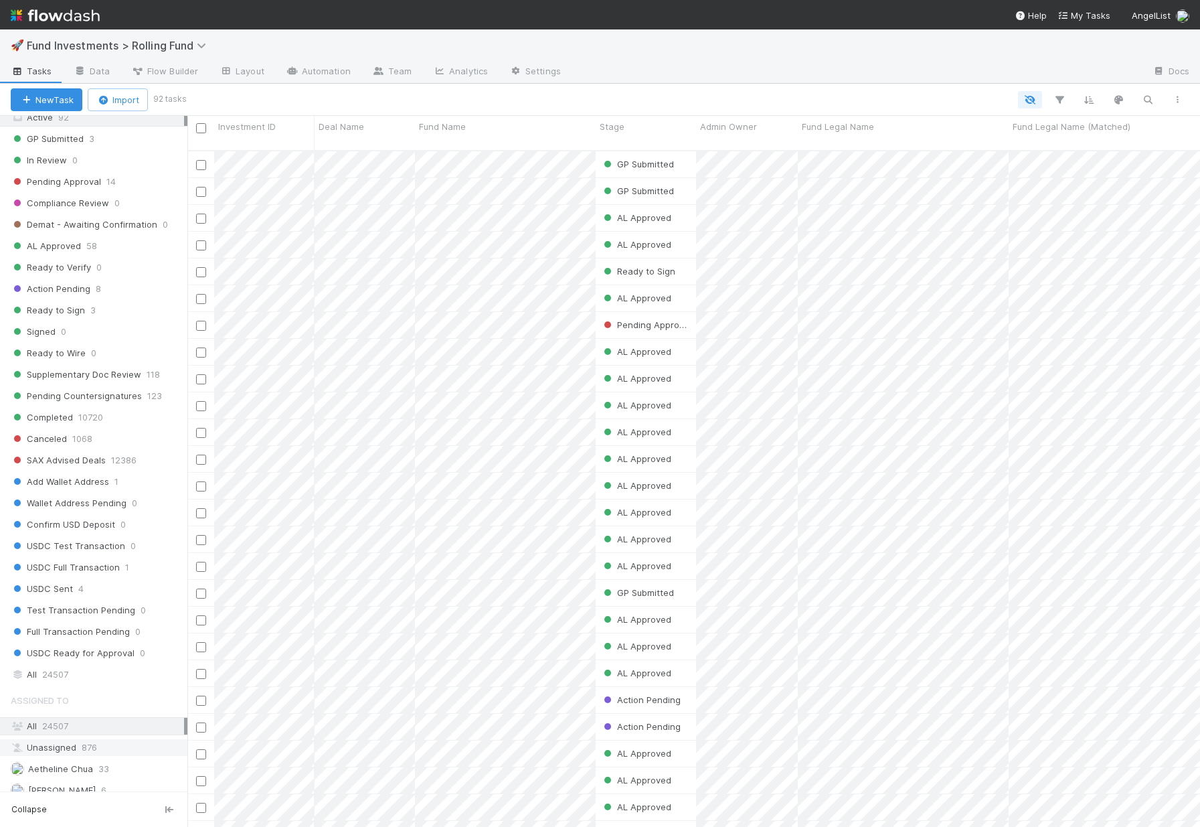
scroll to position [593, 0]
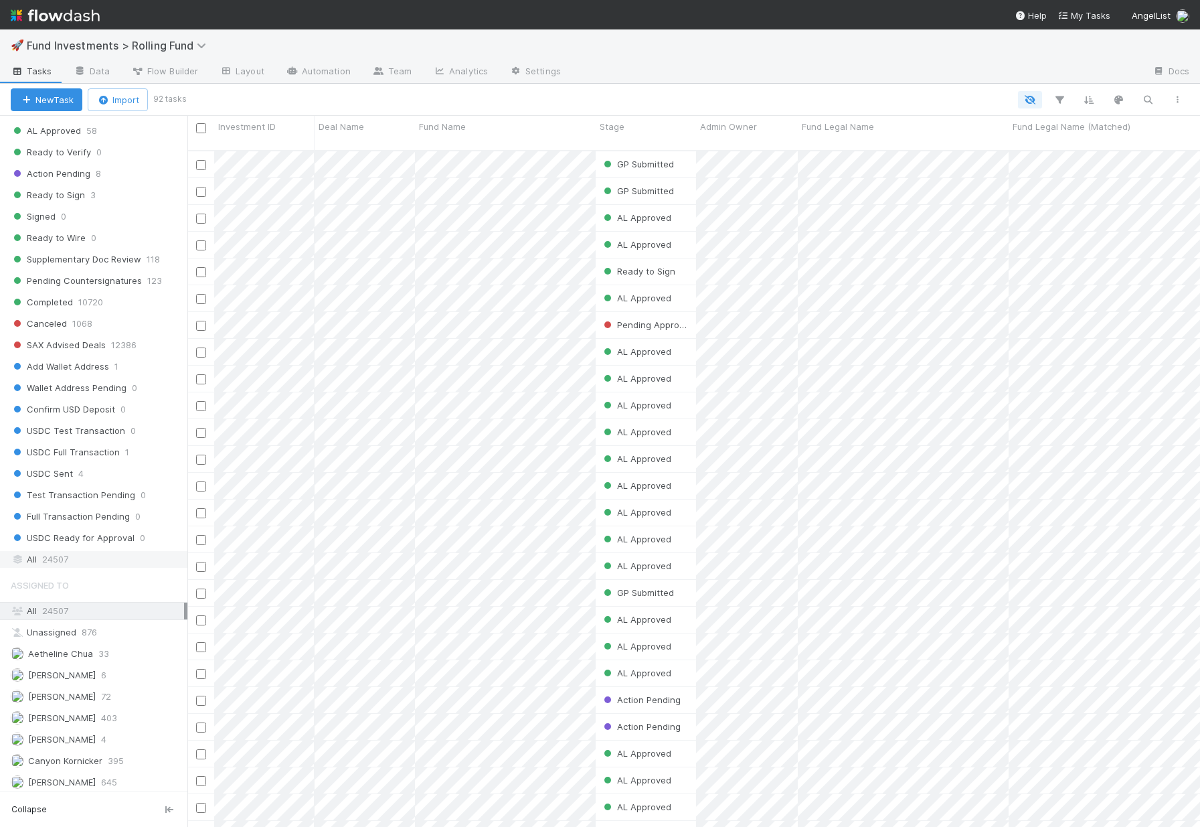
click at [73, 563] on div "All 24507" at bounding box center [97, 559] width 173 height 17
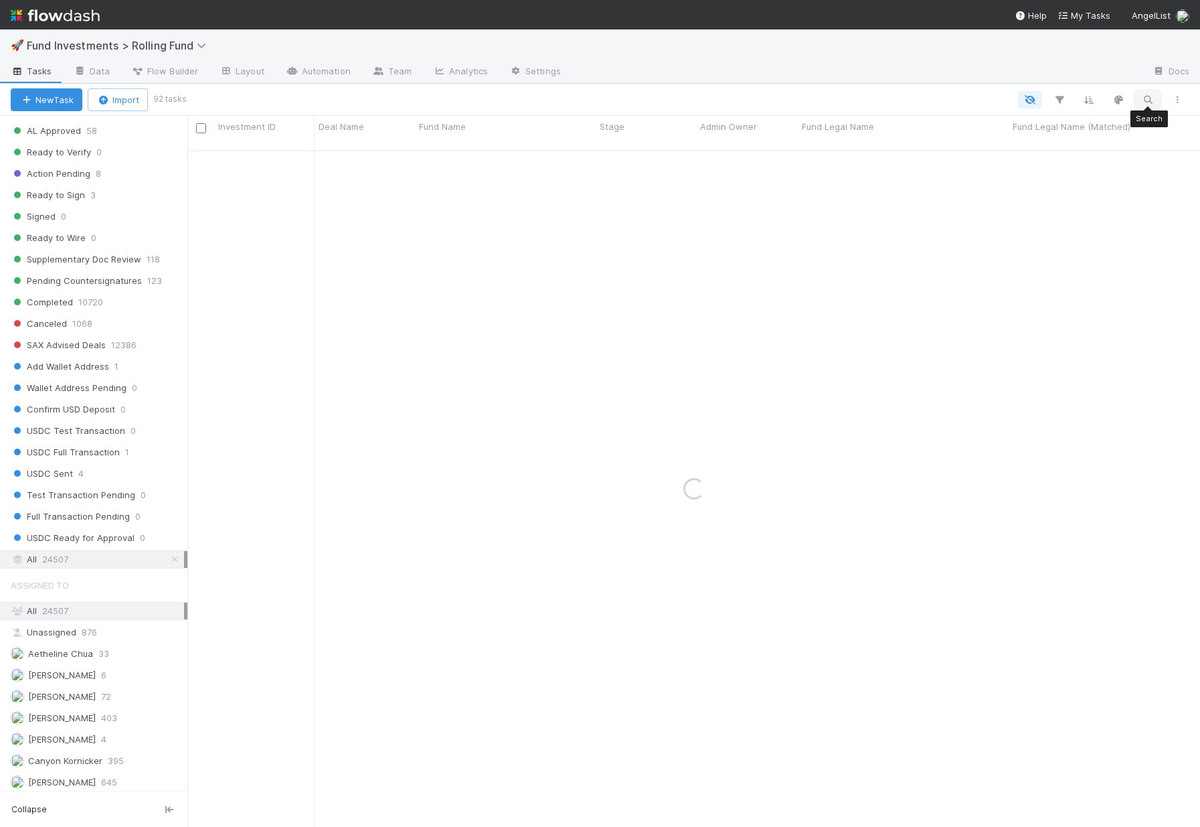
click at [1138, 98] on button "button" at bounding box center [1148, 99] width 24 height 17
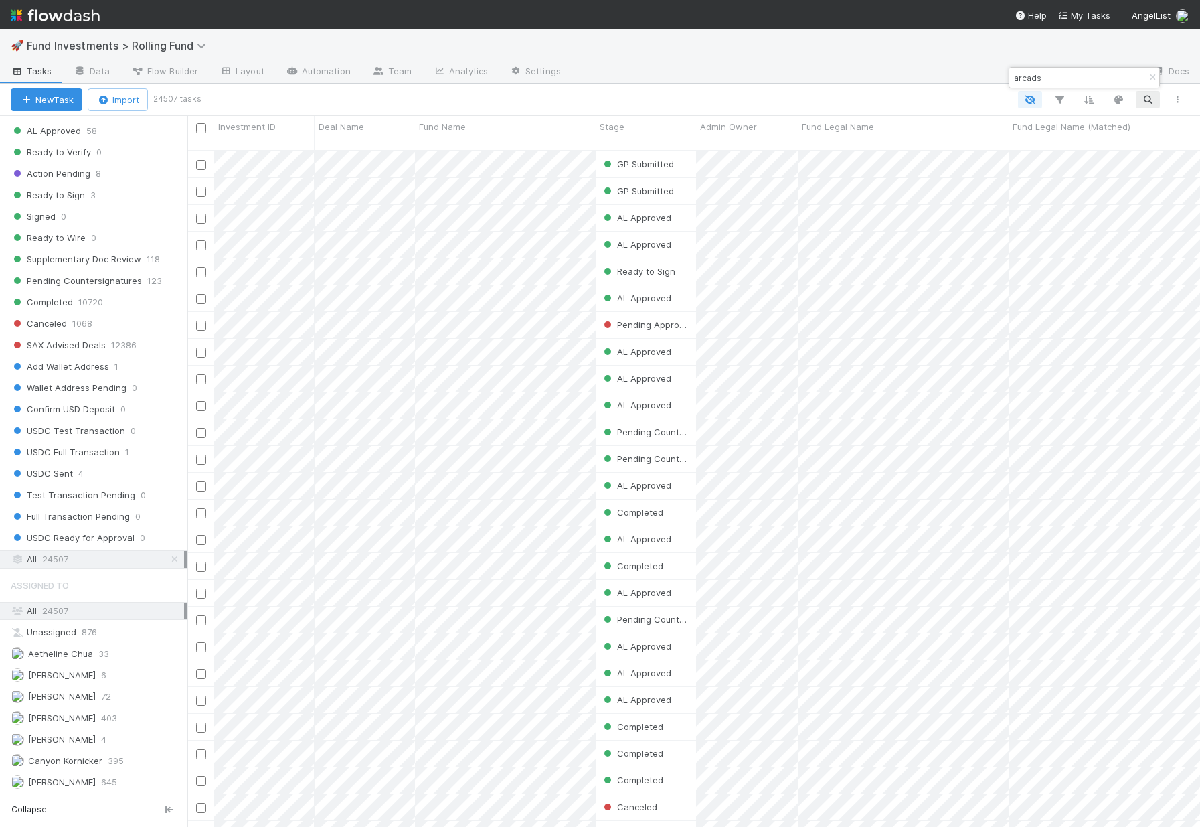
scroll to position [677, 1003]
type input "arcads"
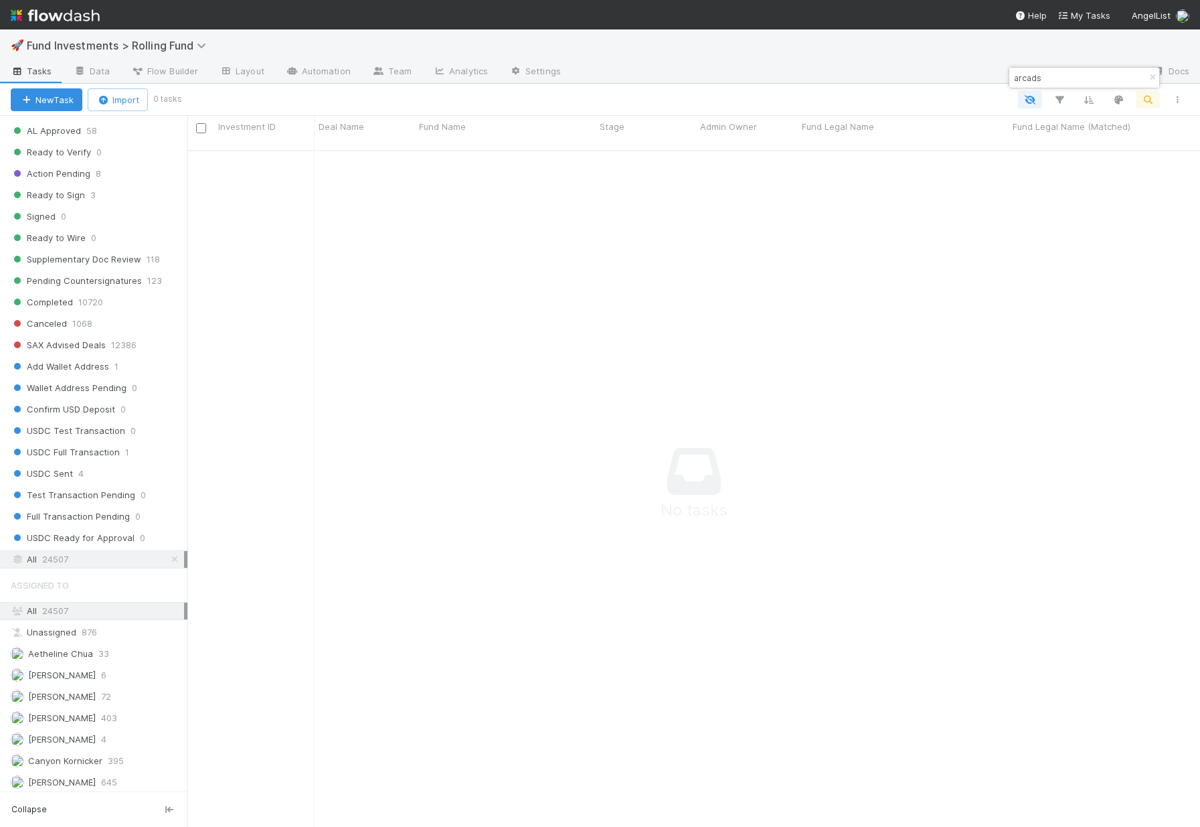
scroll to position [667, 1003]
click at [109, 48] on span "Fund Investments > Rolling Fund" at bounding box center [120, 45] width 186 height 13
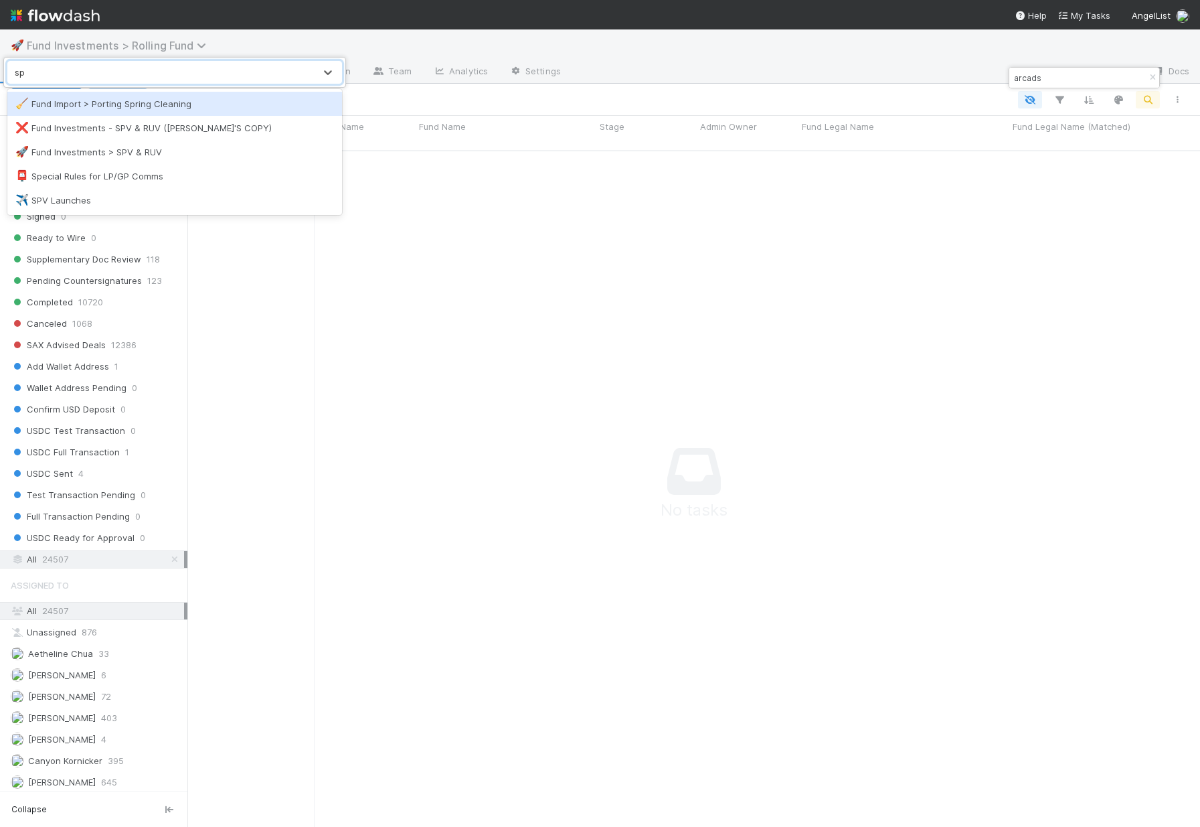
type input "spv"
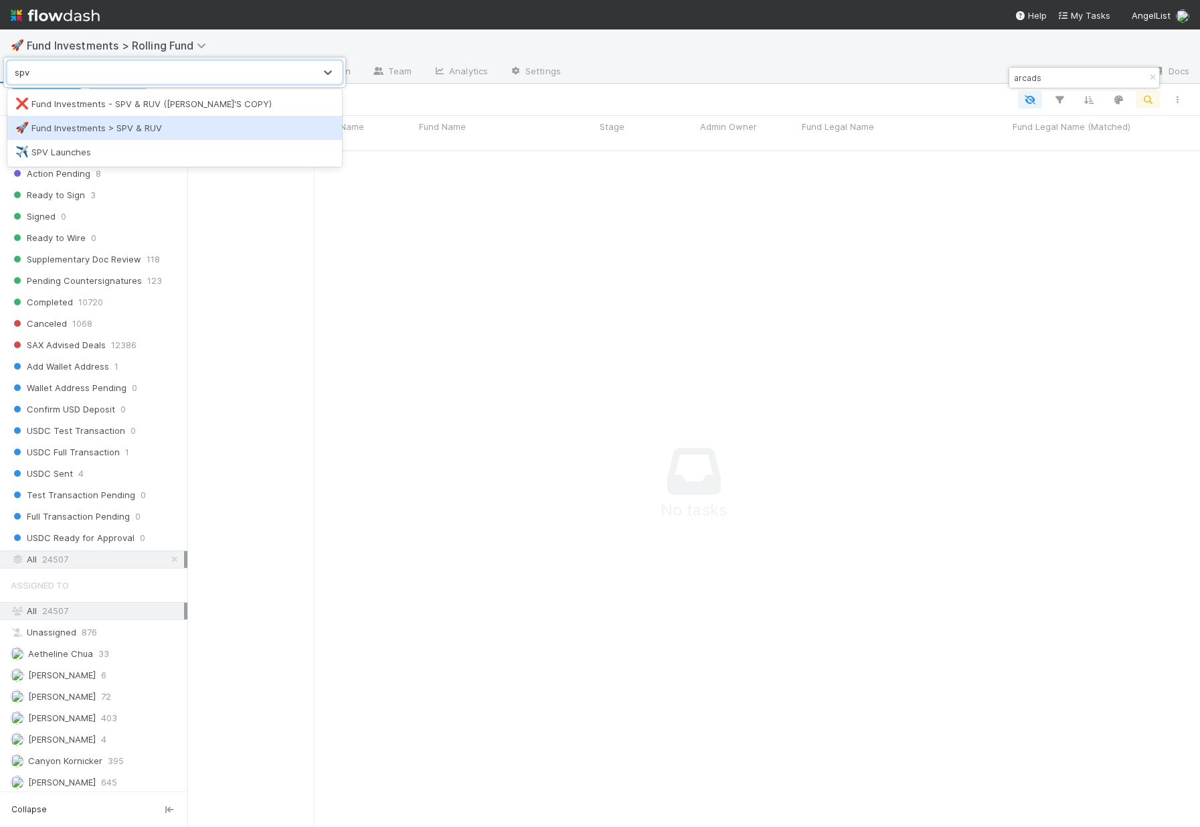
click at [61, 124] on div "🚀 Fund Investments > SPV & RUV" at bounding box center [174, 127] width 319 height 13
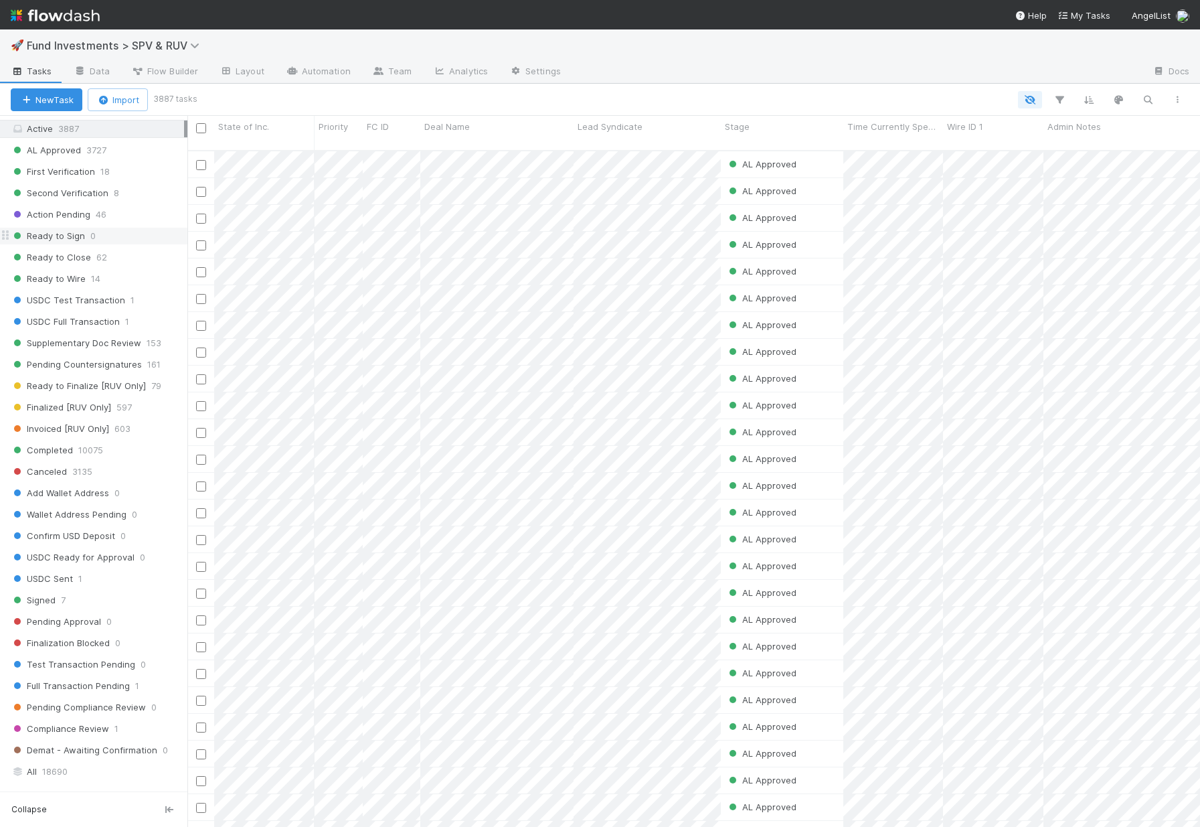
scroll to position [1096, 0]
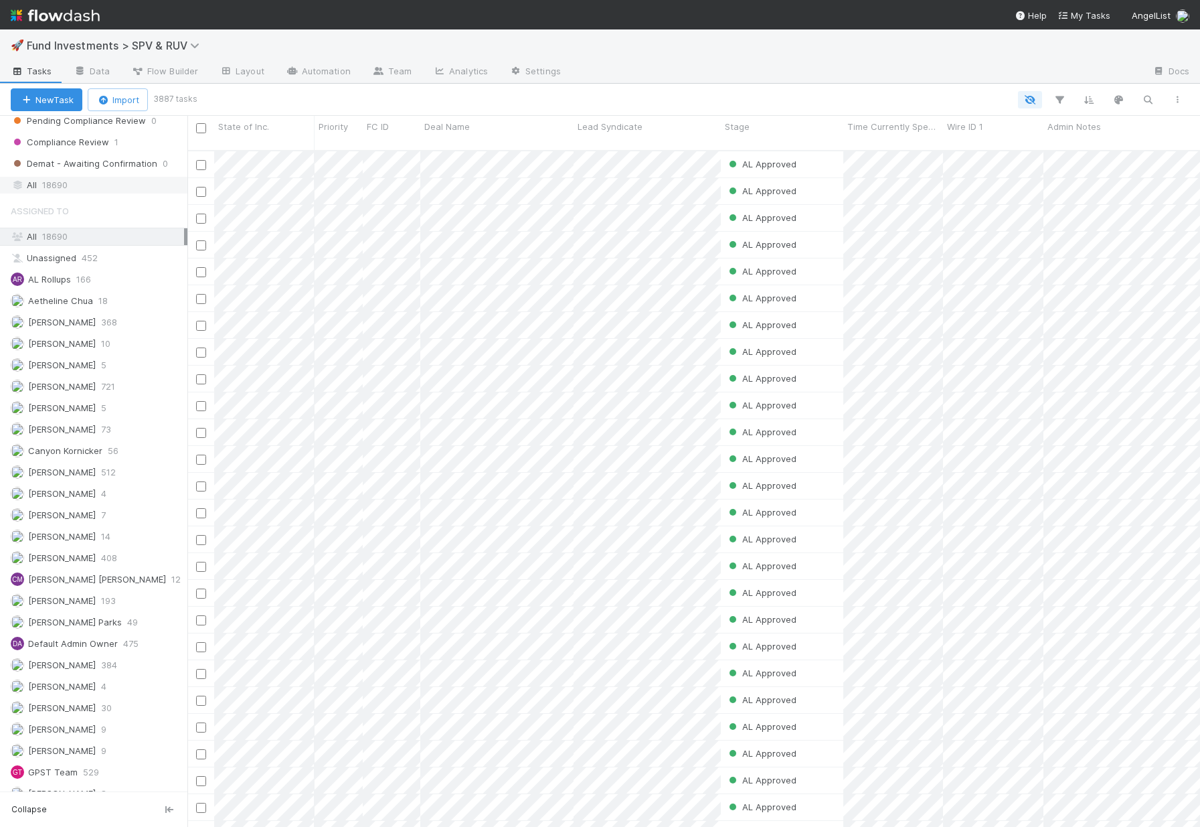
click at [60, 187] on span "18690" at bounding box center [54, 185] width 25 height 17
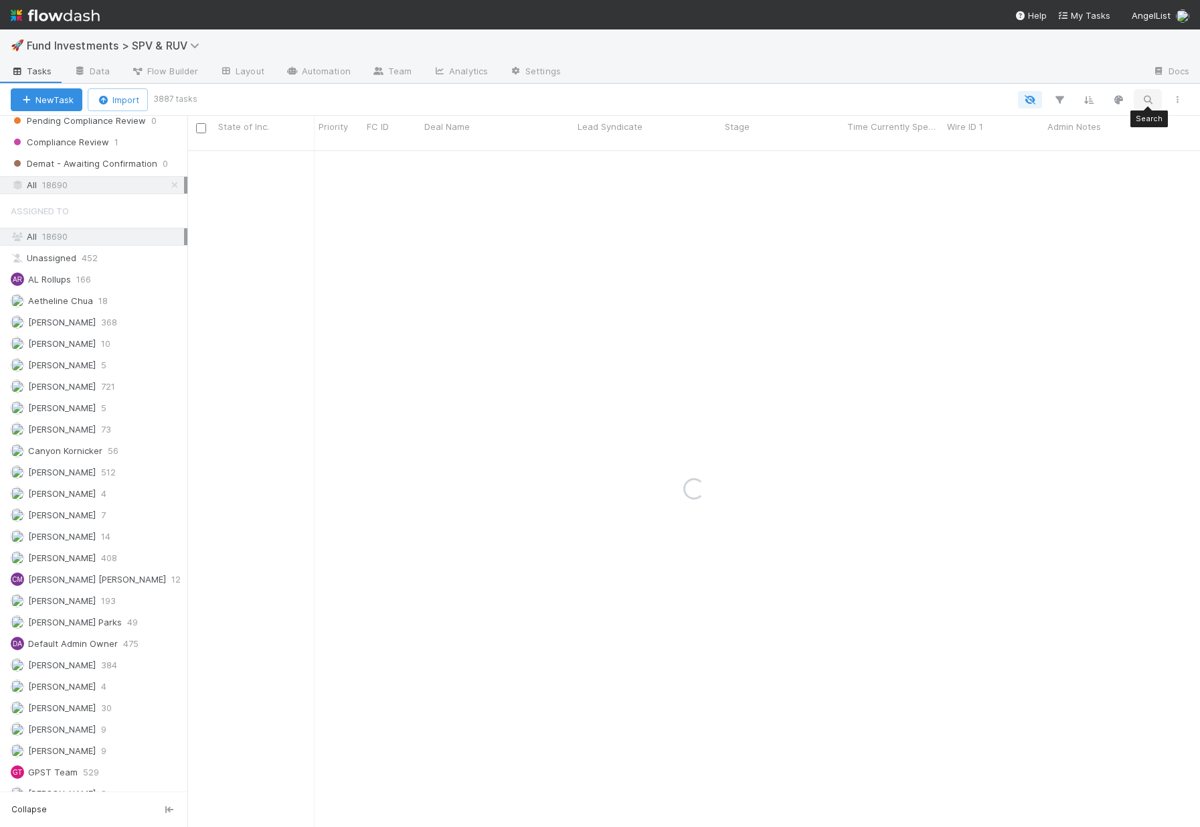
click at [1144, 96] on icon "button" at bounding box center [1147, 100] width 13 height 12
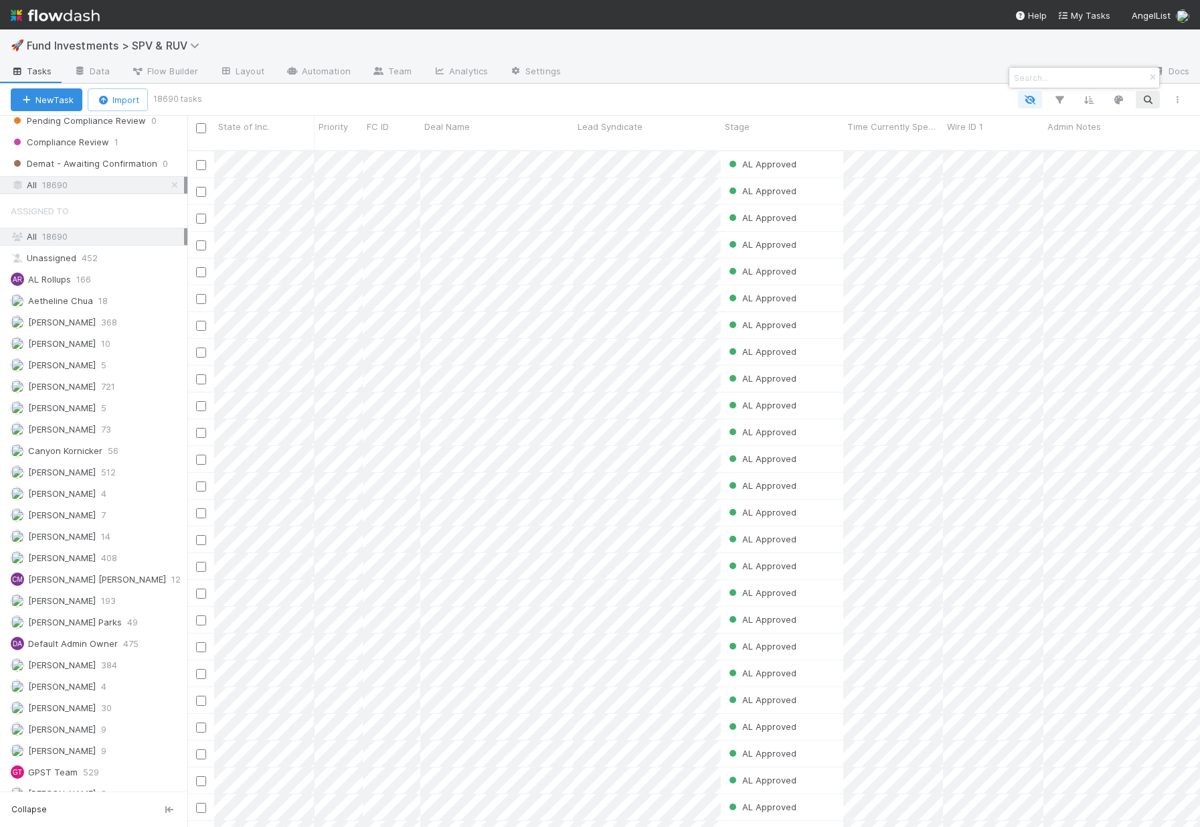
scroll to position [677, 1003]
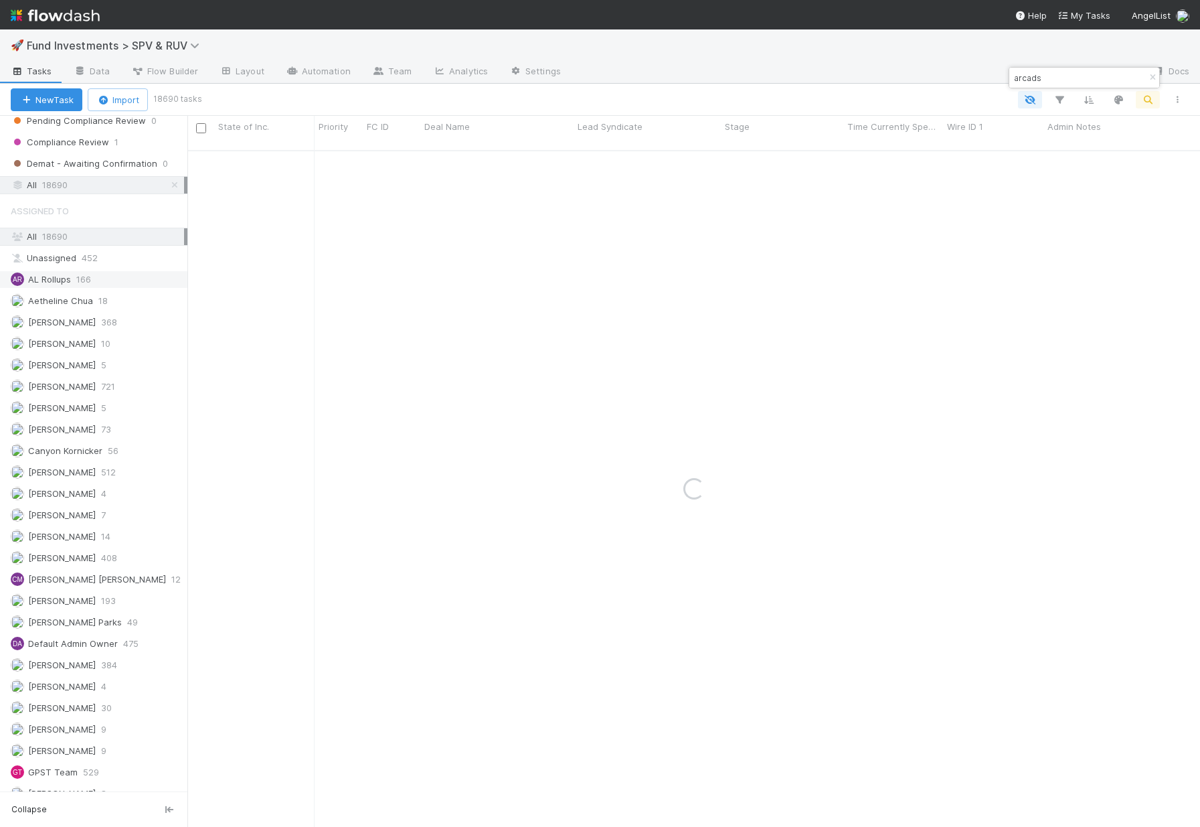
type input "arcads"
